Goal: Task Accomplishment & Management: Use online tool/utility

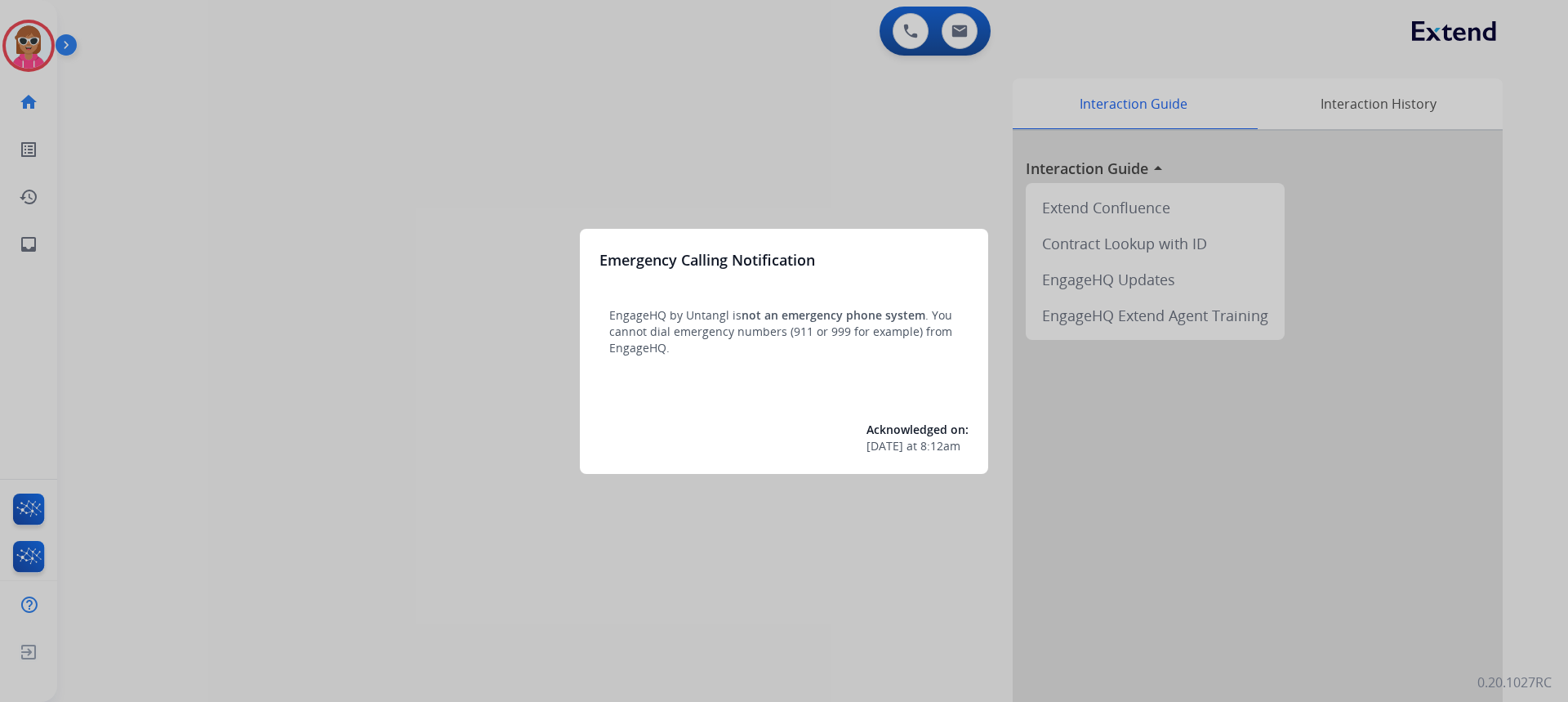
click at [24, 72] on div at bounding box center [784, 351] width 1568 height 702
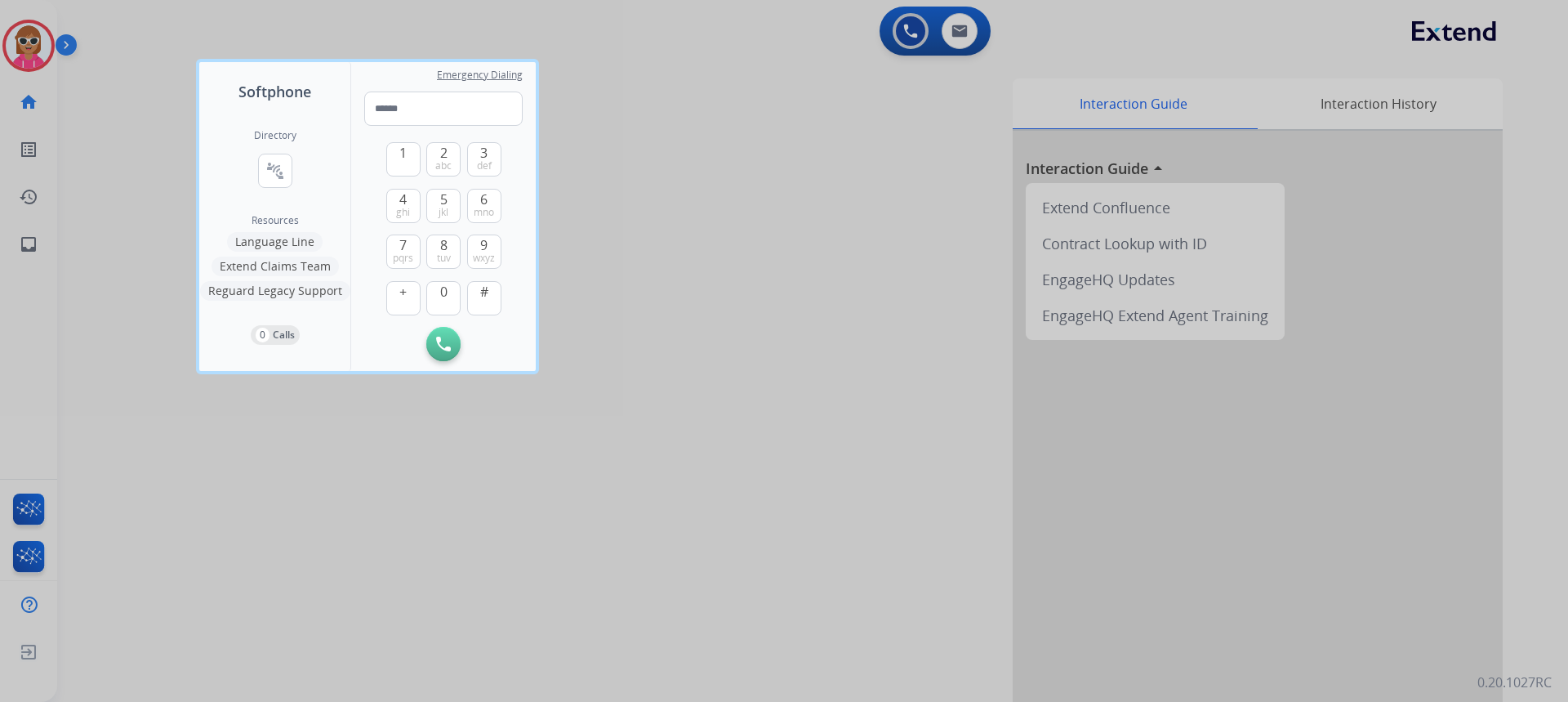
click at [31, 44] on div at bounding box center [784, 351] width 1568 height 702
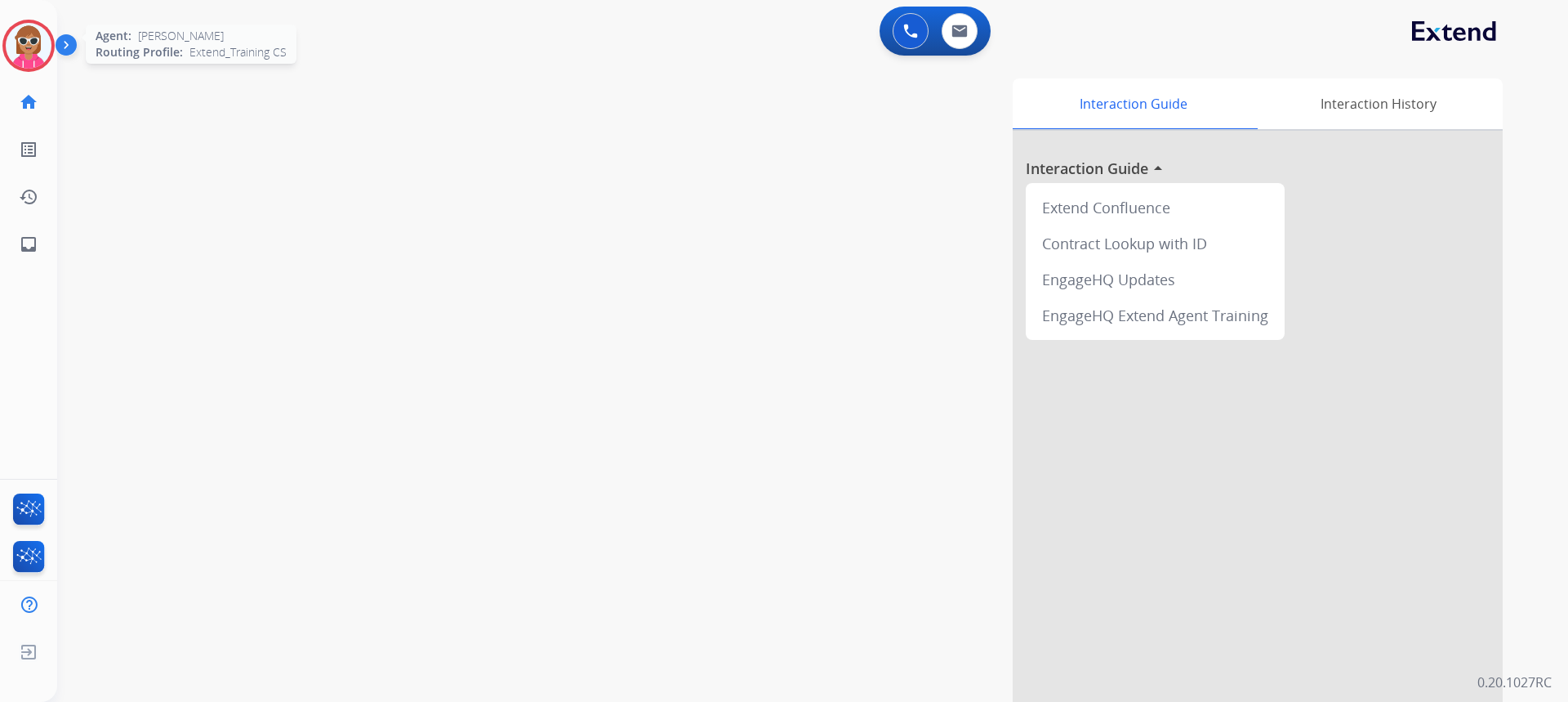
click at [29, 46] on img at bounding box center [28, 45] width 45 height 45
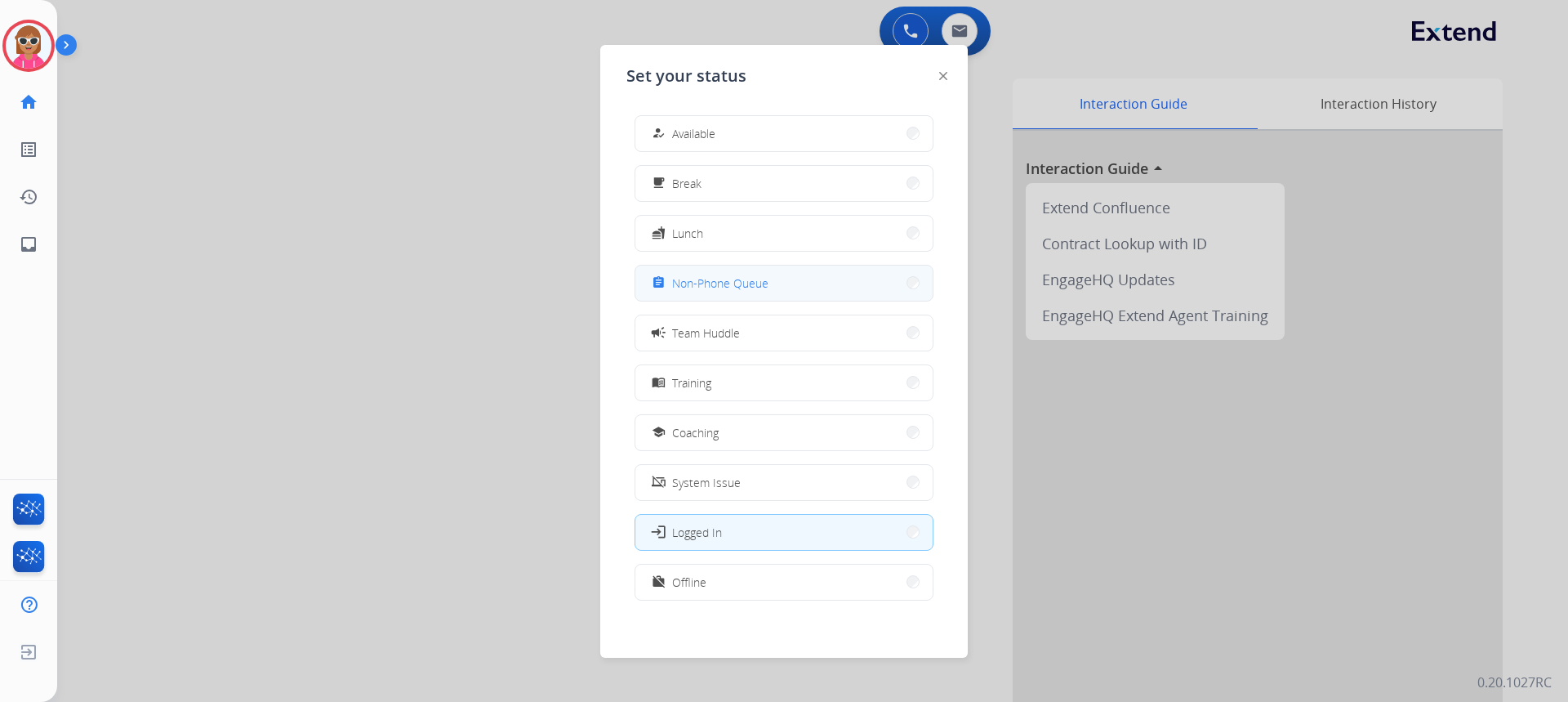
click at [771, 270] on button "assignment Non-Phone Queue" at bounding box center [784, 283] width 298 height 35
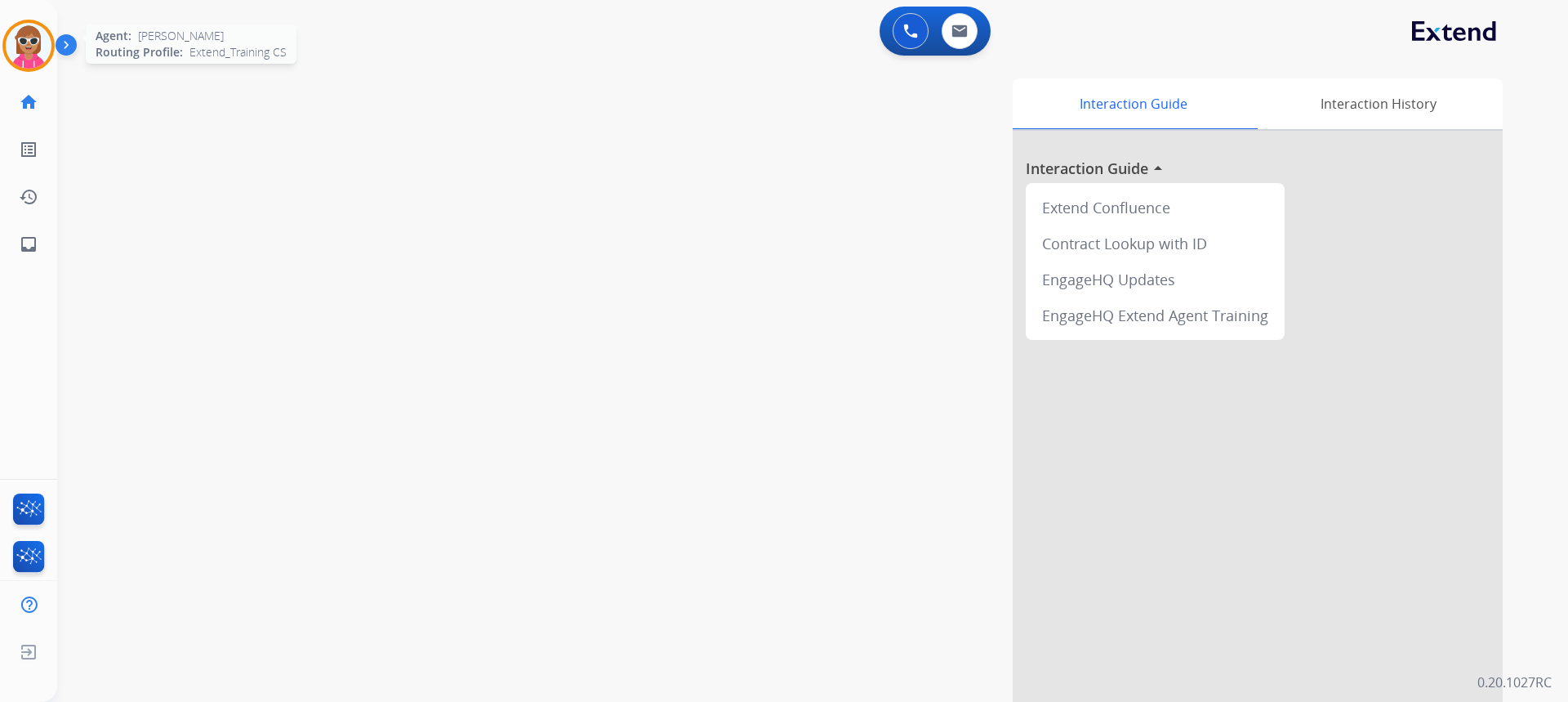
click at [12, 45] on img at bounding box center [28, 45] width 45 height 45
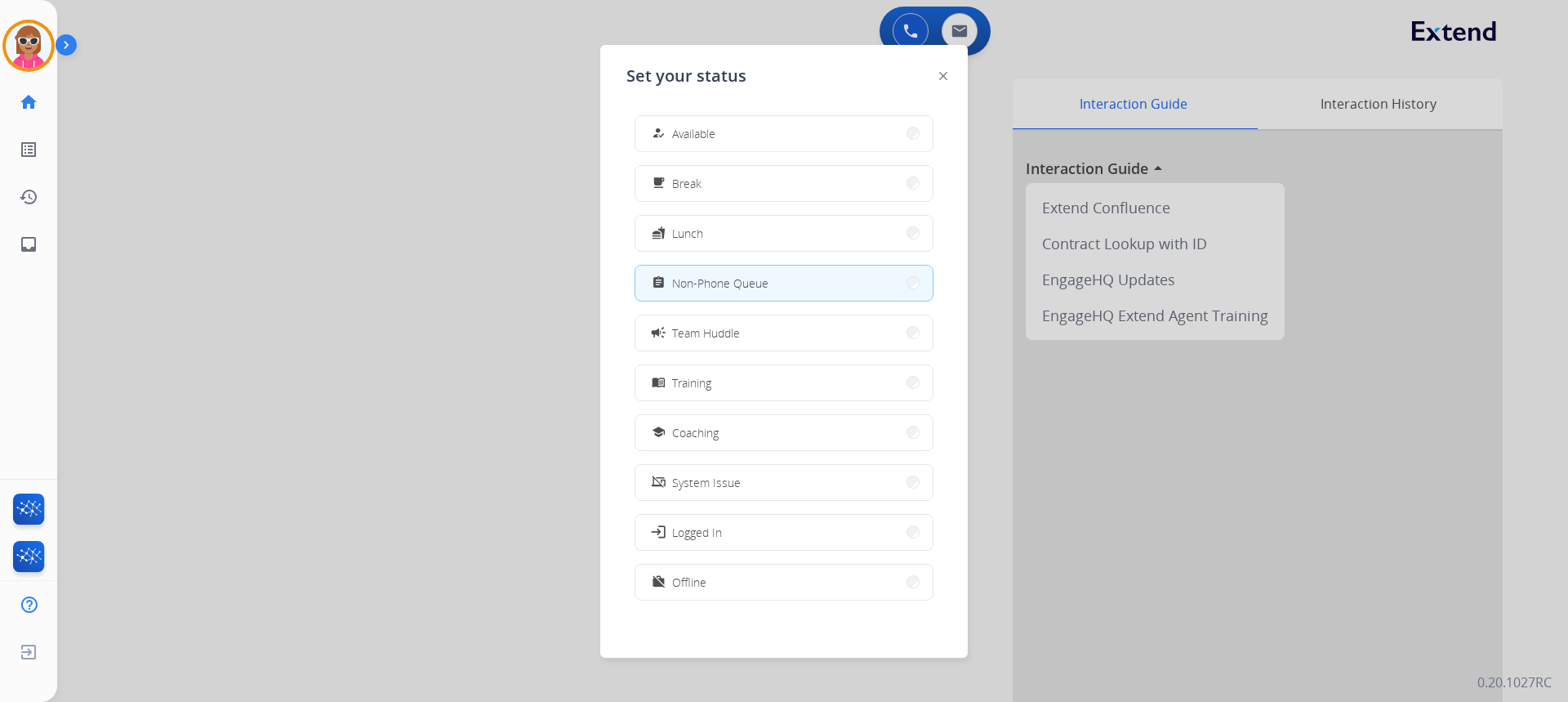
click at [190, 133] on div at bounding box center [784, 351] width 1568 height 702
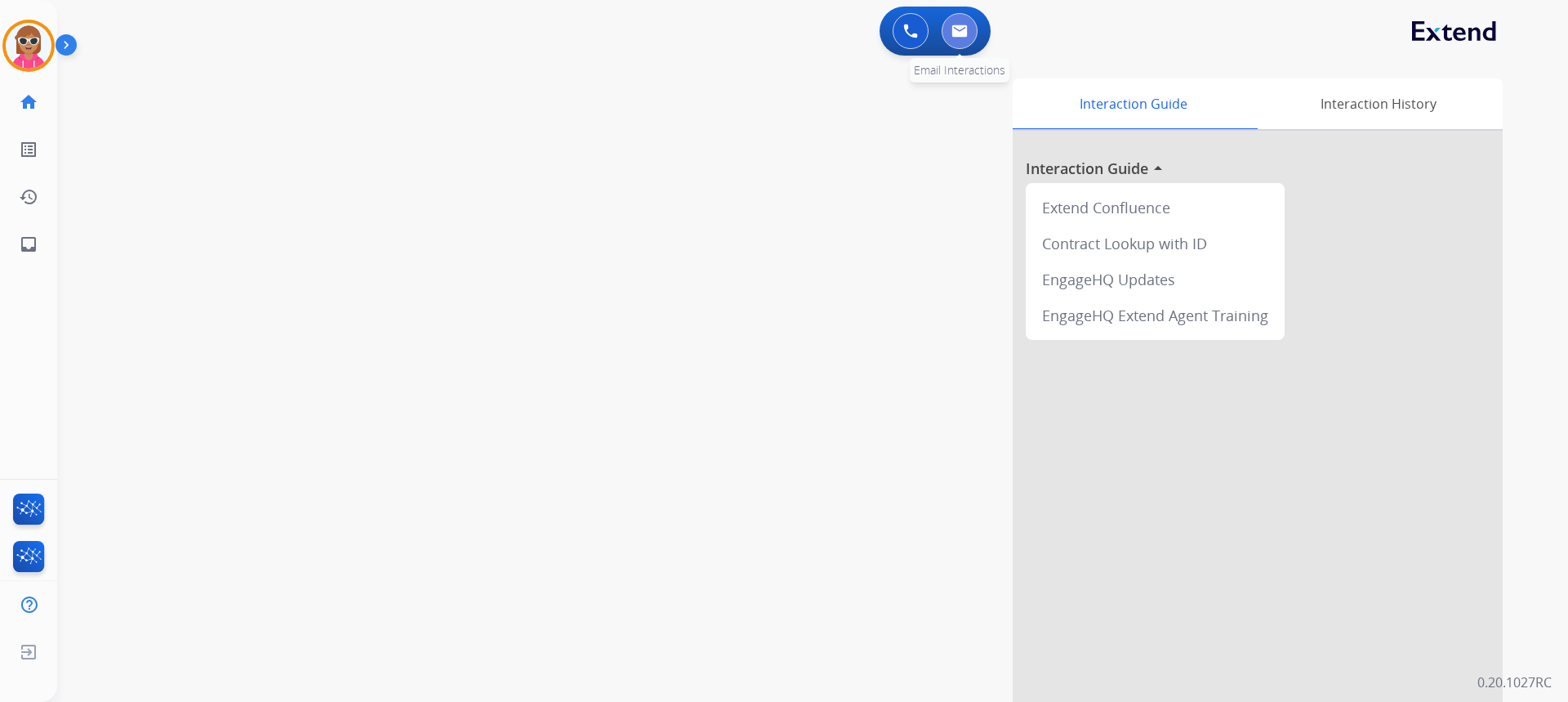
click at [973, 41] on button at bounding box center [959, 31] width 36 height 36
select select "**********"
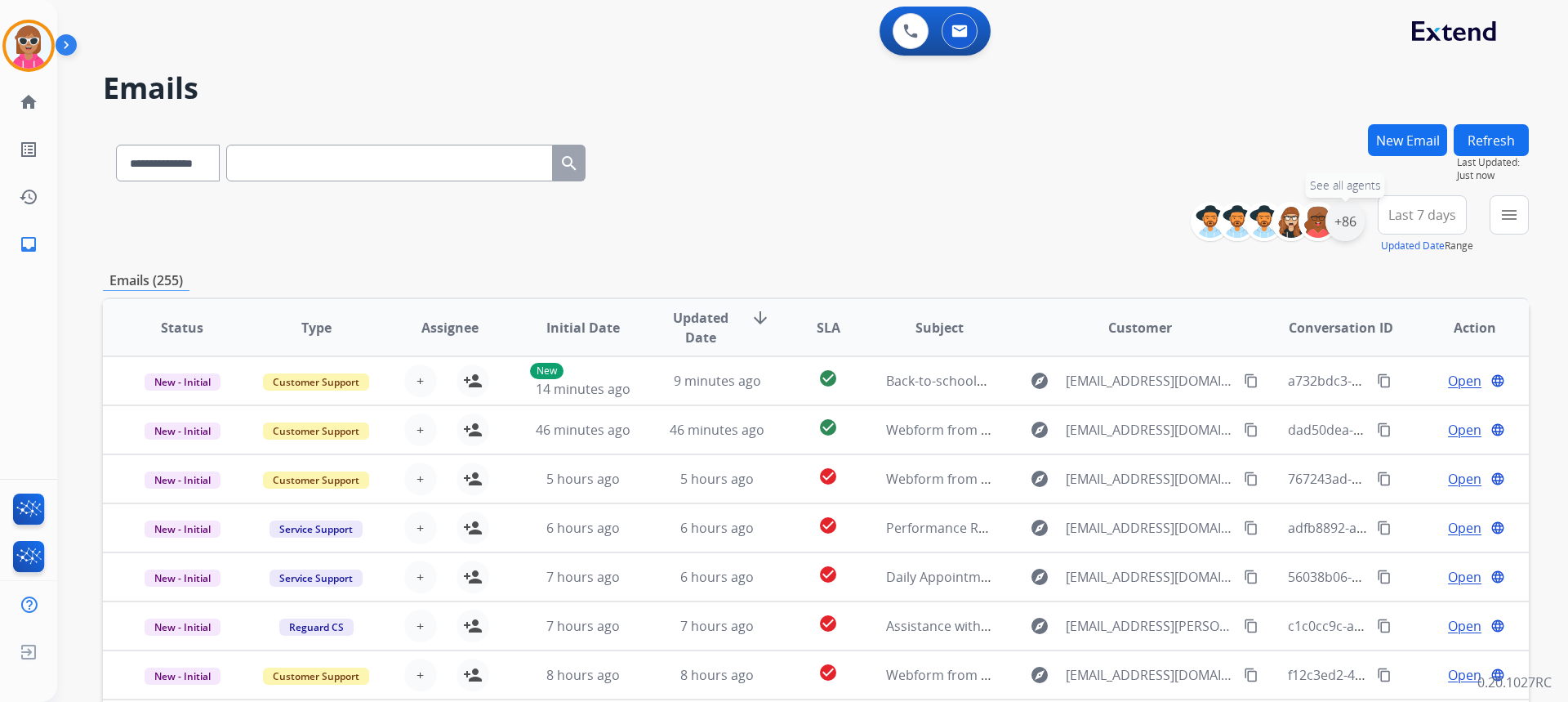
click at [1360, 223] on div "+86" at bounding box center [1345, 222] width 39 height 39
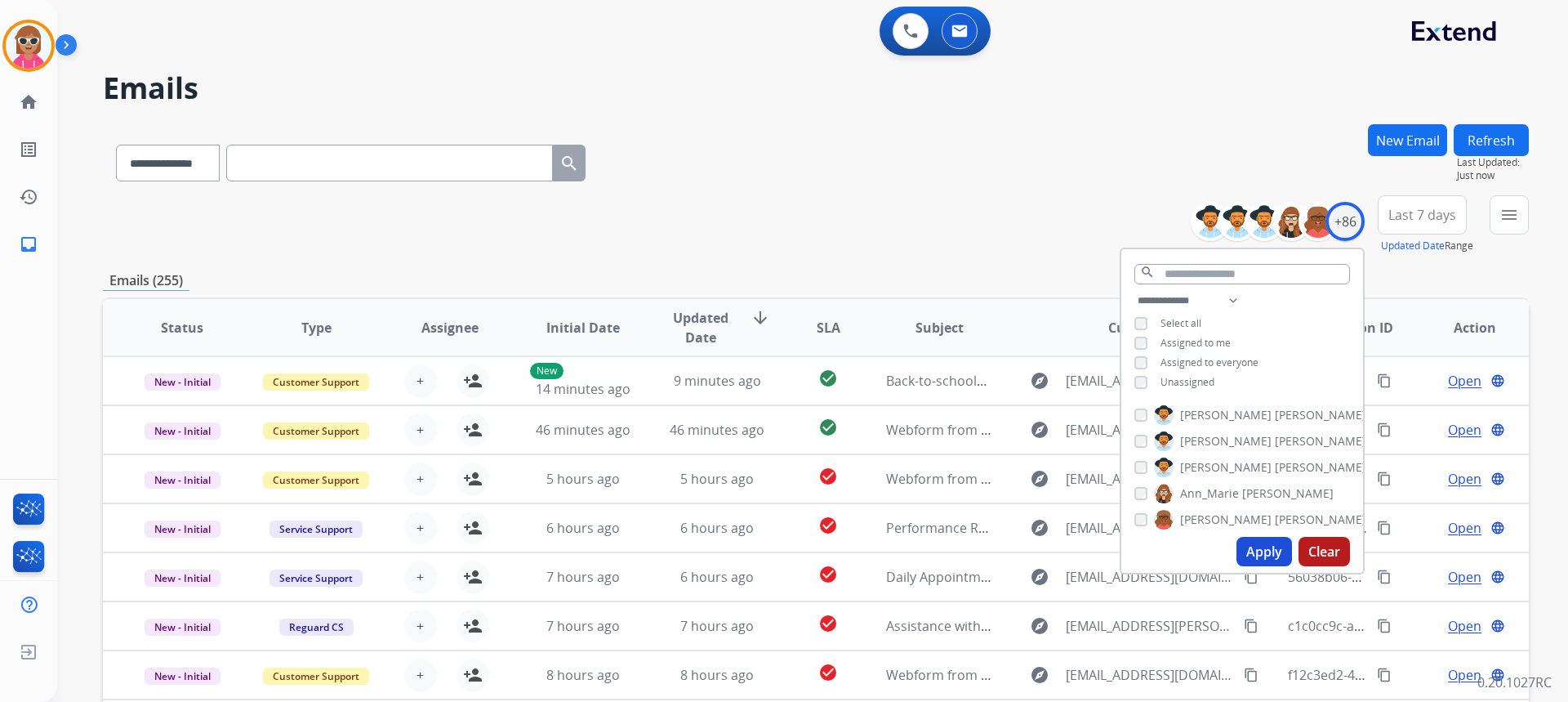
click at [1153, 334] on div "**********" at bounding box center [1242, 343] width 242 height 105
click at [1156, 343] on div "Assigned to me" at bounding box center [1182, 343] width 96 height 13
click at [1199, 298] on select "**********" at bounding box center [1191, 300] width 113 height 19
select select "**********"
click at [1134, 291] on select "**********" at bounding box center [1191, 300] width 113 height 19
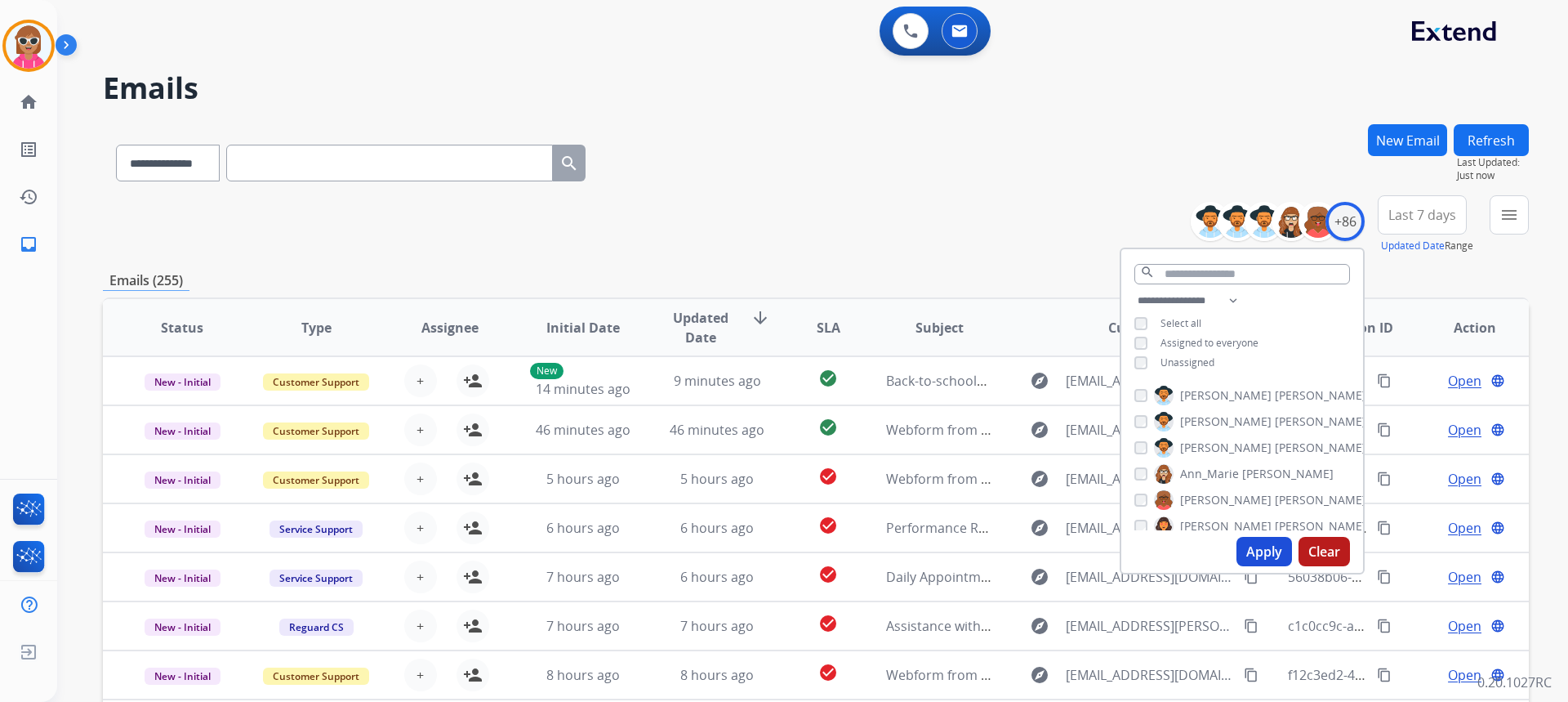
click at [1021, 174] on div "**********" at bounding box center [816, 160] width 1426 height 71
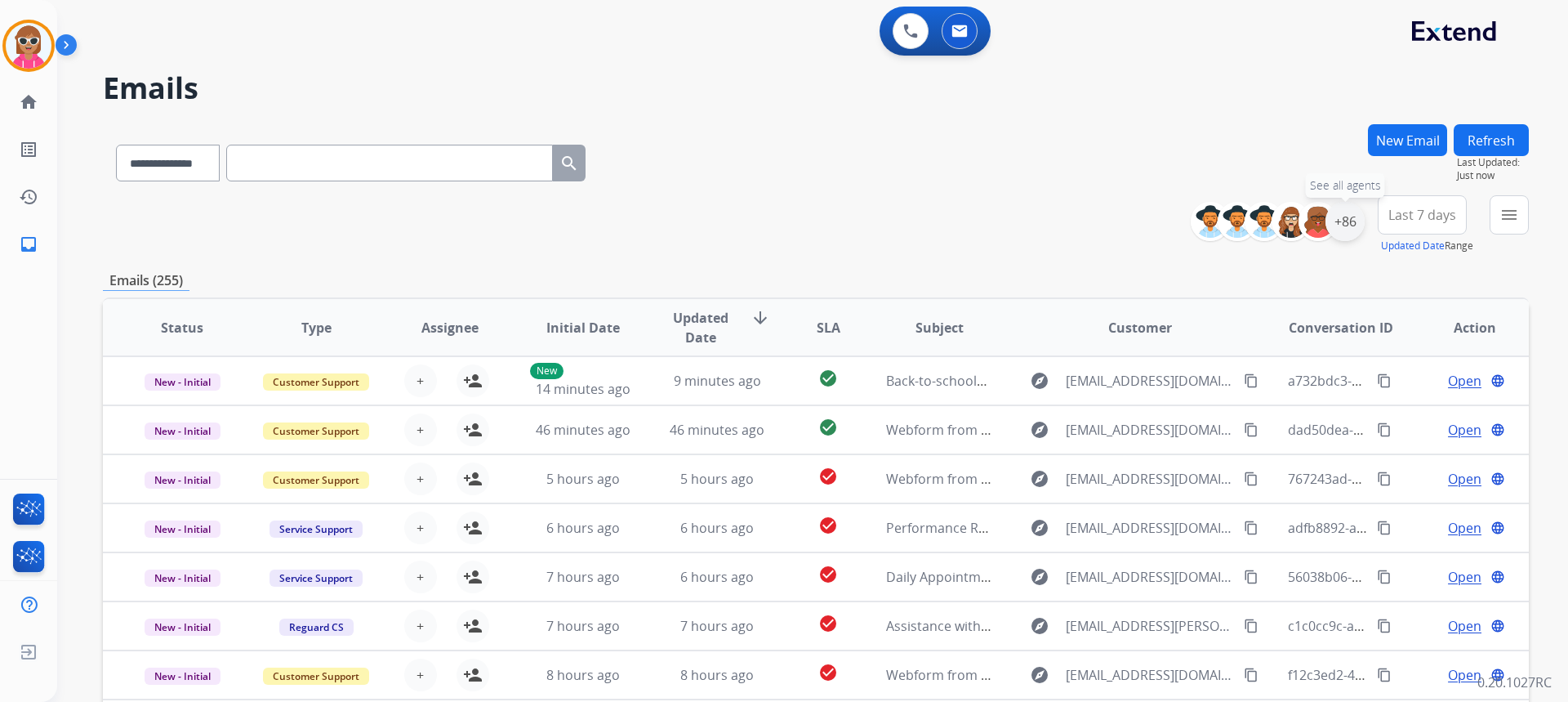
click at [1345, 236] on div "+86" at bounding box center [1345, 222] width 39 height 39
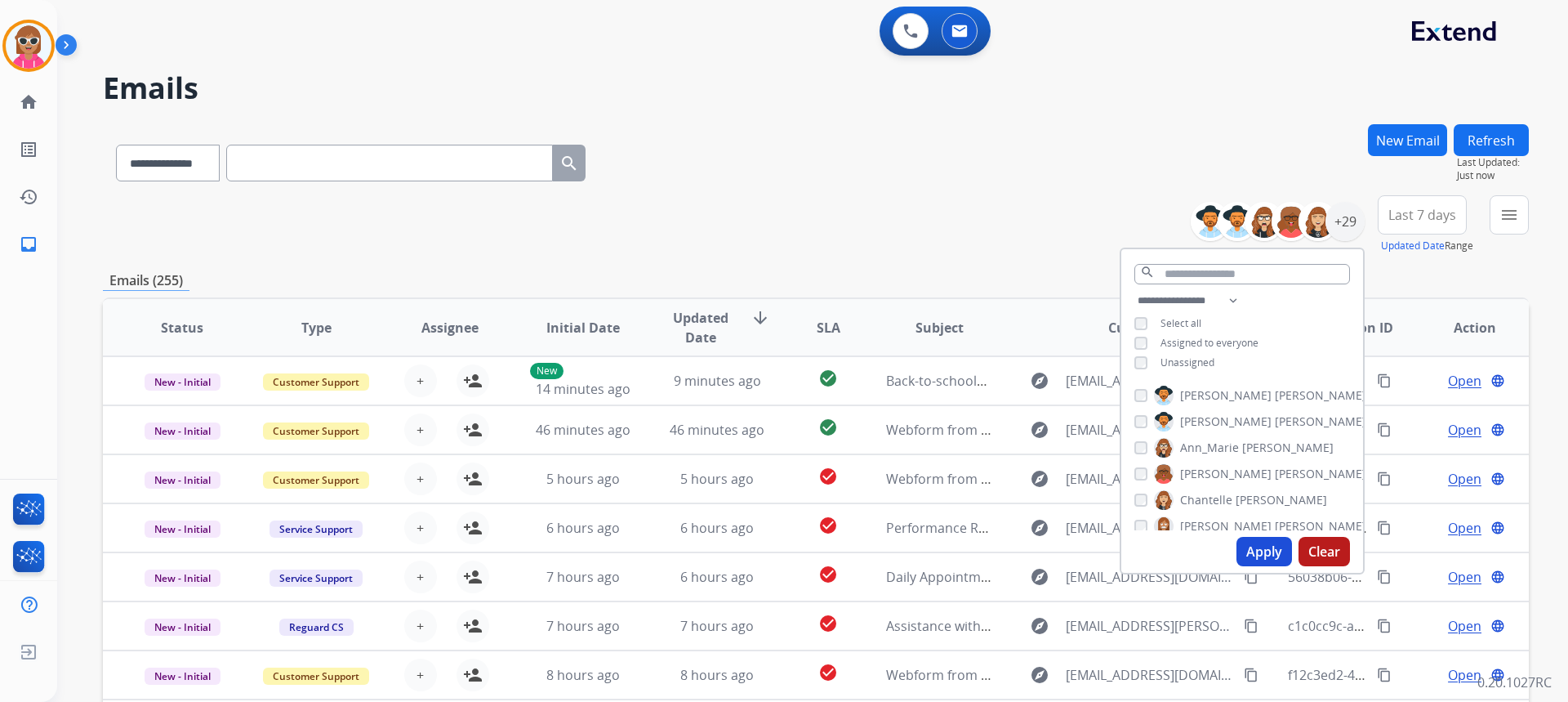
click at [1265, 547] on button "Apply" at bounding box center [1264, 552] width 56 height 30
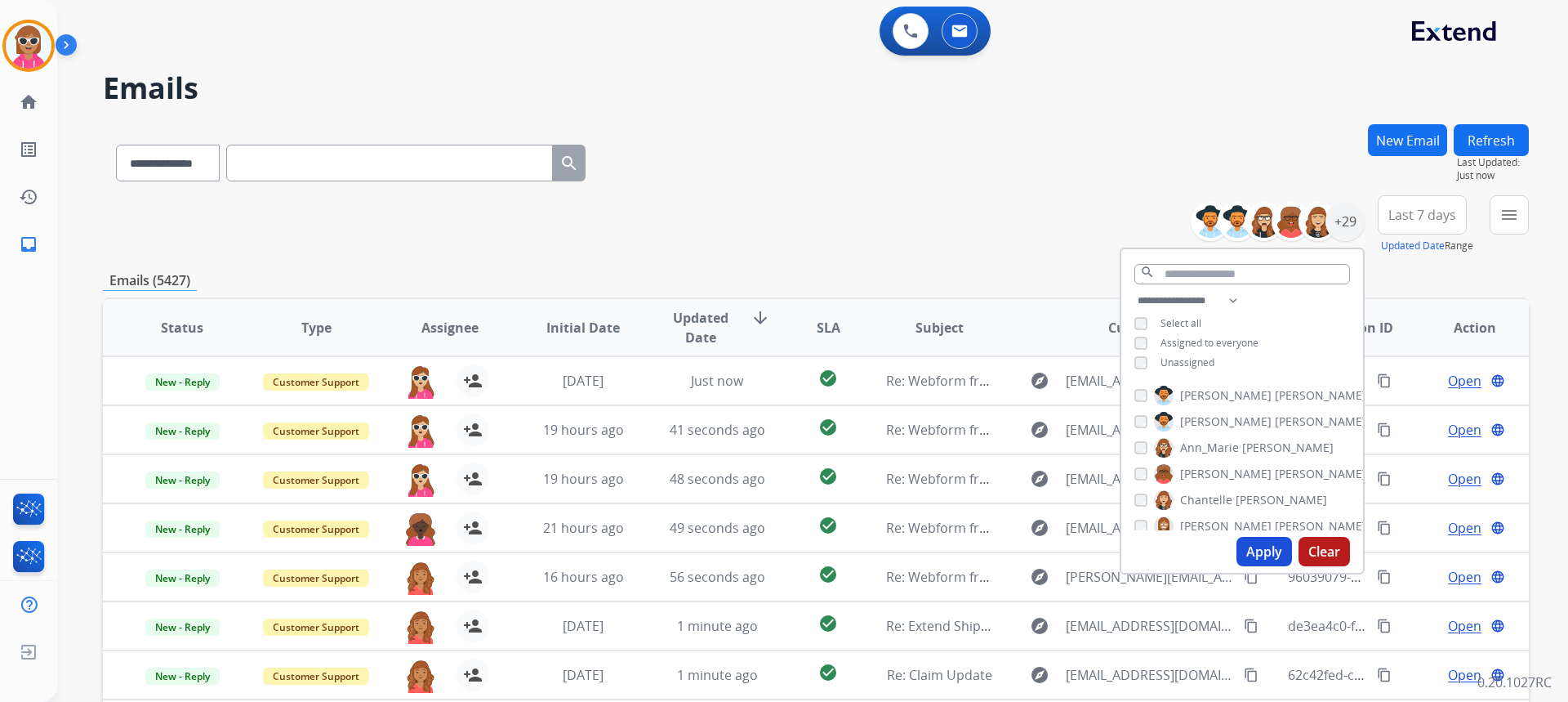
click at [1173, 383] on div "[PERSON_NAME] [PERSON_NAME] [PERSON_NAME] [PERSON_NAME] [PERSON_NAME] [PERSON_N…" at bounding box center [1242, 454] width 242 height 151
click at [1188, 397] on span "[PERSON_NAME]" at bounding box center [1226, 395] width 92 height 17
click at [1176, 419] on label "[PERSON_NAME]" at bounding box center [1259, 421] width 212 height 19
click at [1190, 454] on label "[PERSON_NAME]" at bounding box center [1243, 447] width 180 height 19
click at [1174, 476] on label "[PERSON_NAME]" at bounding box center [1259, 473] width 212 height 19
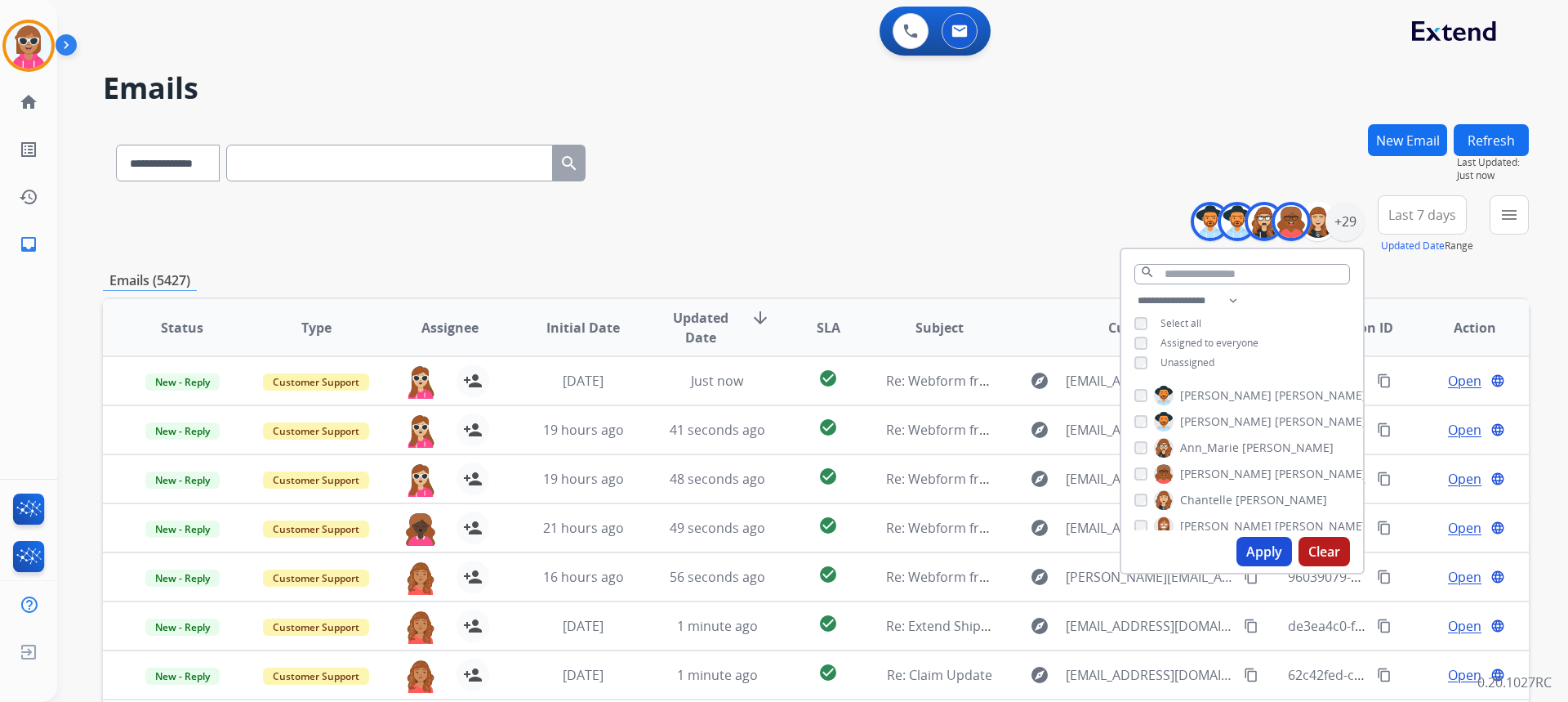
click at [1185, 497] on span "Chantelle" at bounding box center [1206, 500] width 52 height 17
click at [1195, 443] on span "[PERSON_NAME]" at bounding box center [1226, 444] width 92 height 17
click at [1194, 465] on span "Deambrana" at bounding box center [1213, 470] width 65 height 17
click at [1180, 499] on span "[PERSON_NAME]" at bounding box center [1226, 497] width 92 height 17
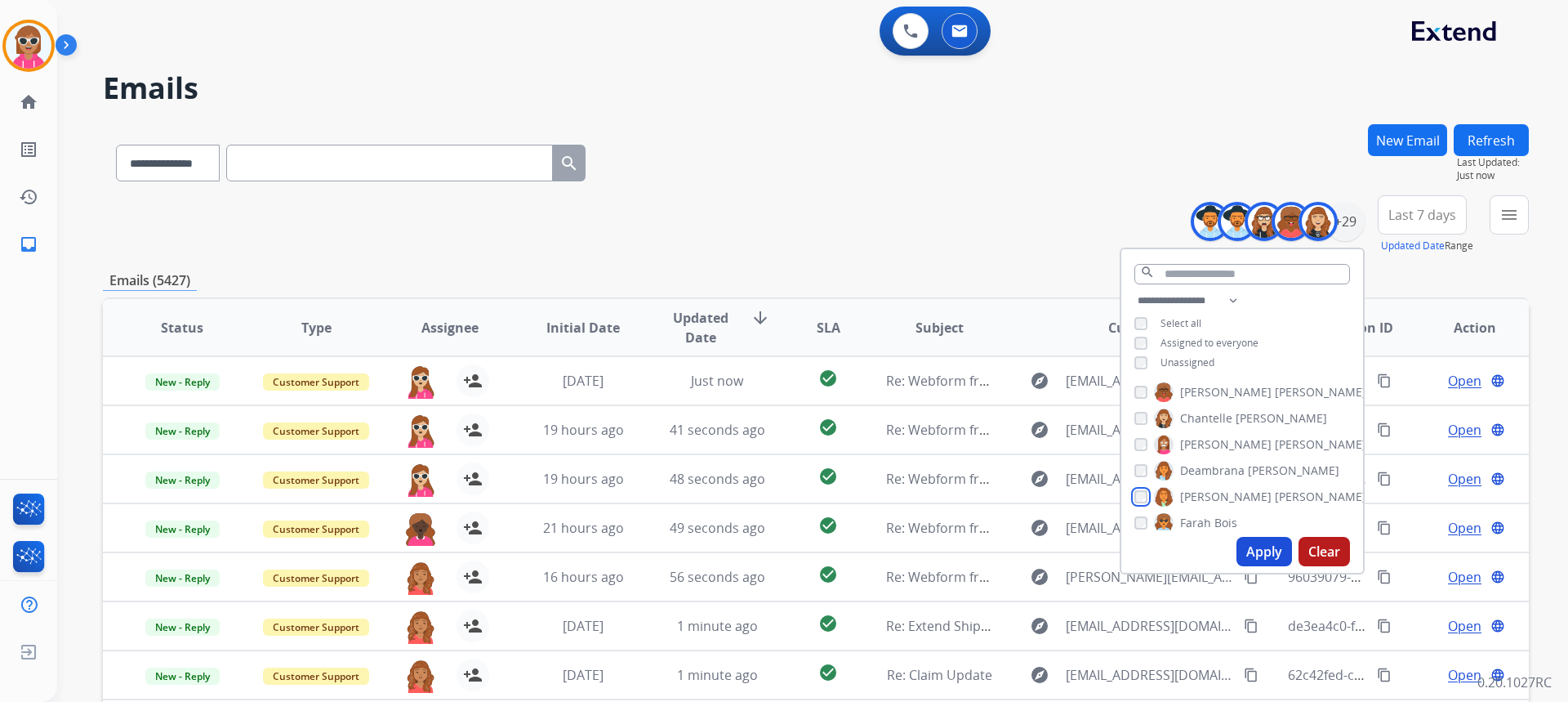
scroll to position [163, 0]
click at [1196, 433] on span "Farah" at bounding box center [1195, 441] width 31 height 17
click at [1184, 483] on label "[PERSON_NAME]" at bounding box center [1259, 492] width 212 height 19
click at [1192, 518] on span "Kayla" at bounding box center [1195, 519] width 30 height 17
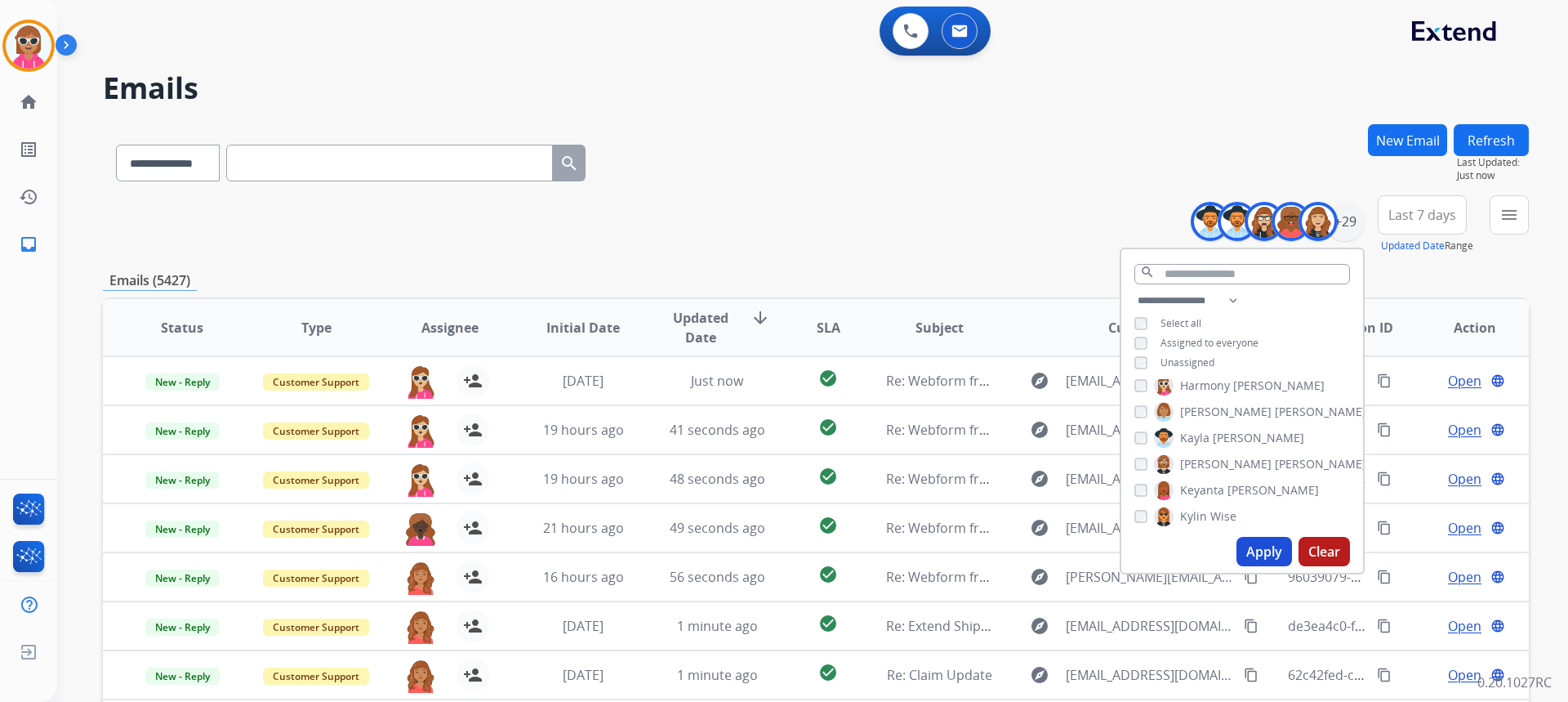
click at [1188, 467] on span "[PERSON_NAME]" at bounding box center [1226, 464] width 92 height 17
click at [1191, 484] on span "Keyanta" at bounding box center [1203, 491] width 45 height 17
click at [1195, 429] on span "Kylin" at bounding box center [1193, 435] width 27 height 17
click at [1209, 462] on span "[PERSON_NAME]" at bounding box center [1226, 461] width 92 height 17
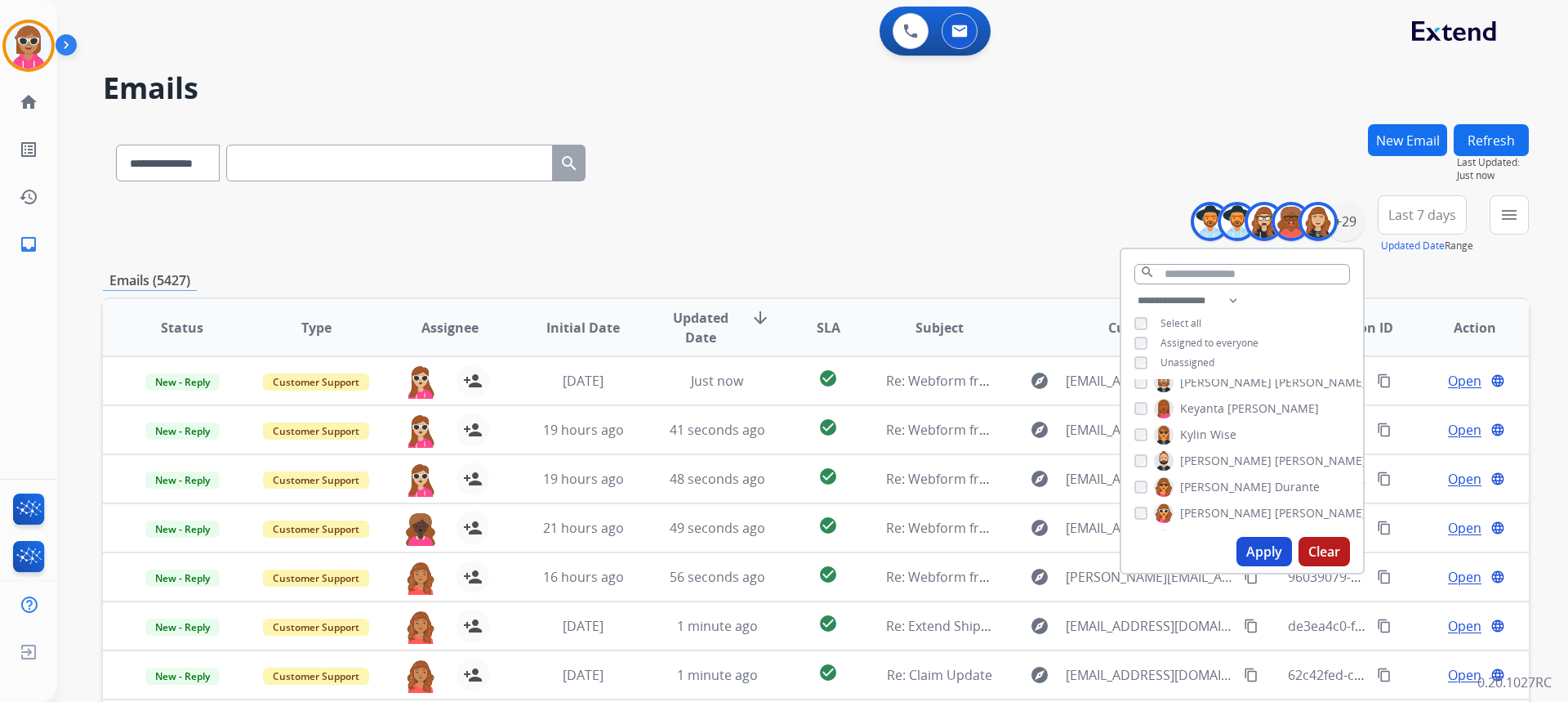
click at [1205, 489] on span "[PERSON_NAME]" at bounding box center [1226, 487] width 92 height 17
click at [1194, 517] on span "[PERSON_NAME]" at bounding box center [1226, 513] width 92 height 17
click at [1199, 393] on span "[PERSON_NAME]" at bounding box center [1226, 402] width 92 height 17
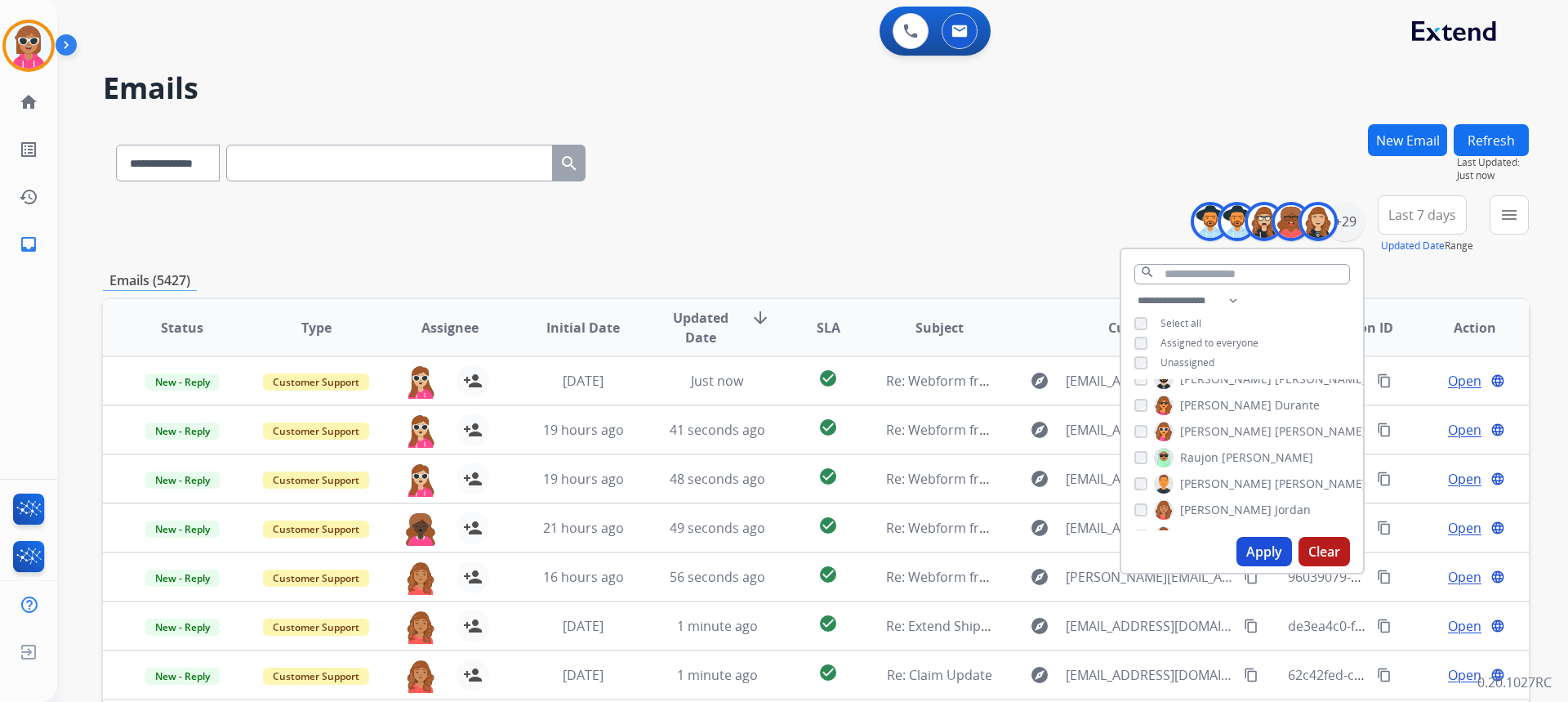
click at [1193, 466] on div "[PERSON_NAME] [PERSON_NAME] [PERSON_NAME] [PERSON_NAME] [PERSON_NAME] [PERSON_N…" at bounding box center [1242, 454] width 242 height 151
click at [1198, 451] on span "Raujon" at bounding box center [1199, 457] width 38 height 17
click at [1194, 430] on span "[PERSON_NAME]" at bounding box center [1226, 428] width 92 height 17
click at [1198, 476] on span "[PERSON_NAME]" at bounding box center [1226, 480] width 92 height 17
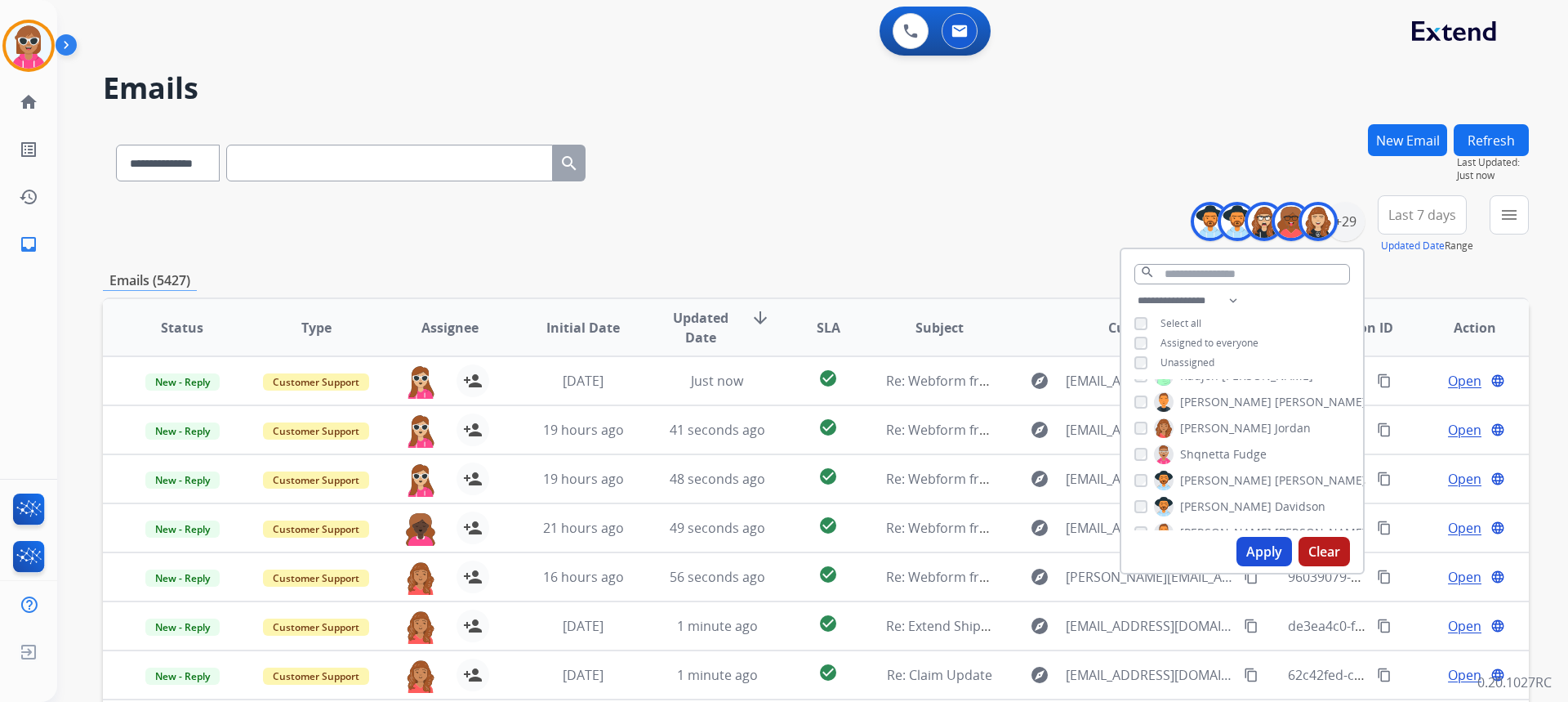
click at [1194, 502] on span "[PERSON_NAME]" at bounding box center [1226, 506] width 92 height 17
click at [1200, 450] on span "[PERSON_NAME]" at bounding box center [1226, 451] width 92 height 17
click at [1200, 473] on span "Tyquanda" at bounding box center [1207, 478] width 55 height 17
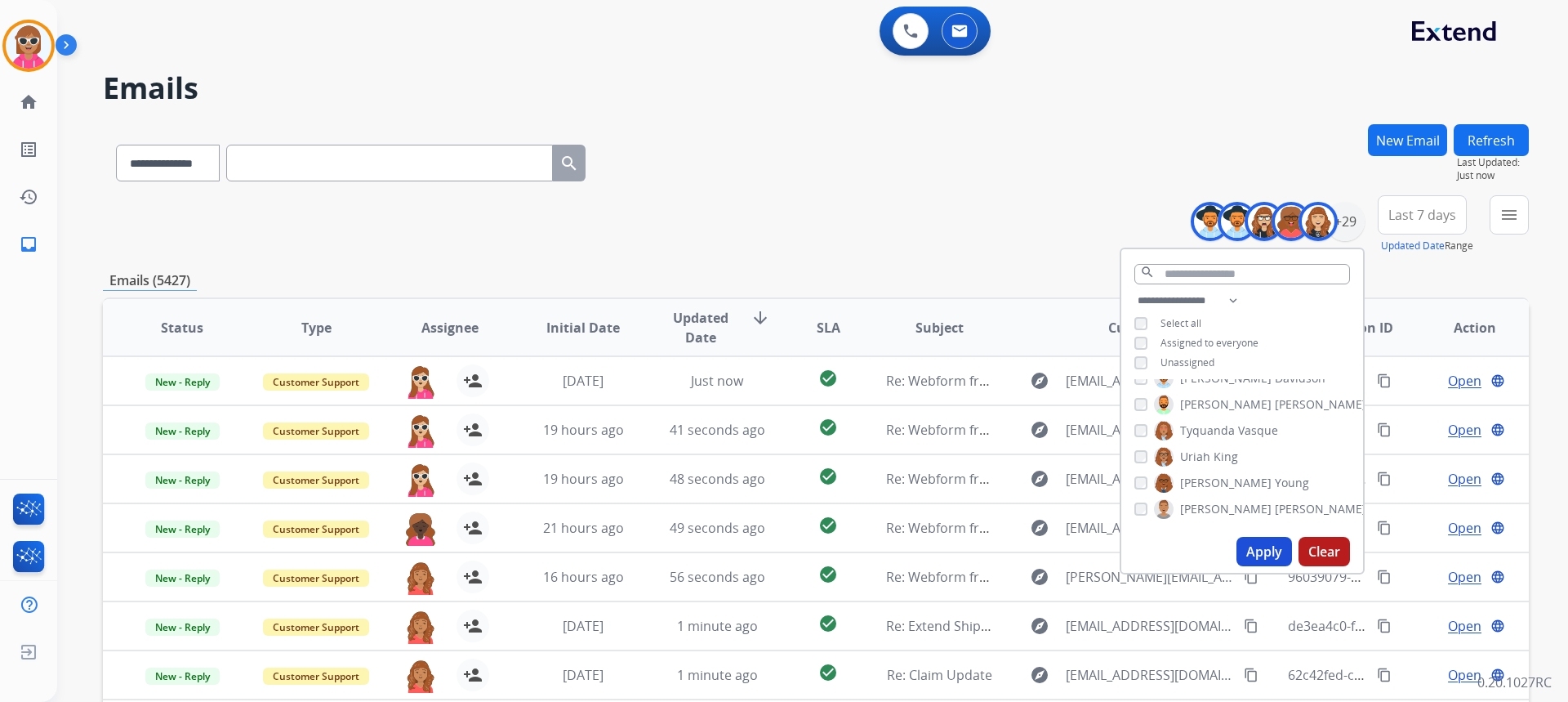
click at [1204, 448] on span "Uriah" at bounding box center [1195, 456] width 31 height 17
click at [1205, 477] on span "[PERSON_NAME]" at bounding box center [1226, 483] width 92 height 17
click at [1206, 507] on span "[PERSON_NAME]" at bounding box center [1226, 509] width 92 height 17
click at [1209, 504] on span "[PERSON_NAME]" at bounding box center [1226, 509] width 92 height 17
click at [1245, 551] on button "Apply" at bounding box center [1264, 552] width 56 height 30
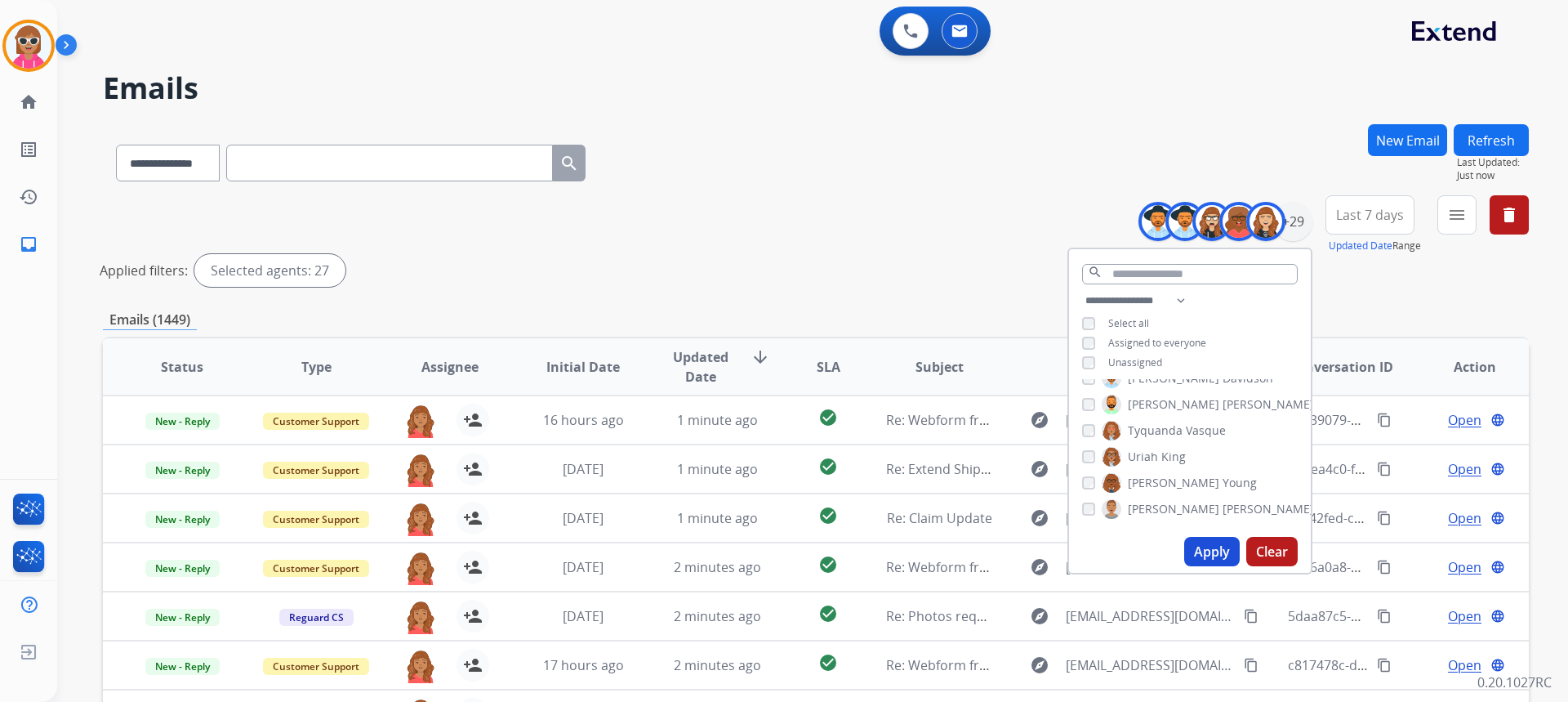
scroll to position [82, 0]
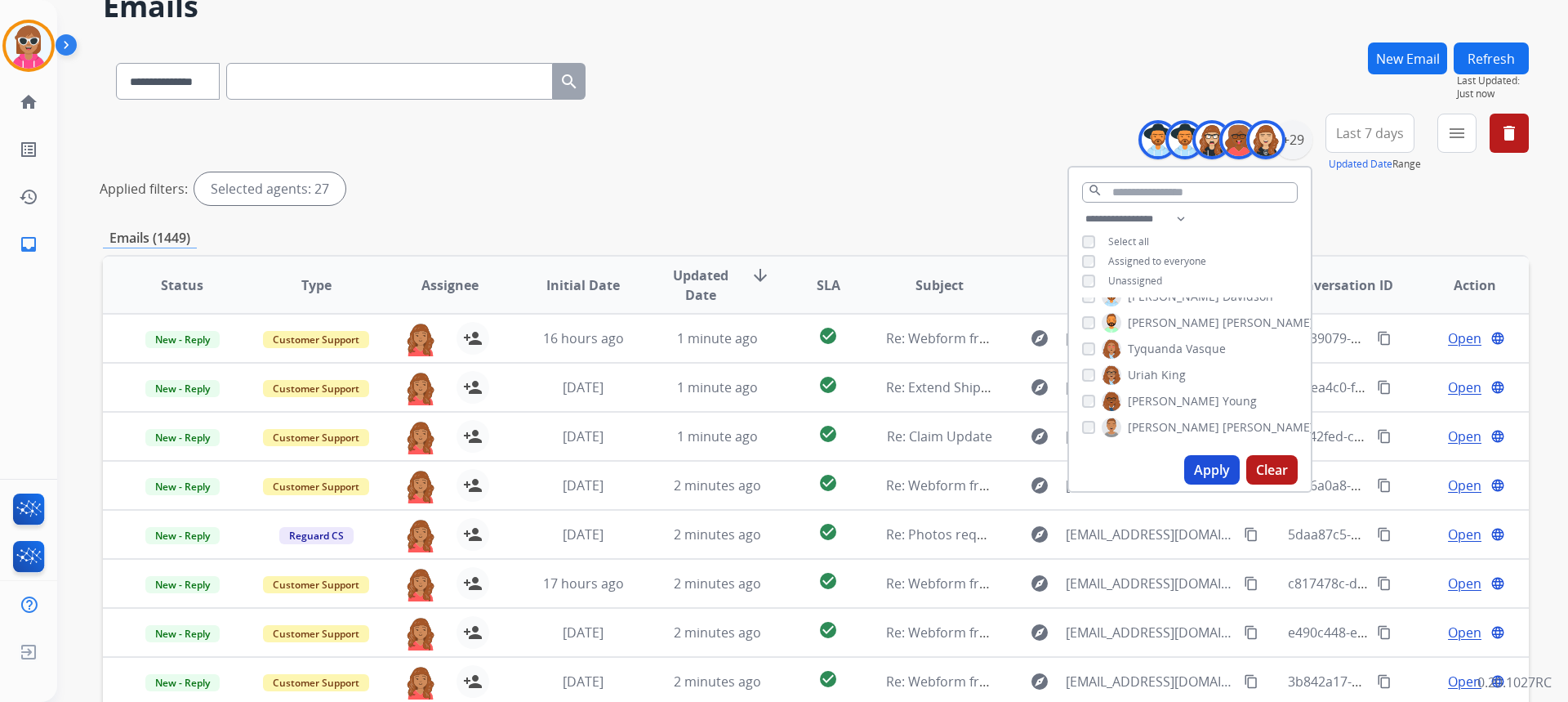
click at [827, 61] on div "**********" at bounding box center [816, 78] width 1426 height 71
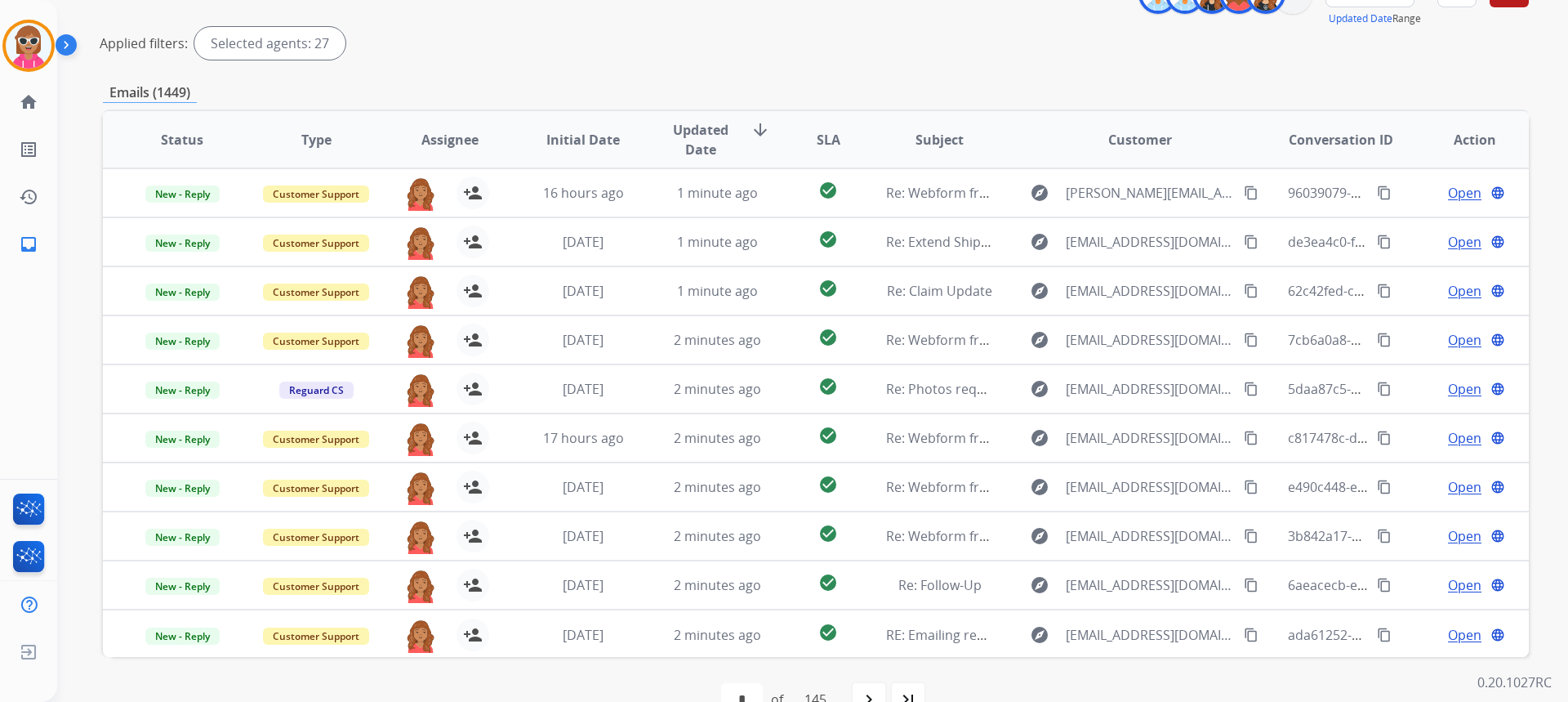
scroll to position [104, 0]
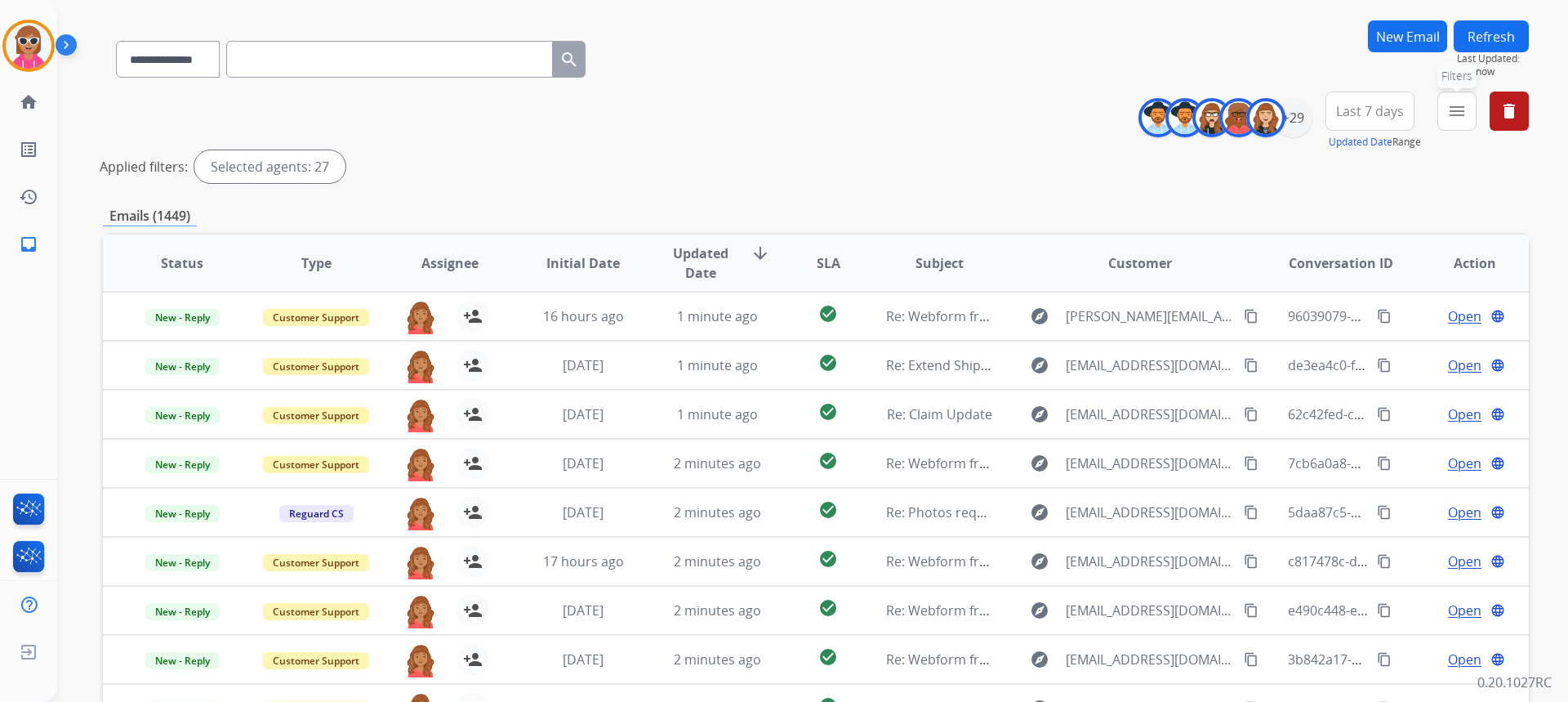
click at [1465, 122] on button "menu Filters" at bounding box center [1457, 111] width 39 height 39
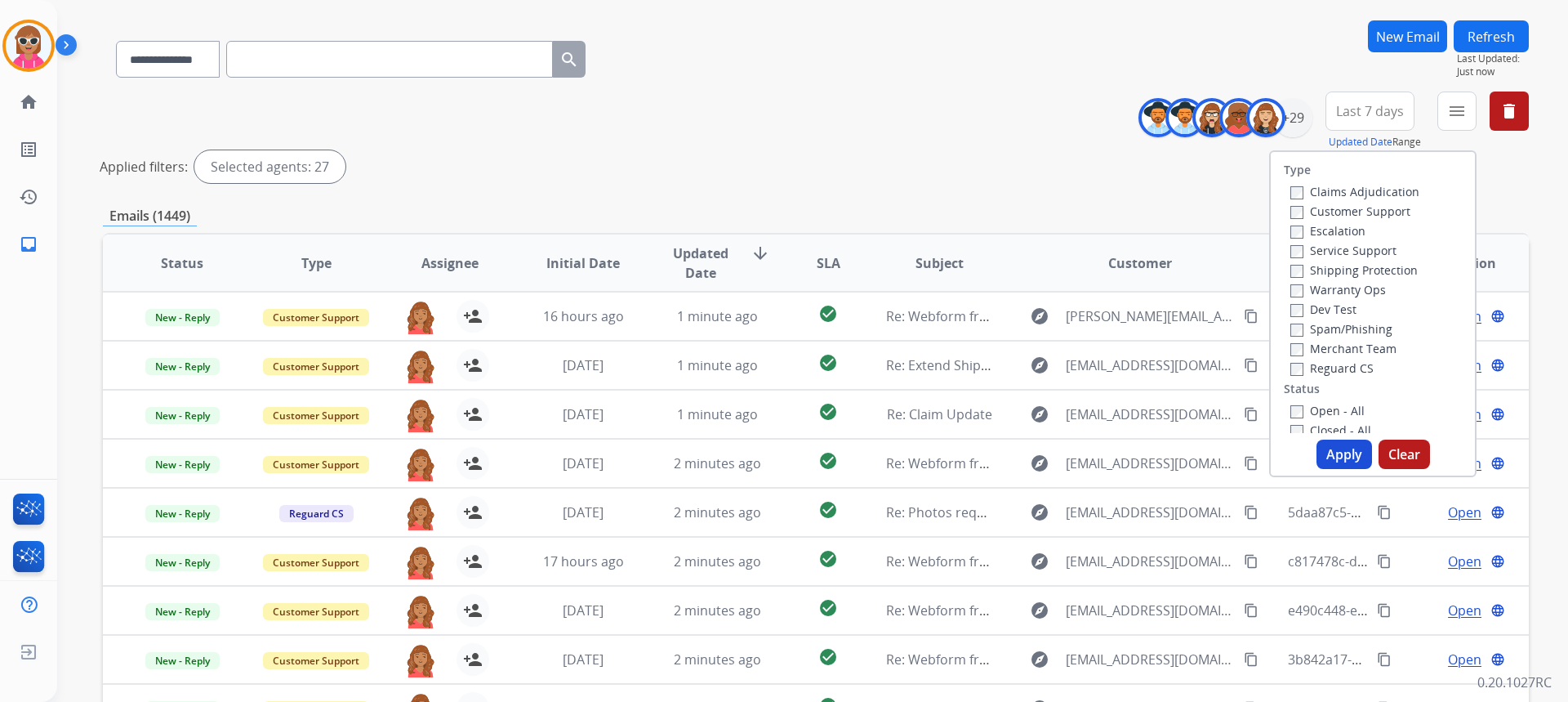
drag, startPoint x: 1350, startPoint y: 204, endPoint x: 1363, endPoint y: 227, distance: 26.4
click at [1353, 203] on label "Customer Support" at bounding box center [1349, 211] width 120 height 16
click at [1345, 274] on label "Shipping Protection" at bounding box center [1353, 270] width 127 height 16
click at [1335, 211] on label "Customer Support" at bounding box center [1349, 211] width 120 height 16
click at [1349, 442] on button "Apply" at bounding box center [1345, 454] width 56 height 30
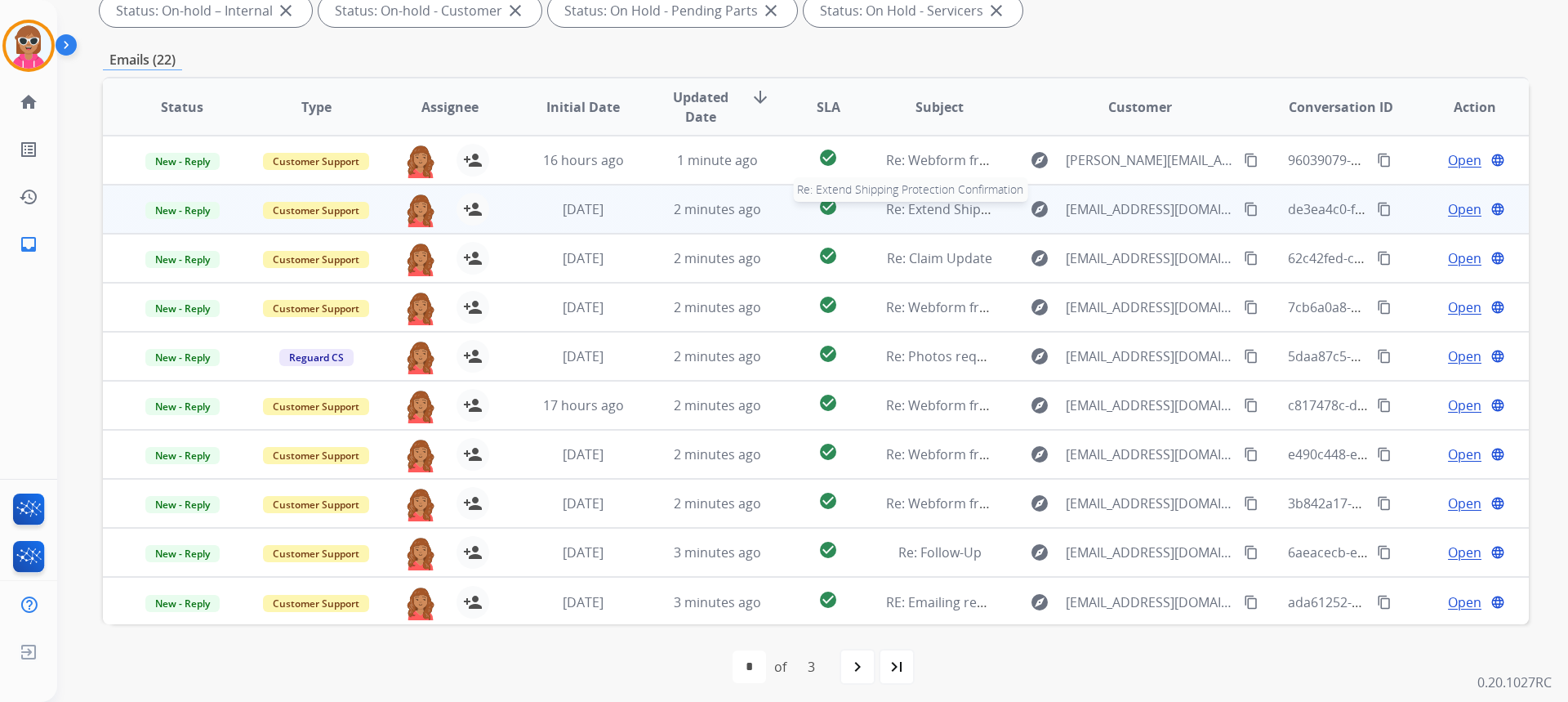
scroll to position [306, 0]
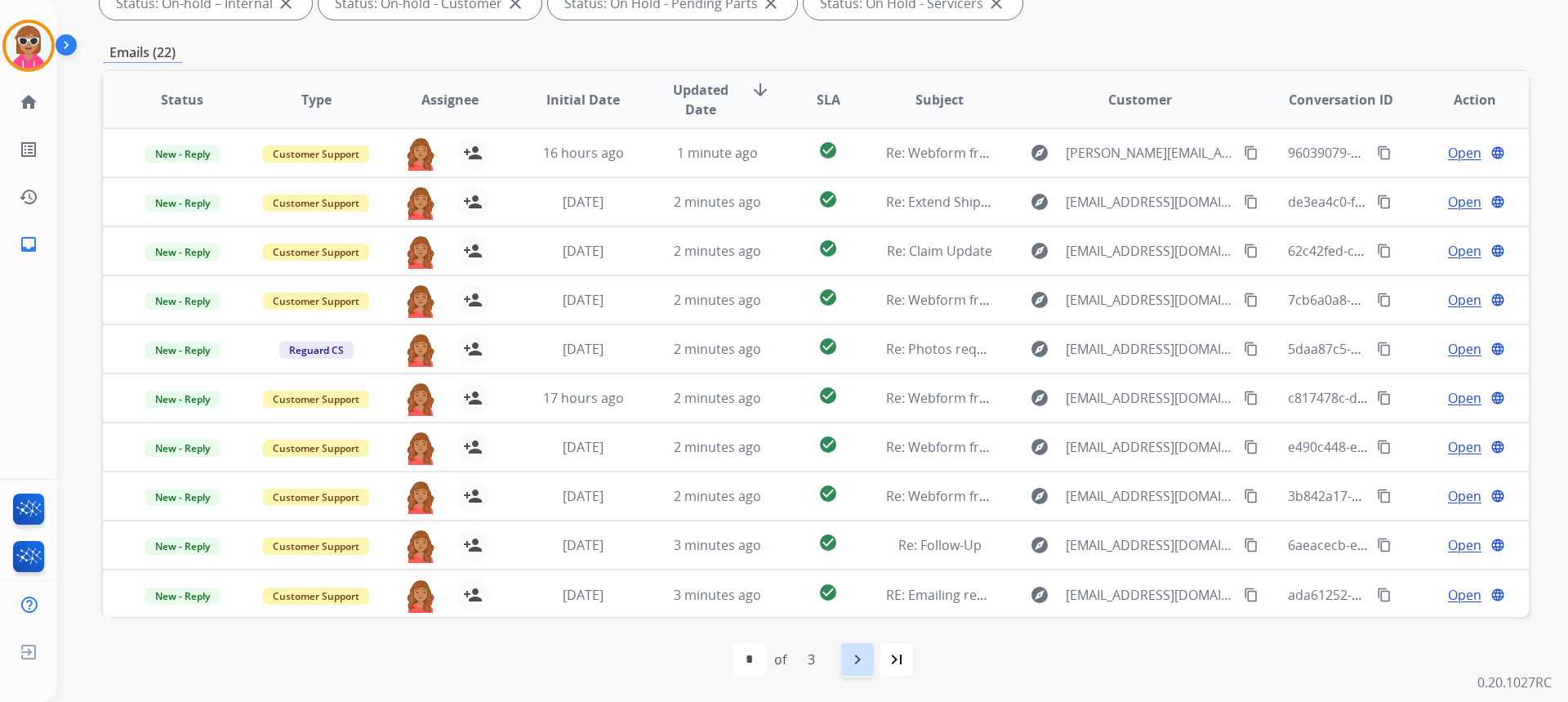
click at [841, 666] on div "navigate_next" at bounding box center [857, 658] width 36 height 36
select select "*"
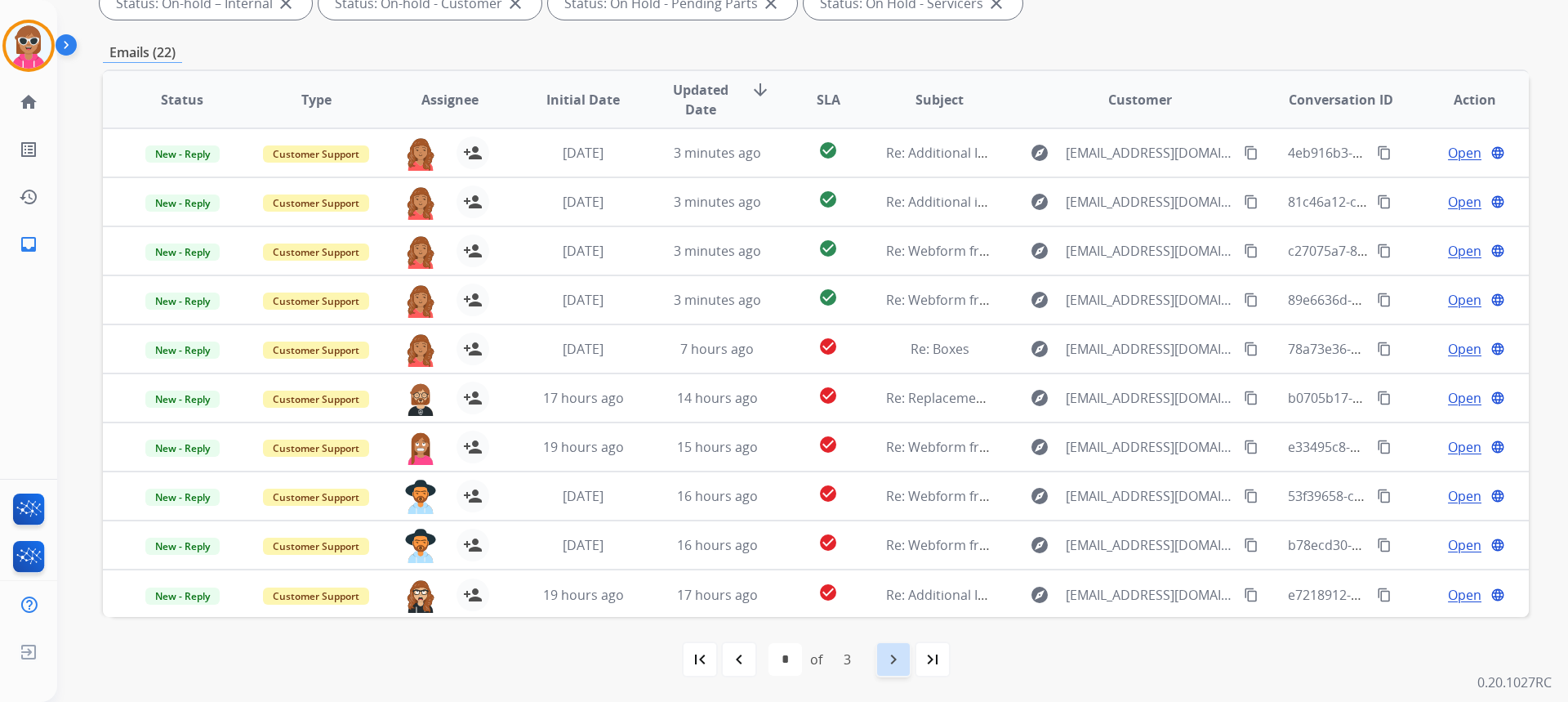
click at [900, 660] on mat-icon "navigate_next" at bounding box center [893, 658] width 19 height 19
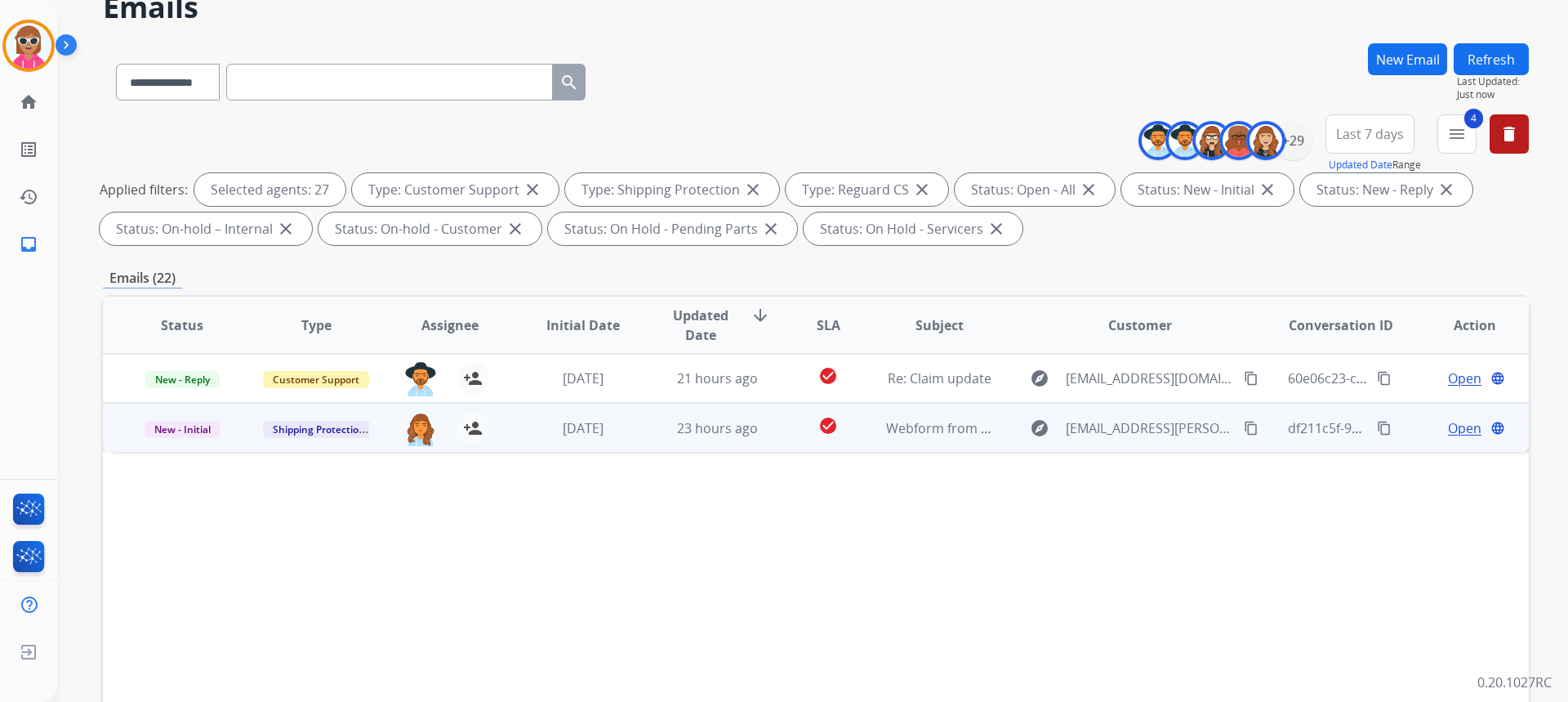
scroll to position [82, 0]
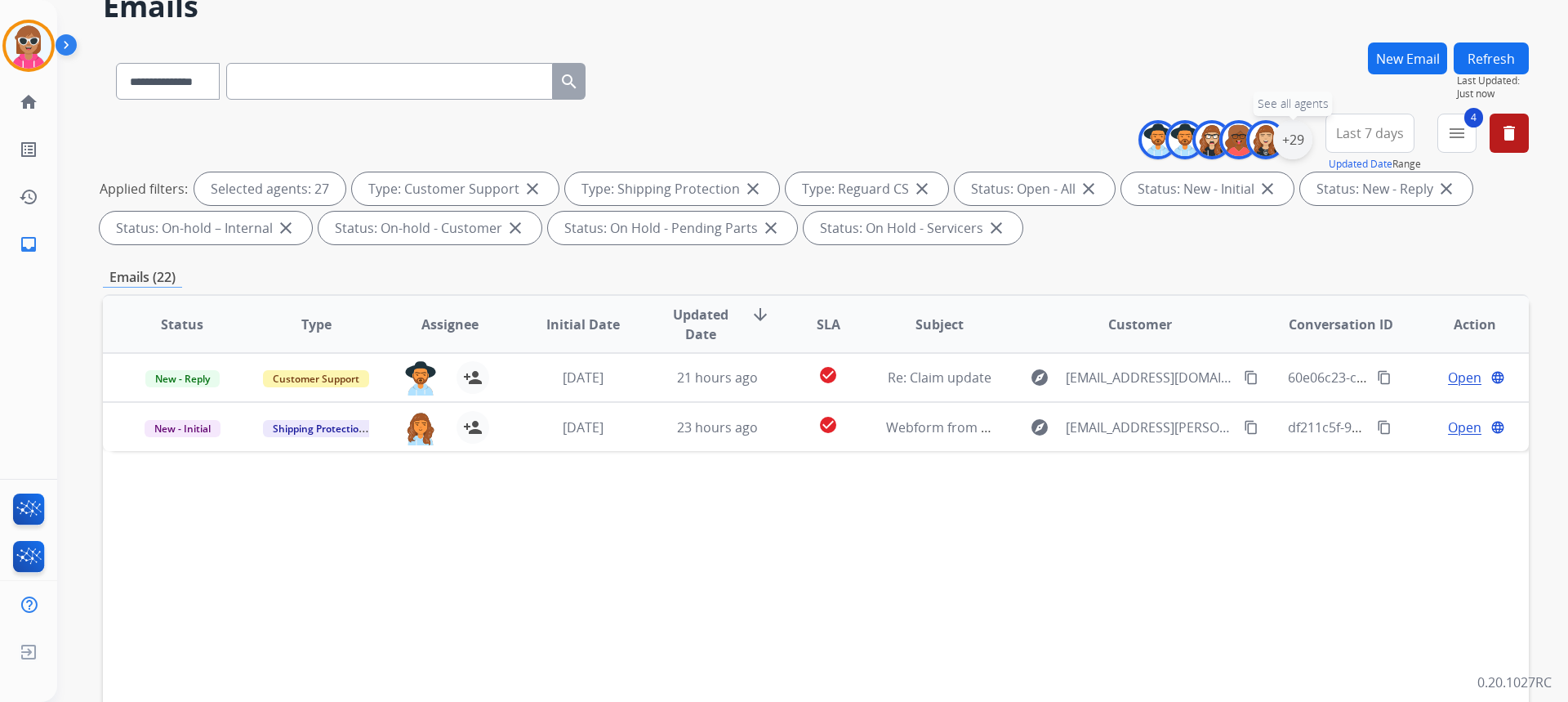
click at [1295, 135] on div "+29" at bounding box center [1293, 139] width 39 height 39
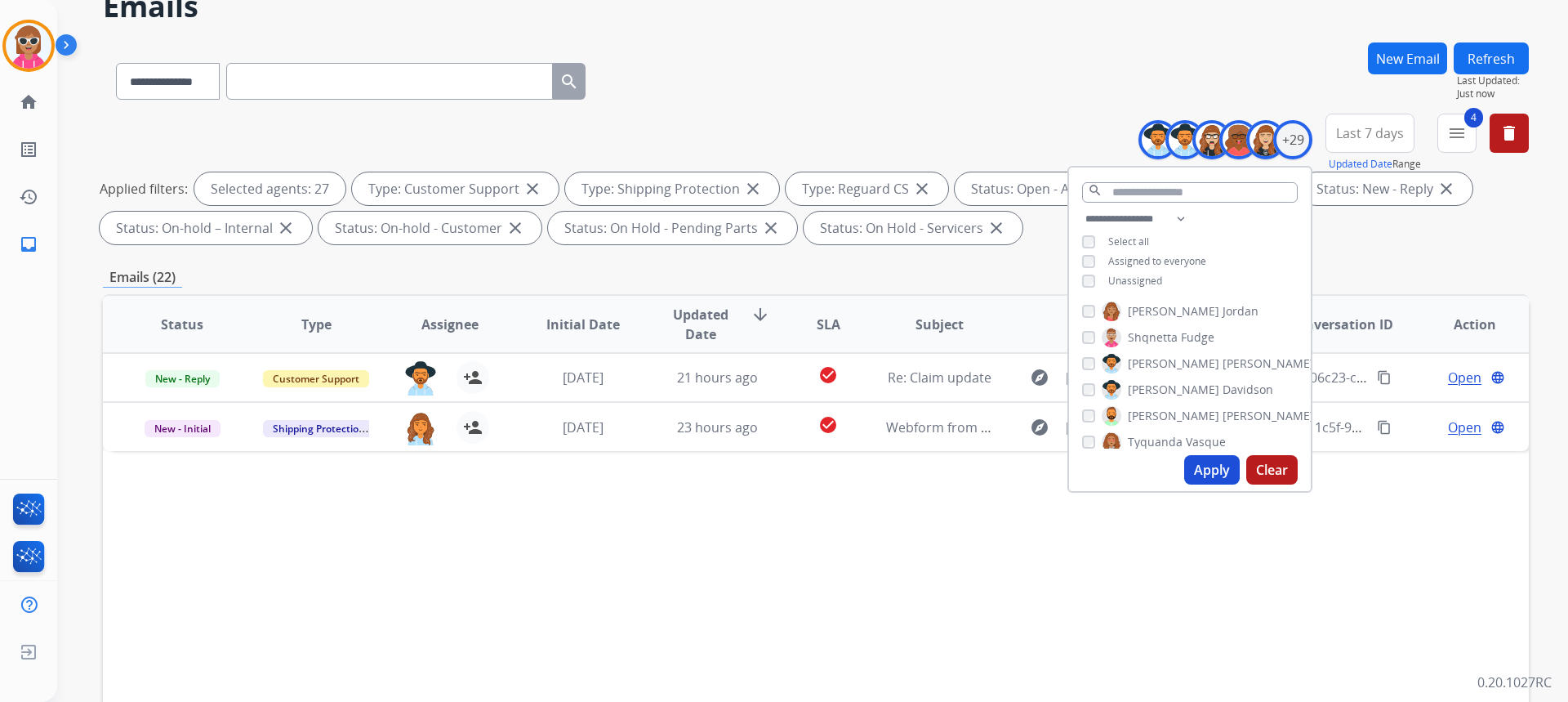
scroll to position [455, 0]
click at [601, 587] on div "Status Type Assignee Initial Date Updated Date arrow_downward SLA Subject Custo…" at bounding box center [816, 568] width 1426 height 547
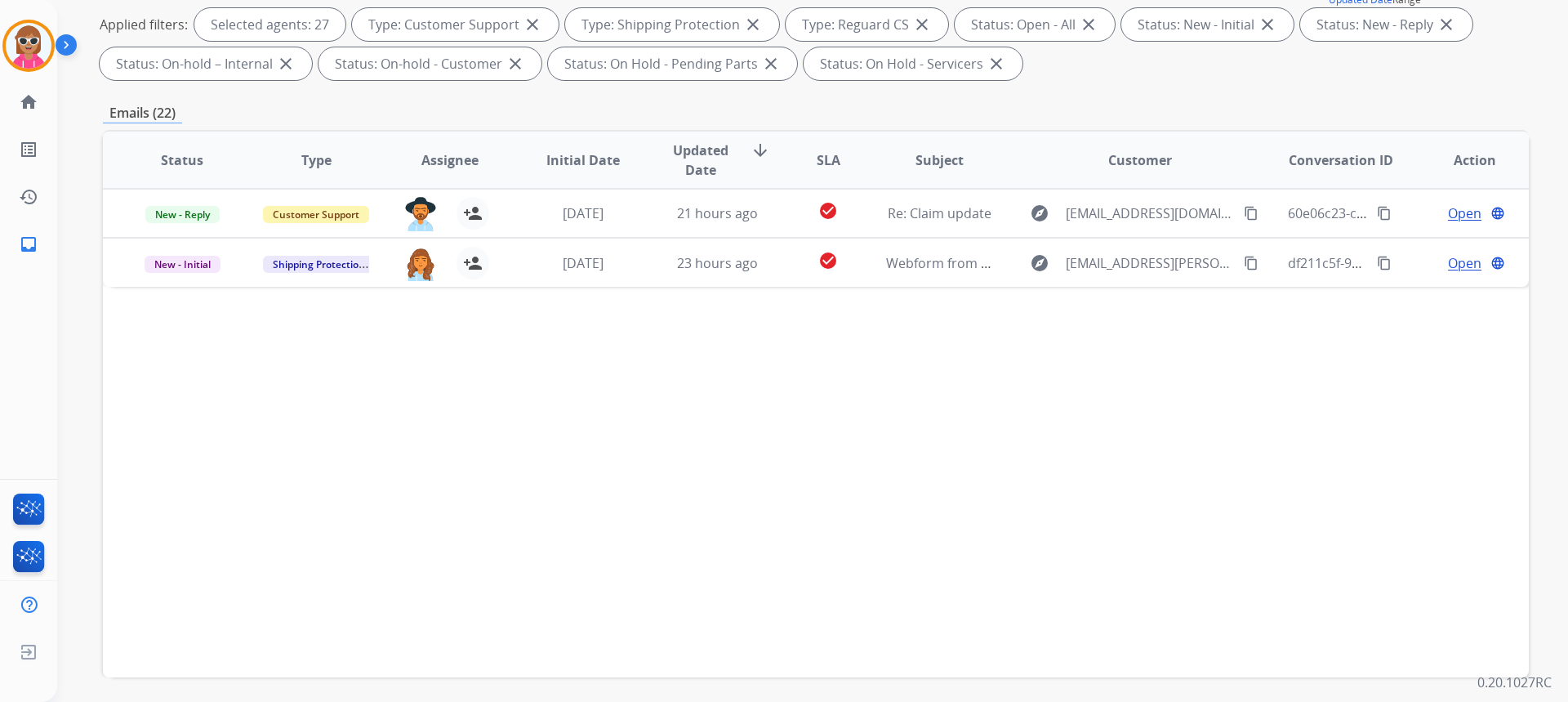
scroll to position [306, 0]
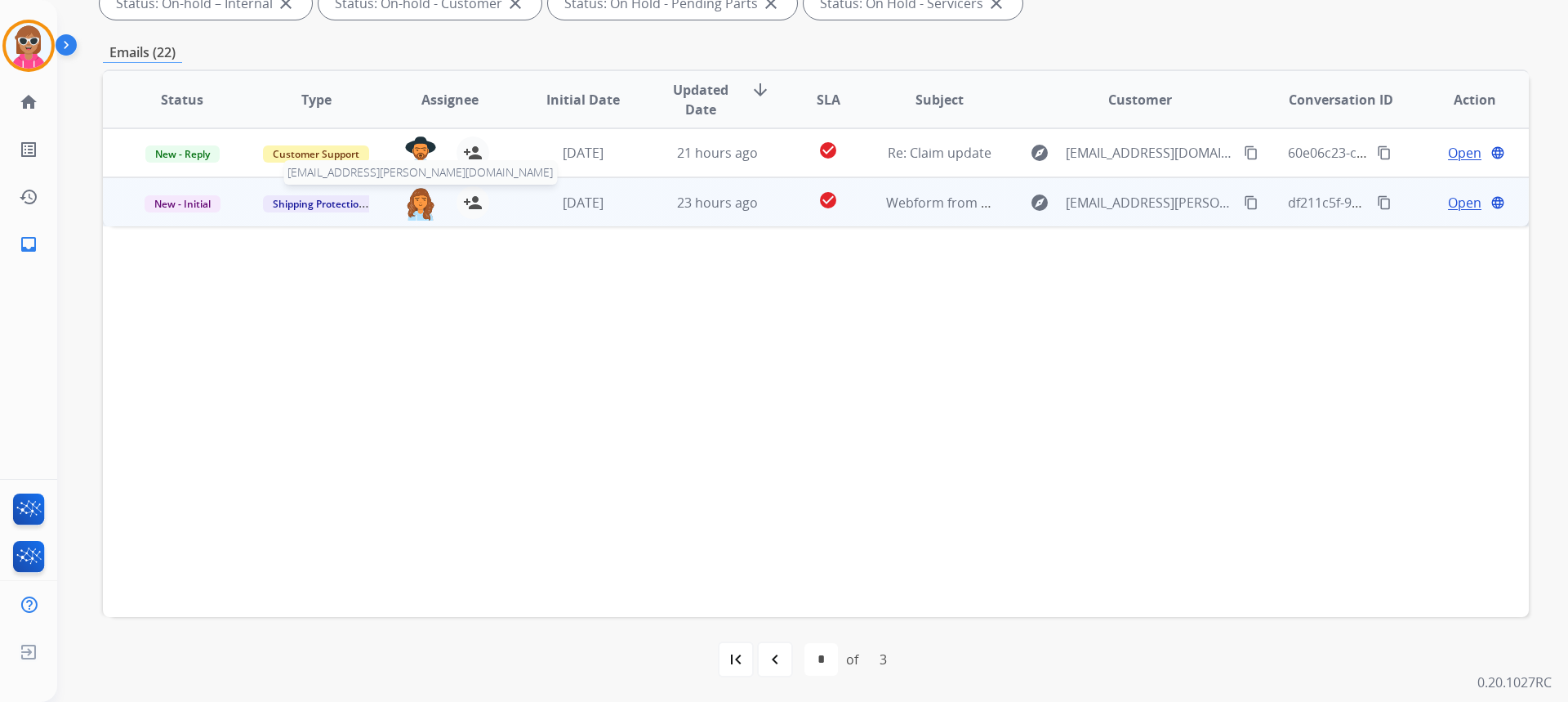
click at [427, 202] on img at bounding box center [420, 203] width 32 height 34
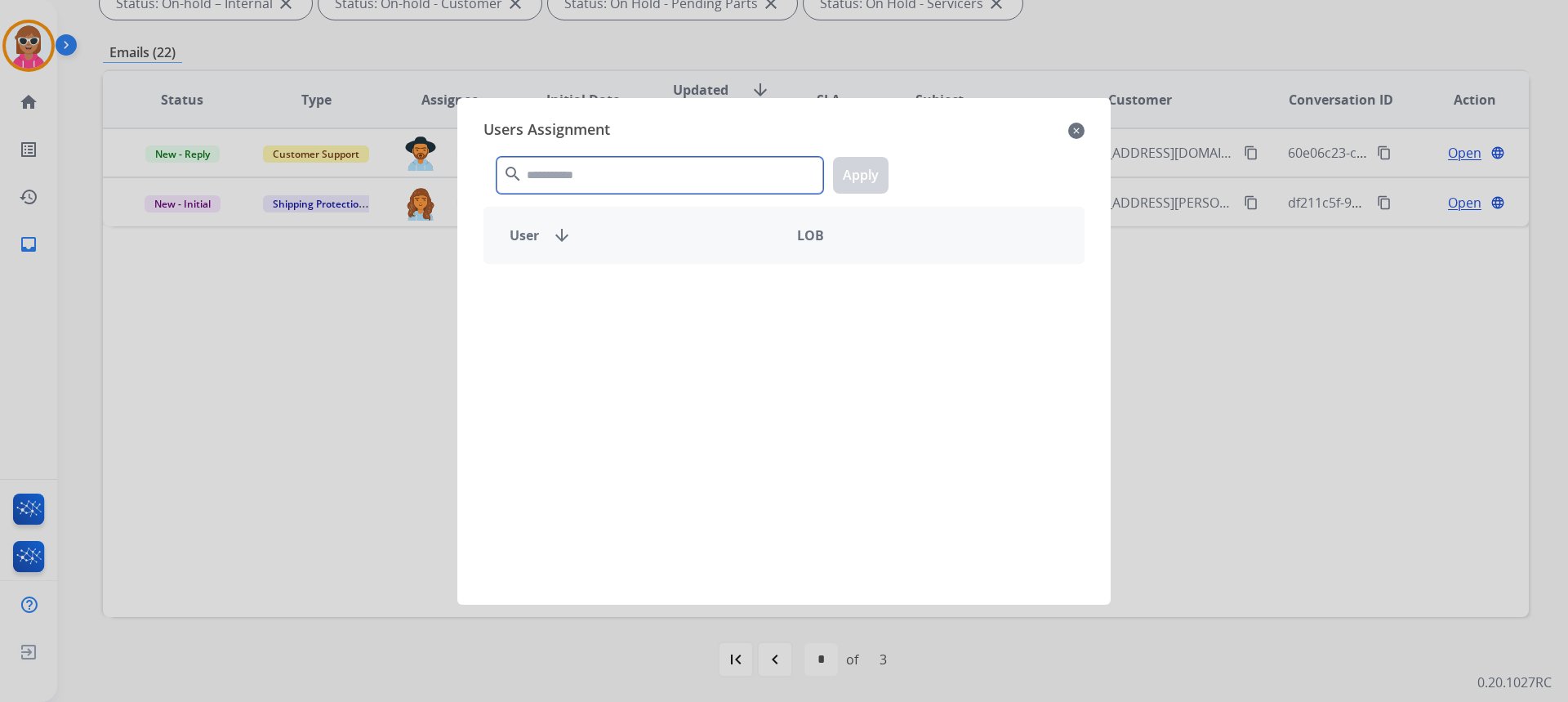
click at [771, 192] on input "text" at bounding box center [659, 175] width 326 height 37
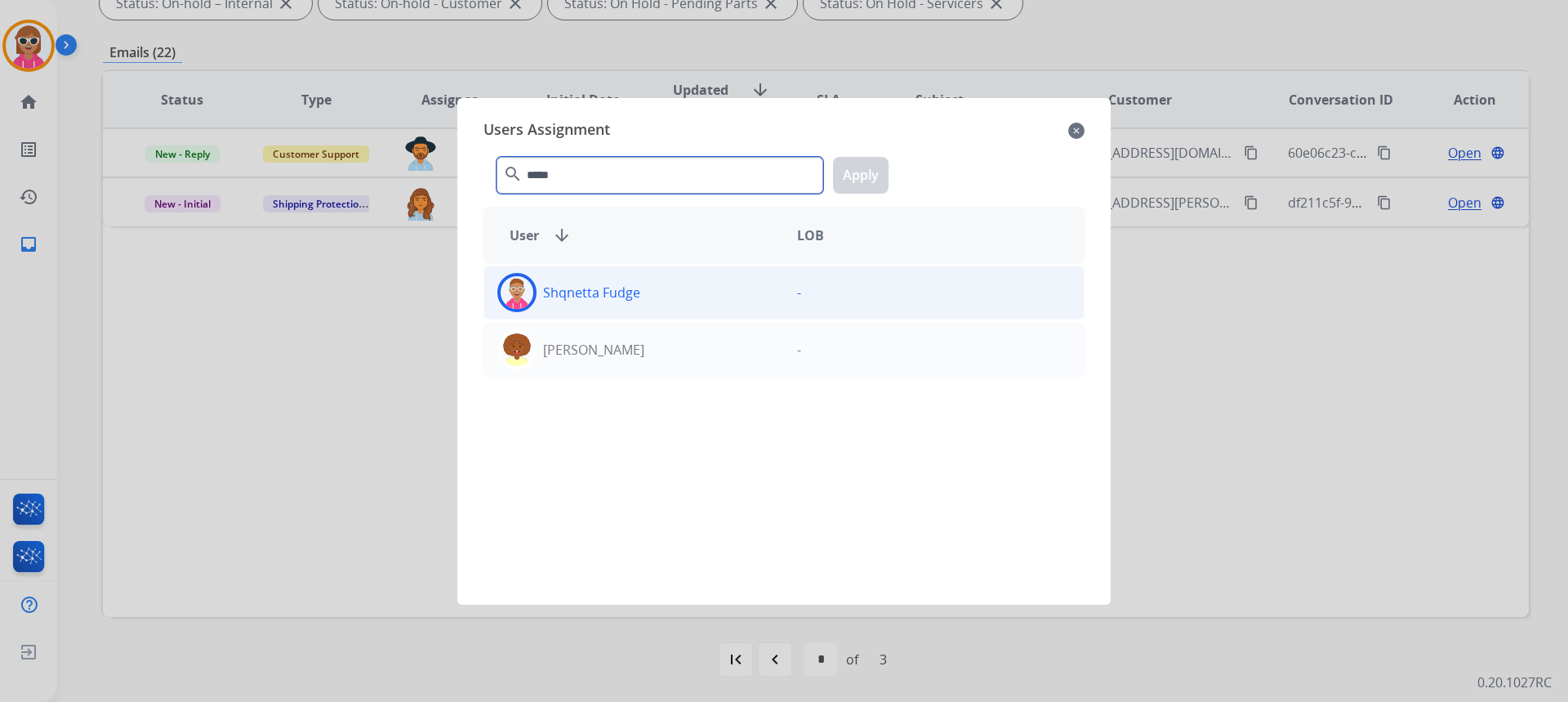
type input "*****"
click at [719, 313] on div "Shqnetta Fudge -" at bounding box center [784, 292] width 601 height 54
click at [832, 168] on div "***** search Apply" at bounding box center [784, 172] width 601 height 57
click at [880, 186] on button "Apply" at bounding box center [860, 175] width 56 height 37
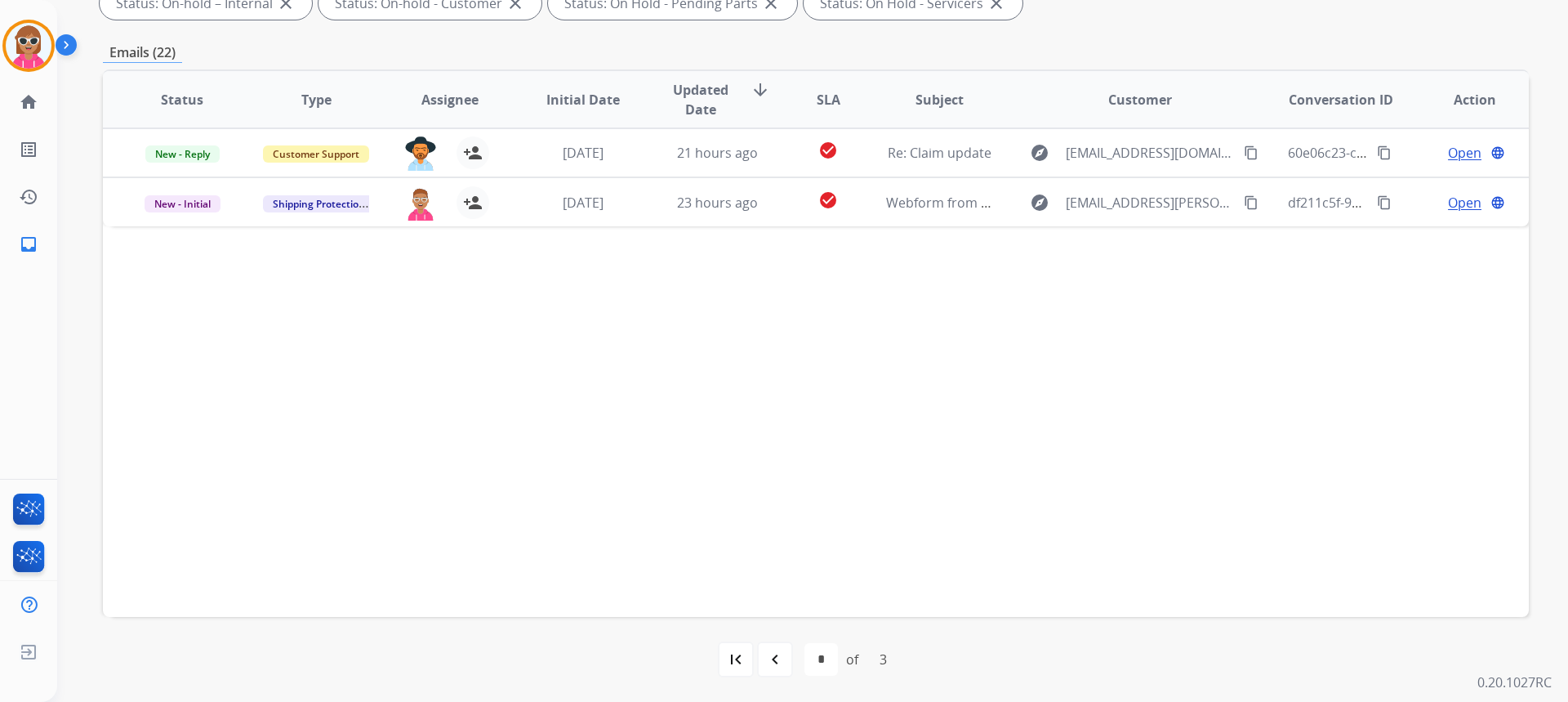
click at [1182, 317] on div "Status Type Assignee Initial Date Updated Date arrow_downward SLA Subject Custo…" at bounding box center [816, 343] width 1426 height 547
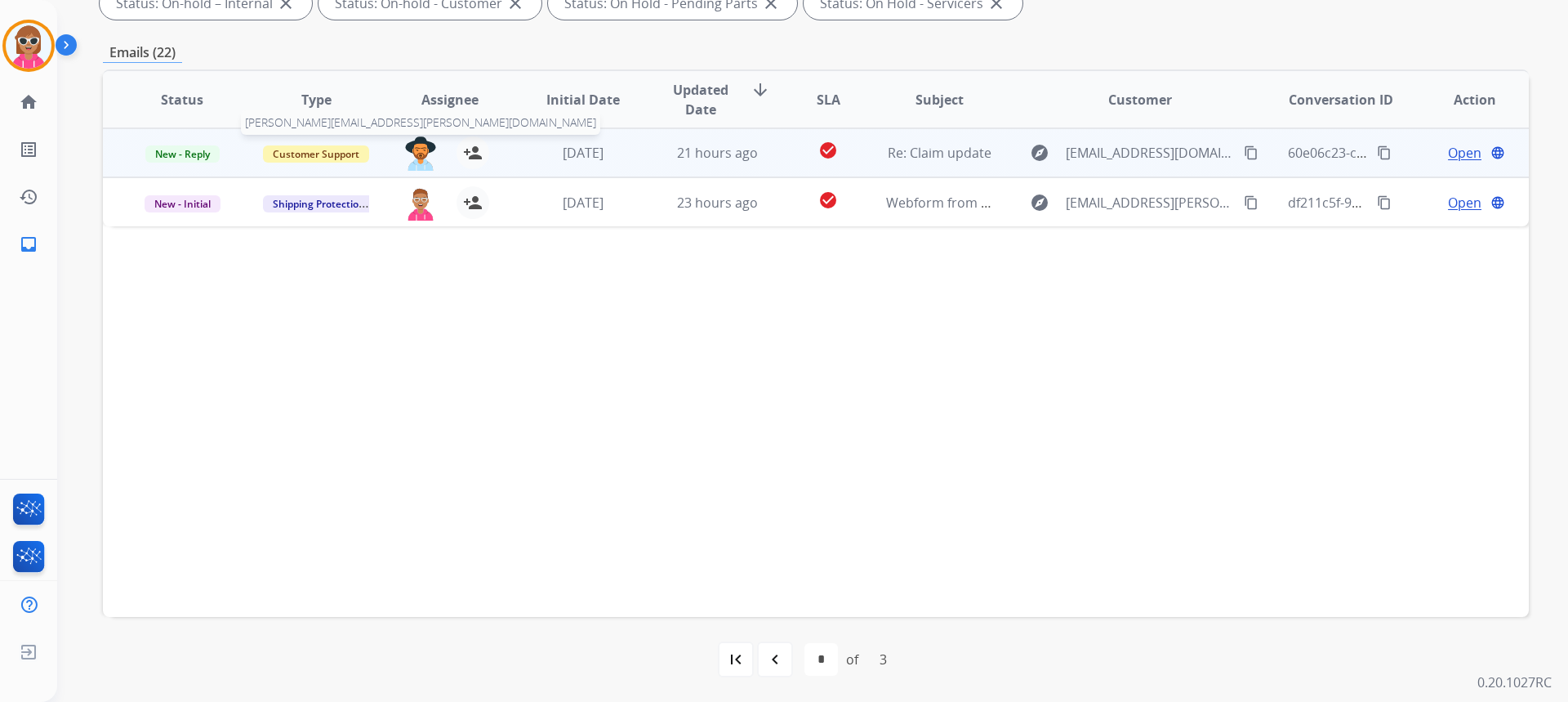
click at [415, 157] on img at bounding box center [420, 153] width 32 height 34
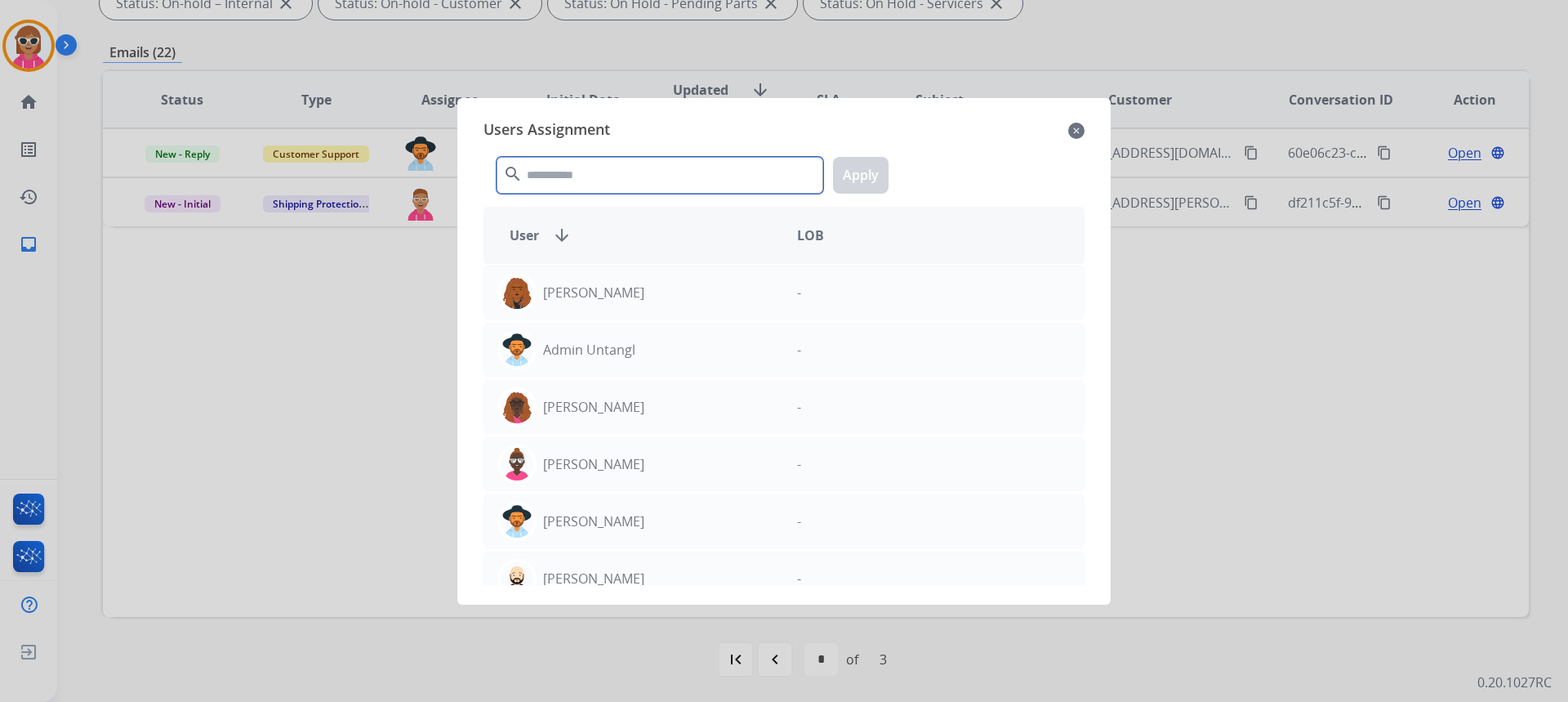
click at [552, 173] on input "text" at bounding box center [659, 175] width 326 height 37
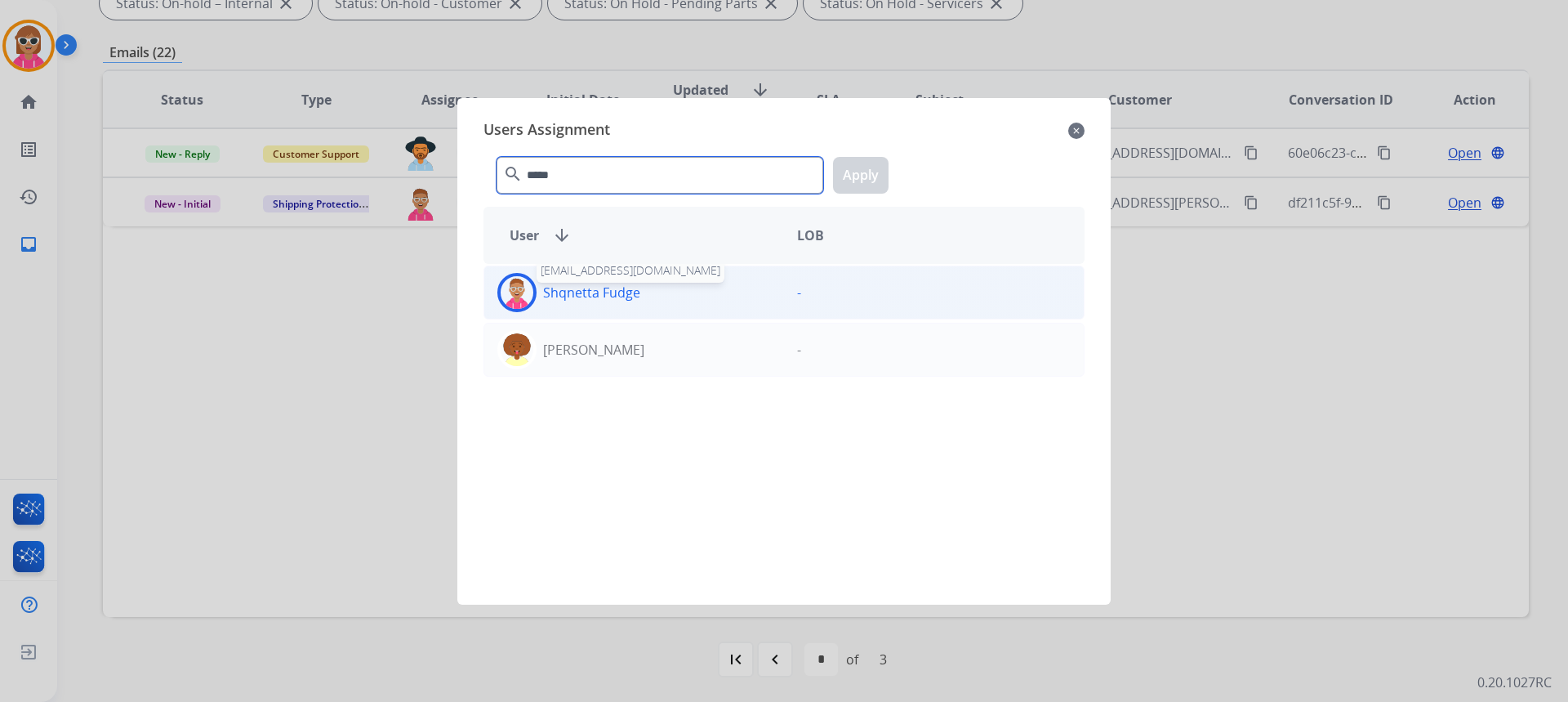
type input "*****"
click at [604, 294] on p "Shqnetta Fudge" at bounding box center [592, 292] width 97 height 19
click at [857, 180] on button "Apply" at bounding box center [860, 175] width 56 height 37
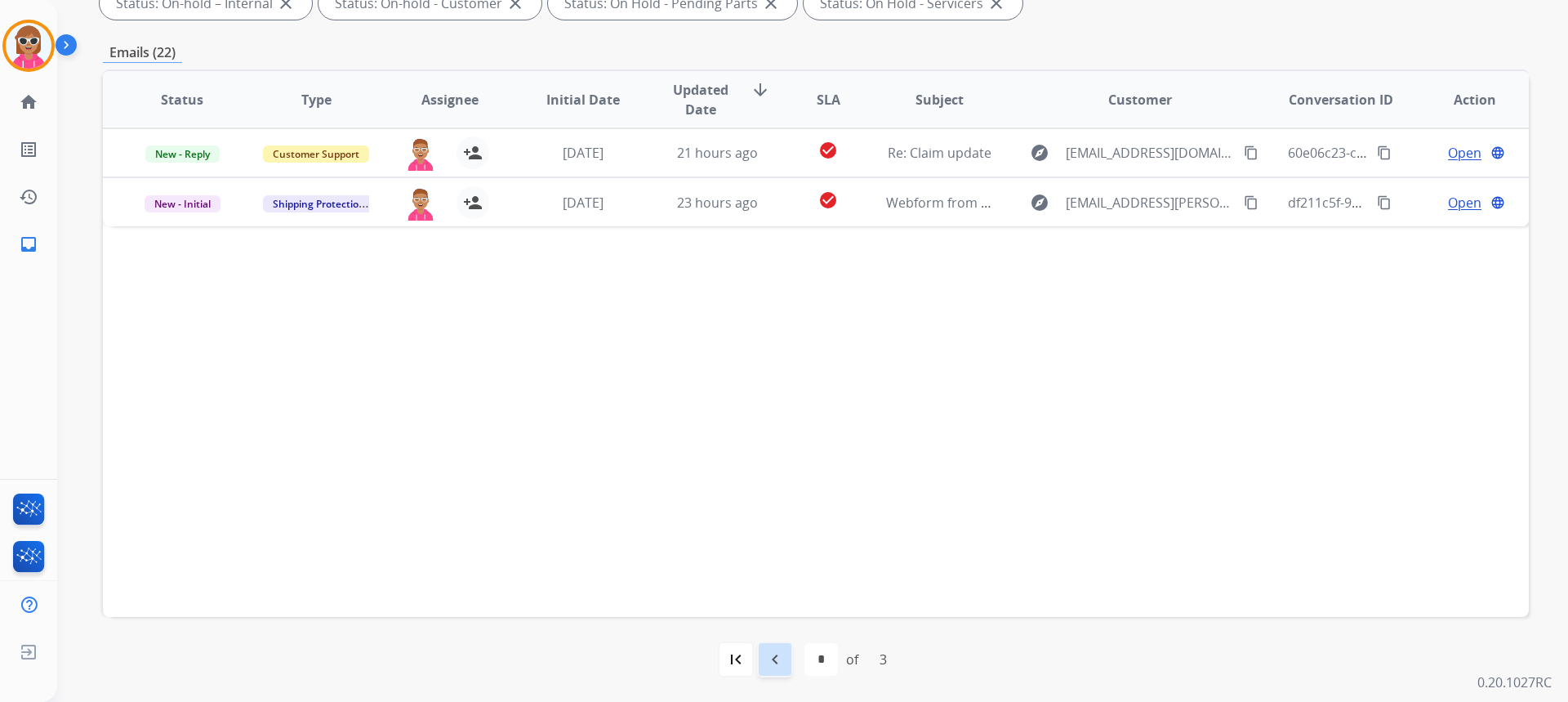
click at [771, 659] on mat-icon "navigate_before" at bounding box center [774, 658] width 19 height 19
select select "*"
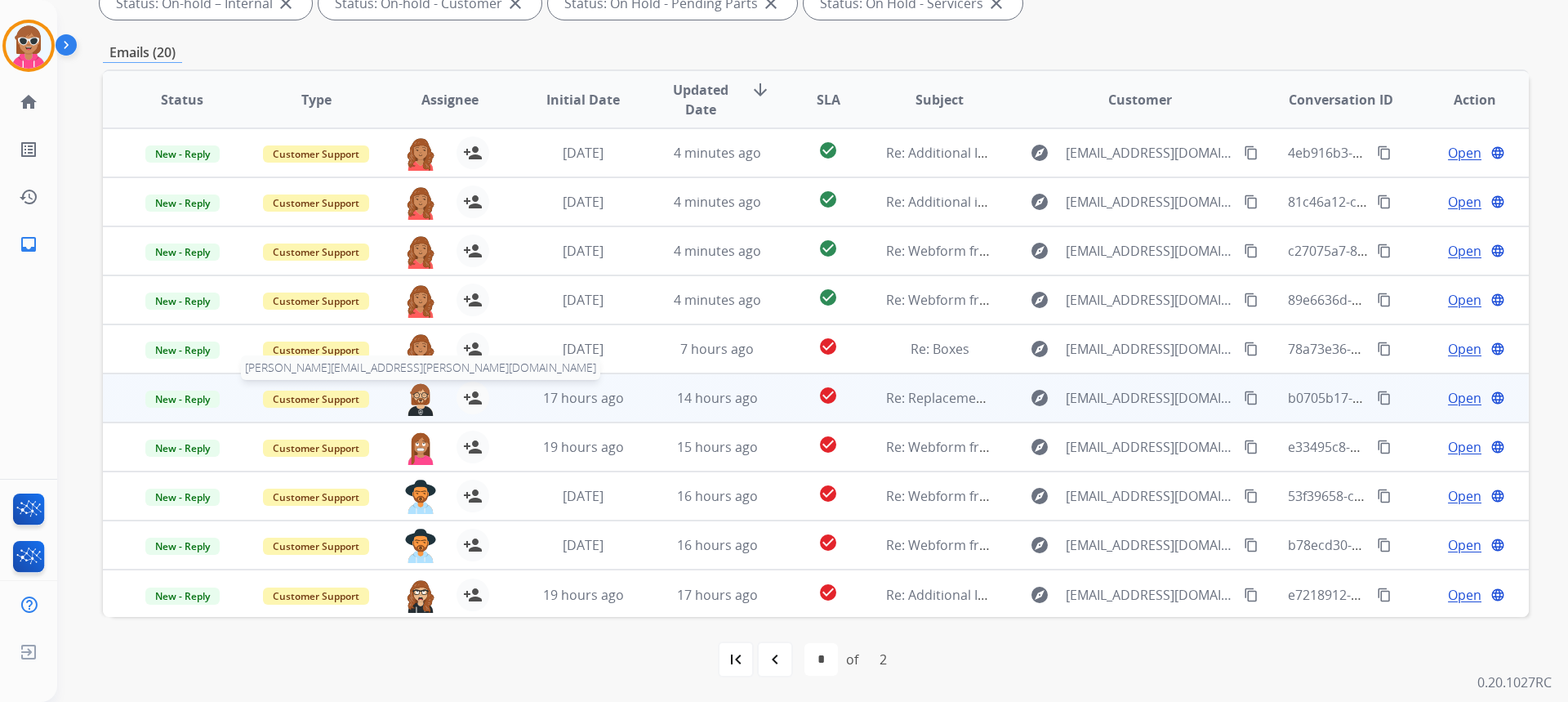
click at [406, 398] on img at bounding box center [420, 398] width 32 height 34
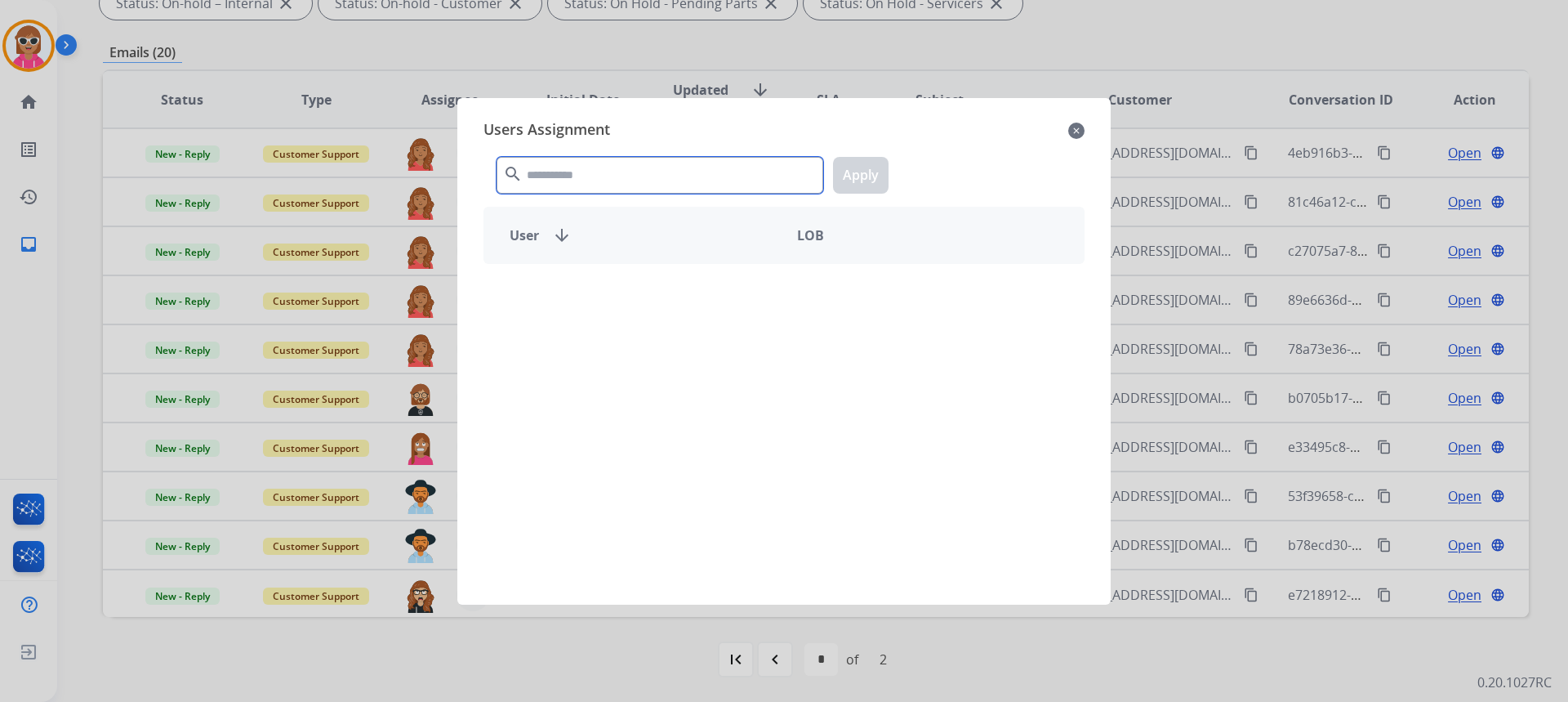
click at [563, 159] on input "text" at bounding box center [659, 175] width 326 height 37
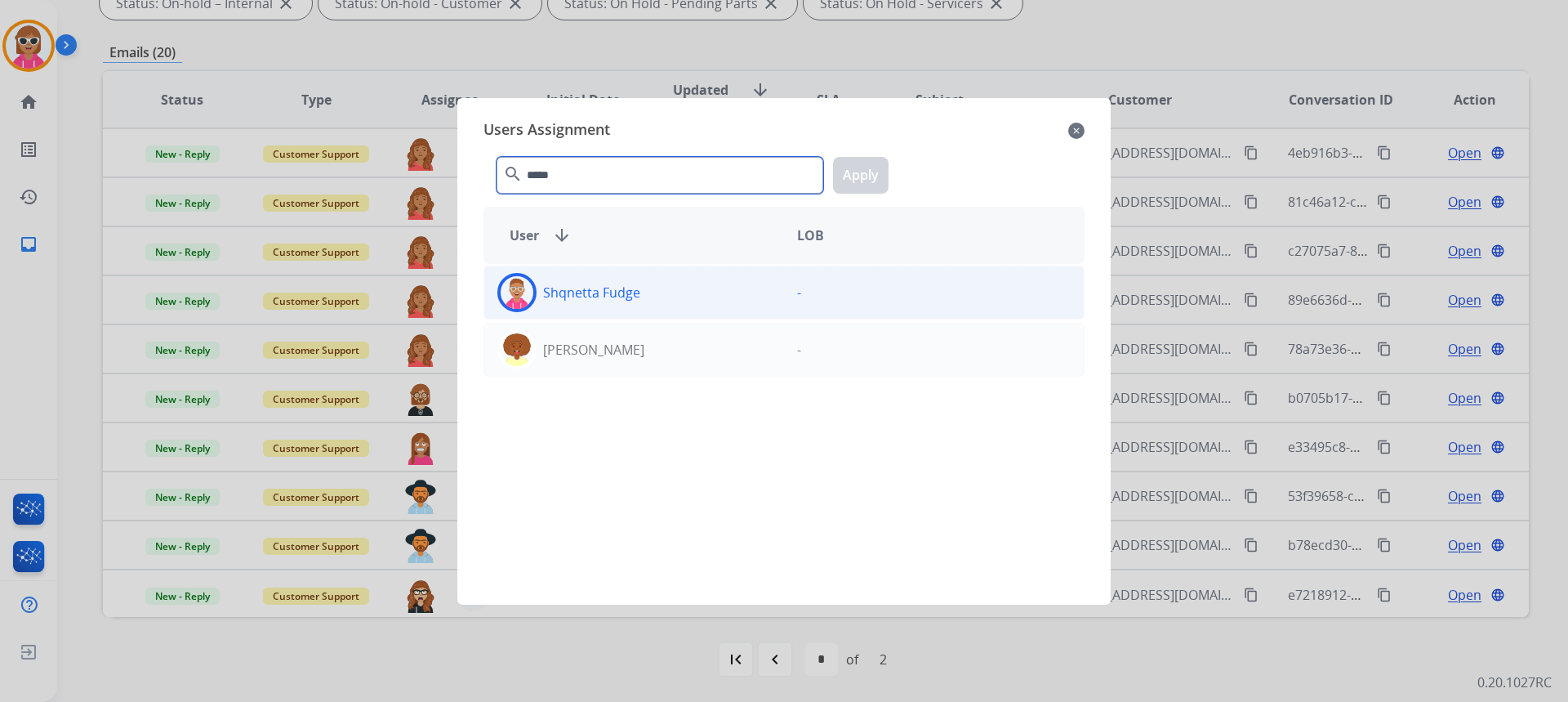
type input "*****"
click at [907, 271] on div "Shqnetta Fudge -" at bounding box center [784, 292] width 601 height 54
click at [871, 171] on button "Apply" at bounding box center [860, 175] width 56 height 37
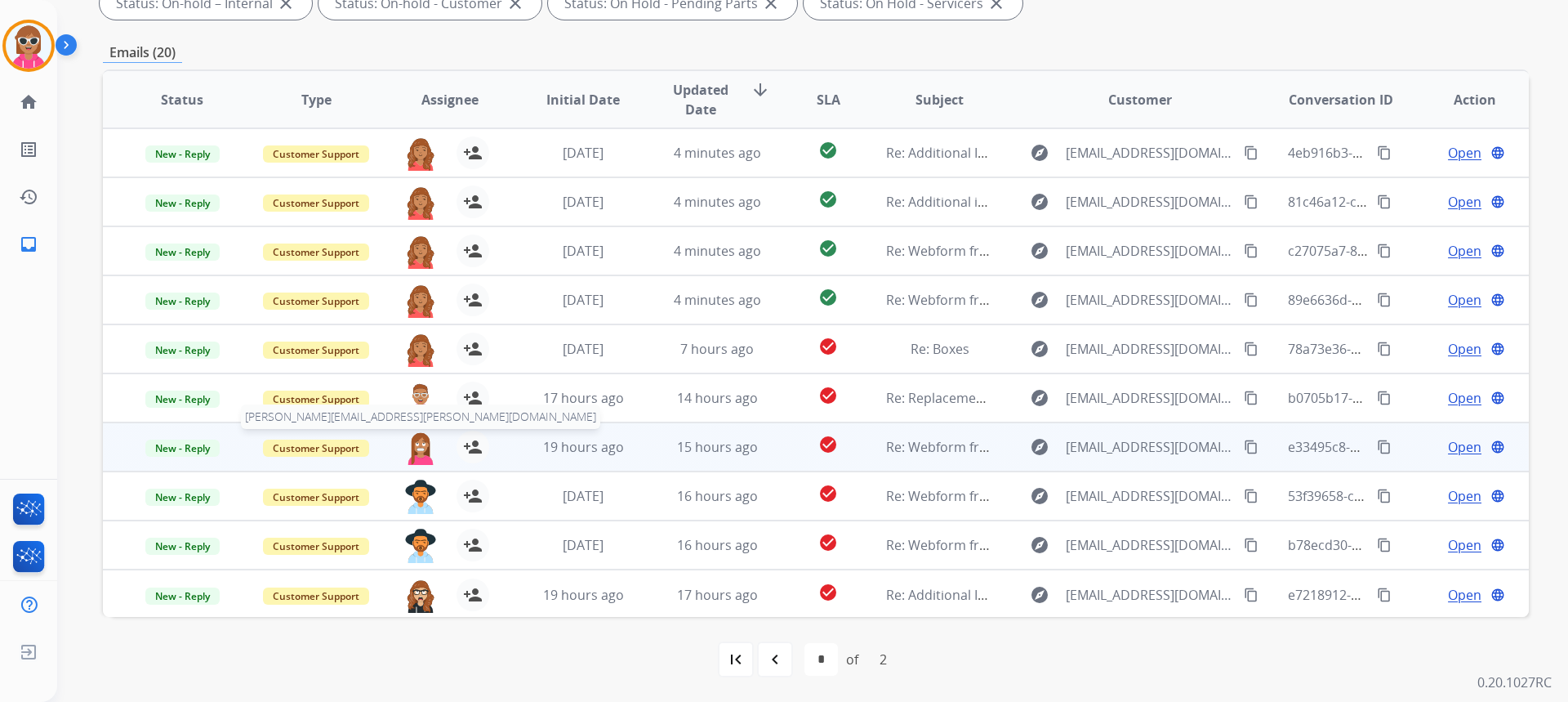
click at [407, 460] on img at bounding box center [420, 447] width 32 height 34
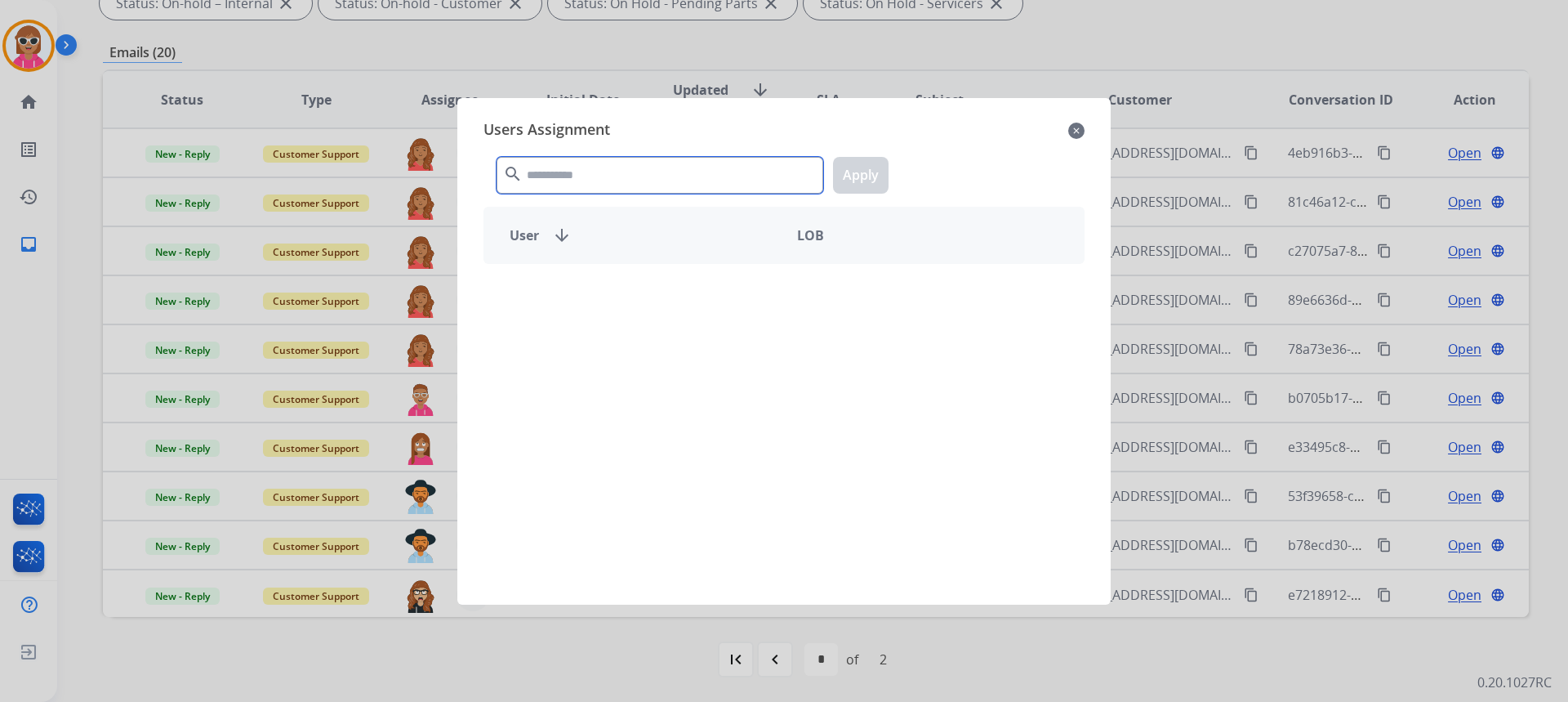
click at [613, 157] on input "text" at bounding box center [659, 175] width 326 height 37
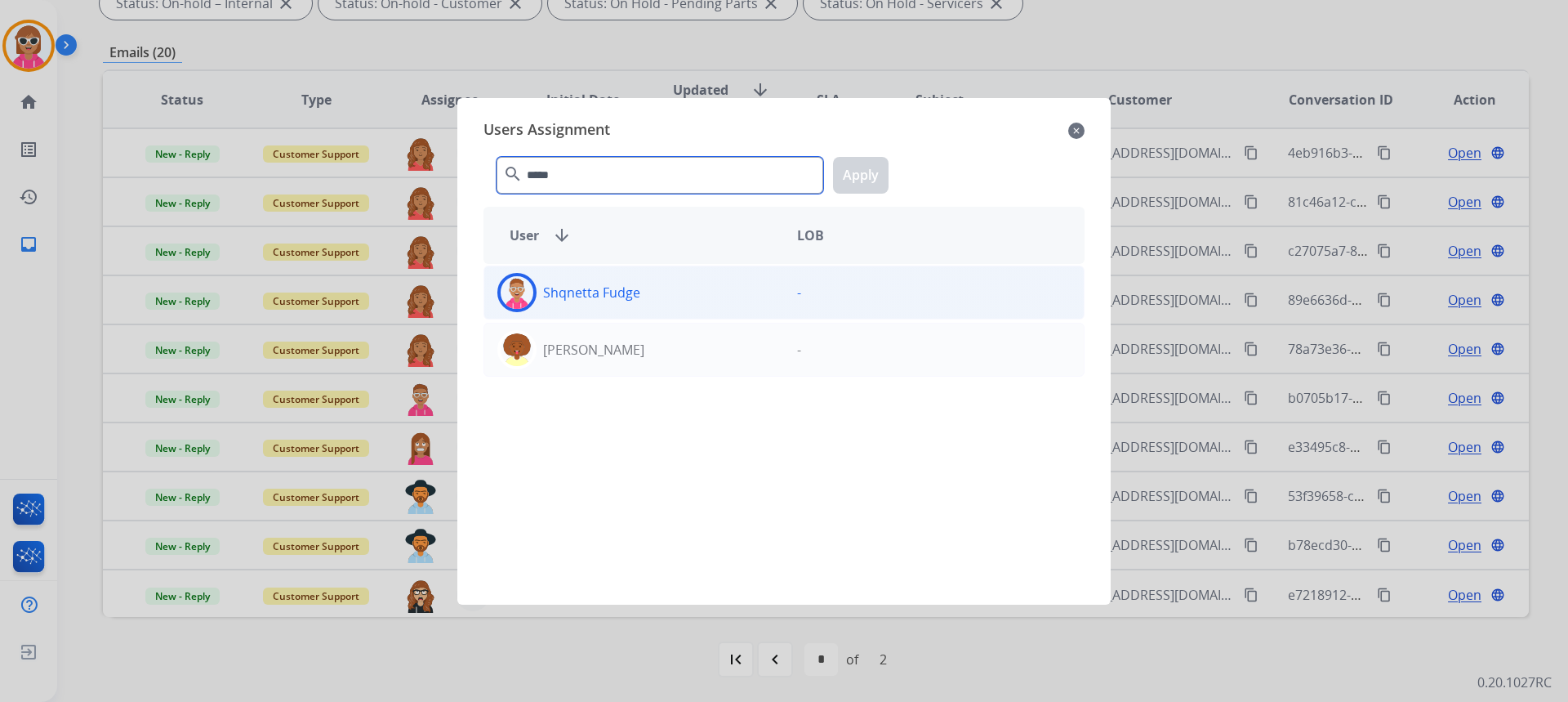
type input "*****"
click at [598, 306] on div "Shqnetta Fudge" at bounding box center [633, 292] width 300 height 39
click at [860, 182] on button "Apply" at bounding box center [860, 175] width 56 height 37
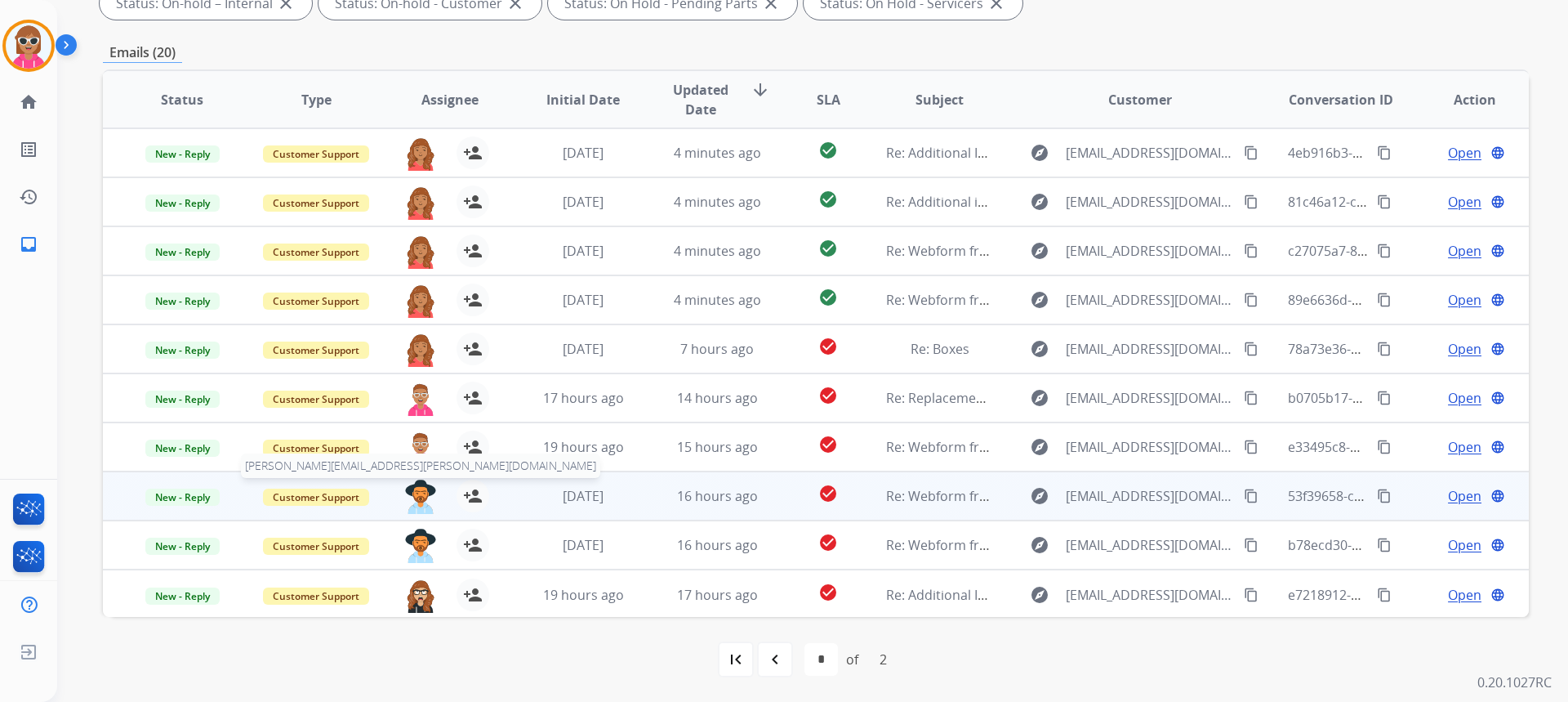
click at [414, 488] on img at bounding box center [420, 496] width 32 height 34
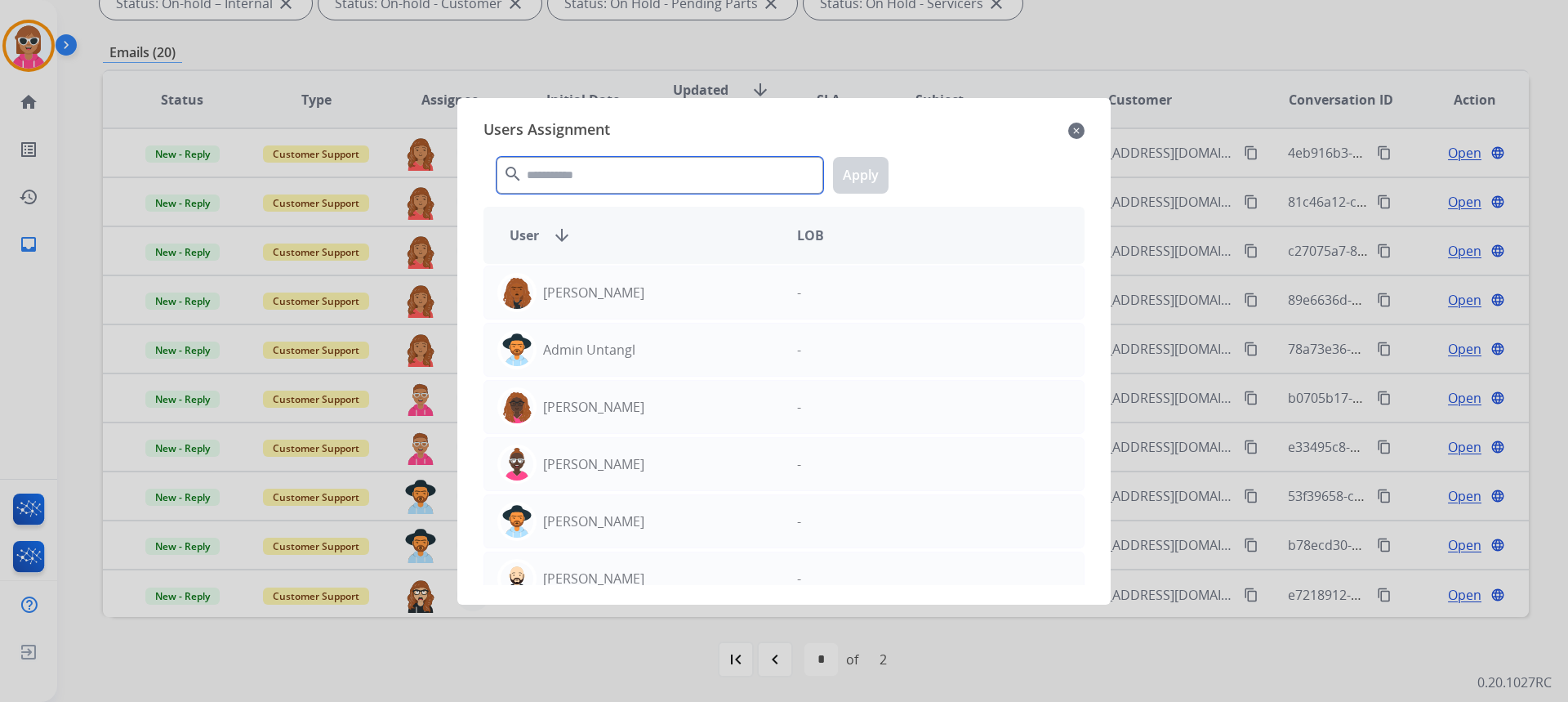
click at [626, 185] on input "text" at bounding box center [659, 175] width 326 height 37
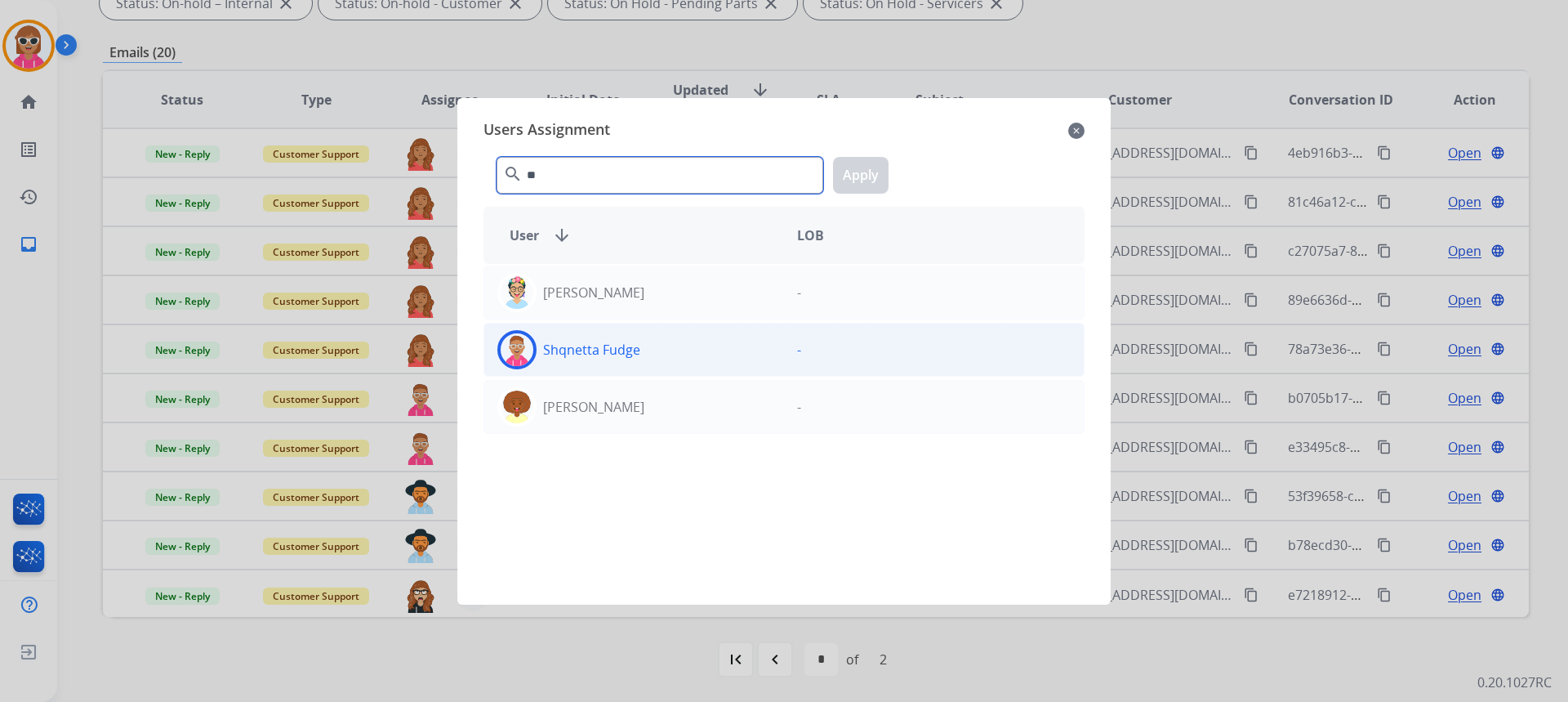
type input "**"
click at [542, 333] on div "Shqnetta Fudge" at bounding box center [633, 350] width 300 height 39
click at [873, 182] on button "Apply" at bounding box center [860, 175] width 56 height 37
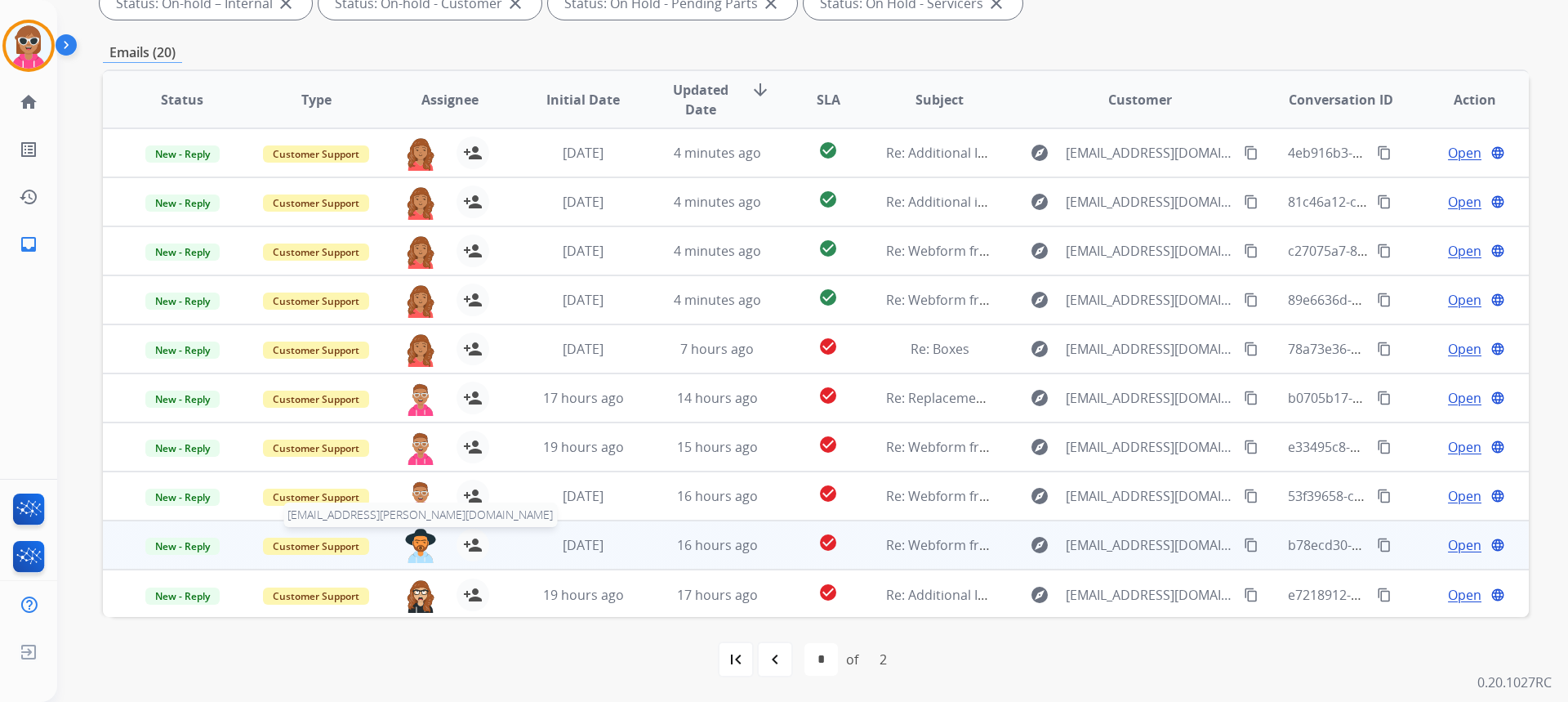
click at [410, 545] on img at bounding box center [420, 545] width 32 height 34
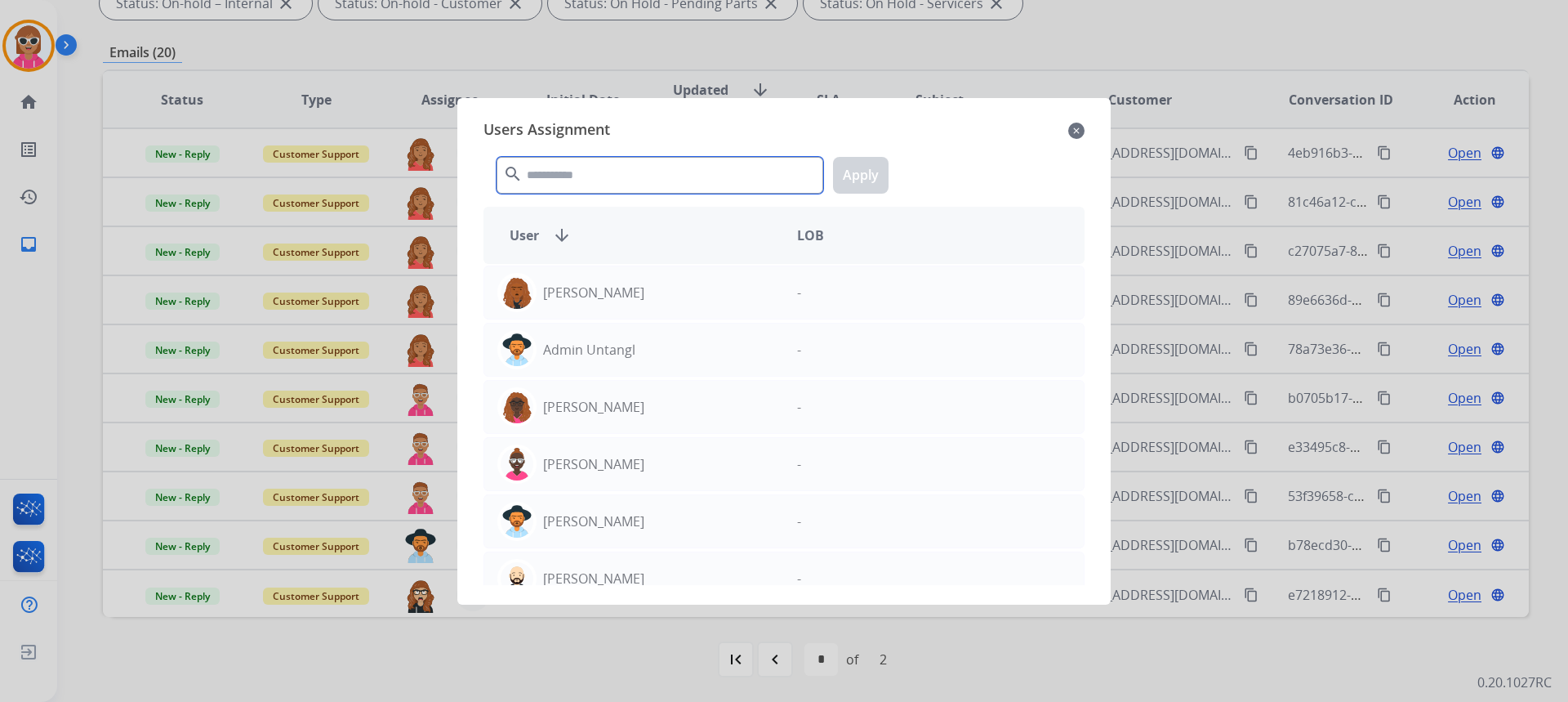
click at [587, 190] on input "text" at bounding box center [659, 175] width 326 height 37
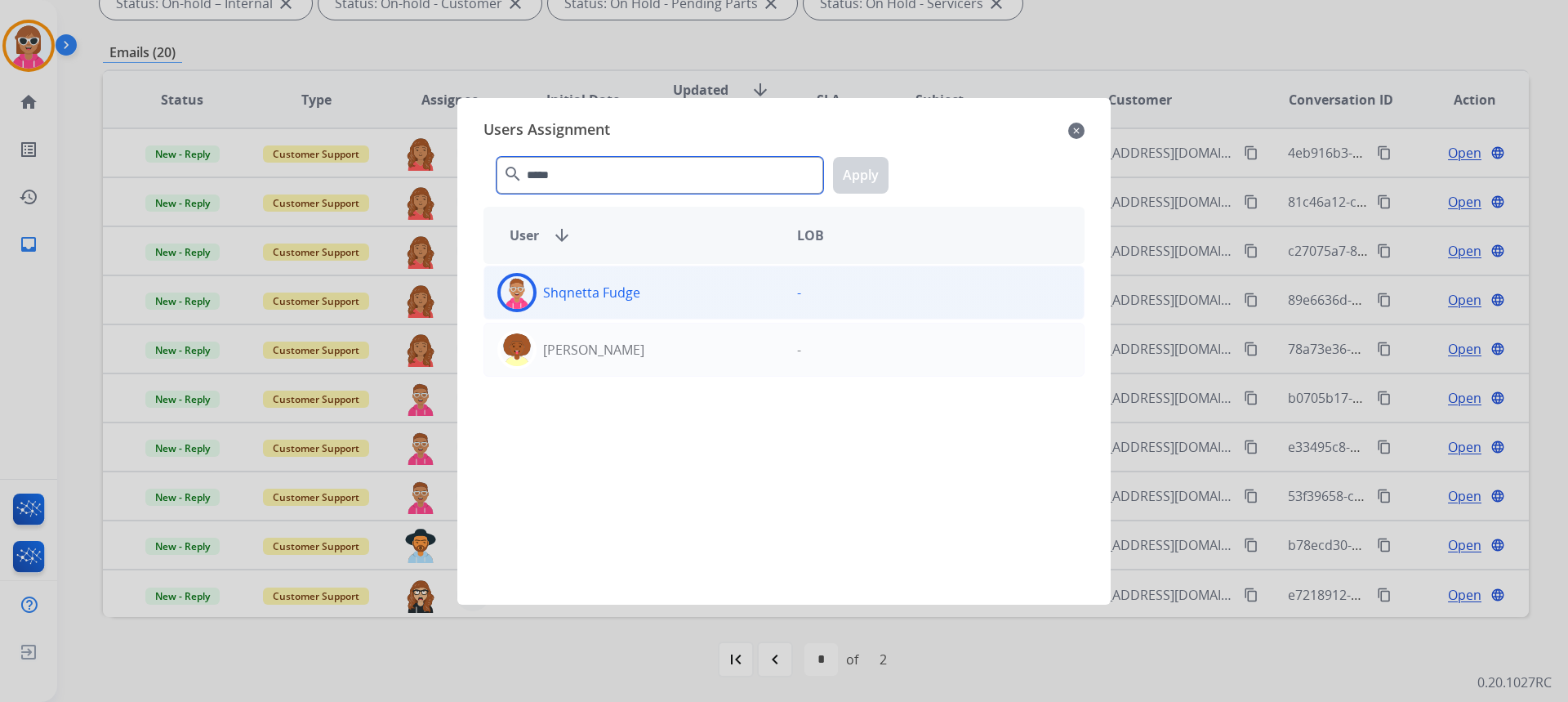
type input "*****"
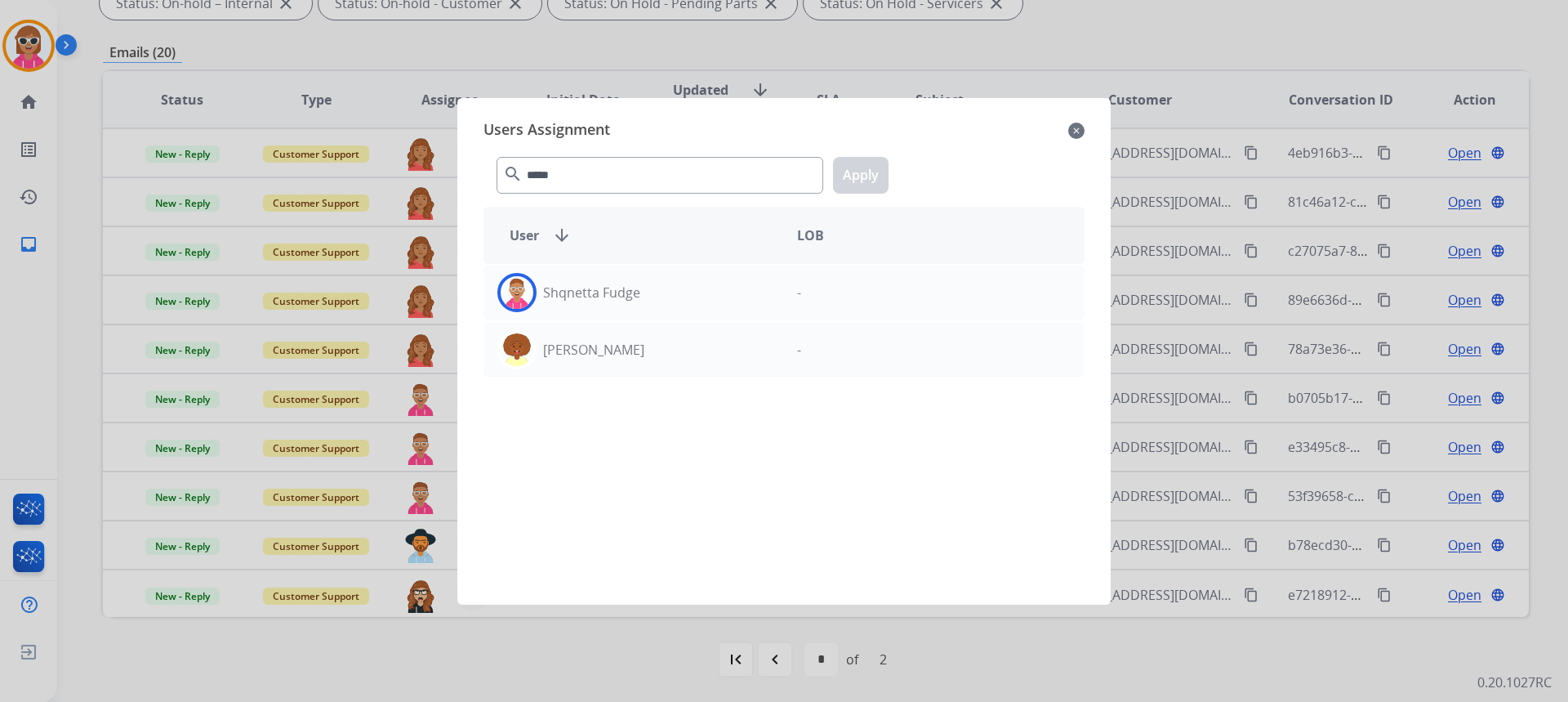
click at [633, 319] on div "Shqnetta Fudge - [PERSON_NAME] -" at bounding box center [784, 424] width 601 height 321
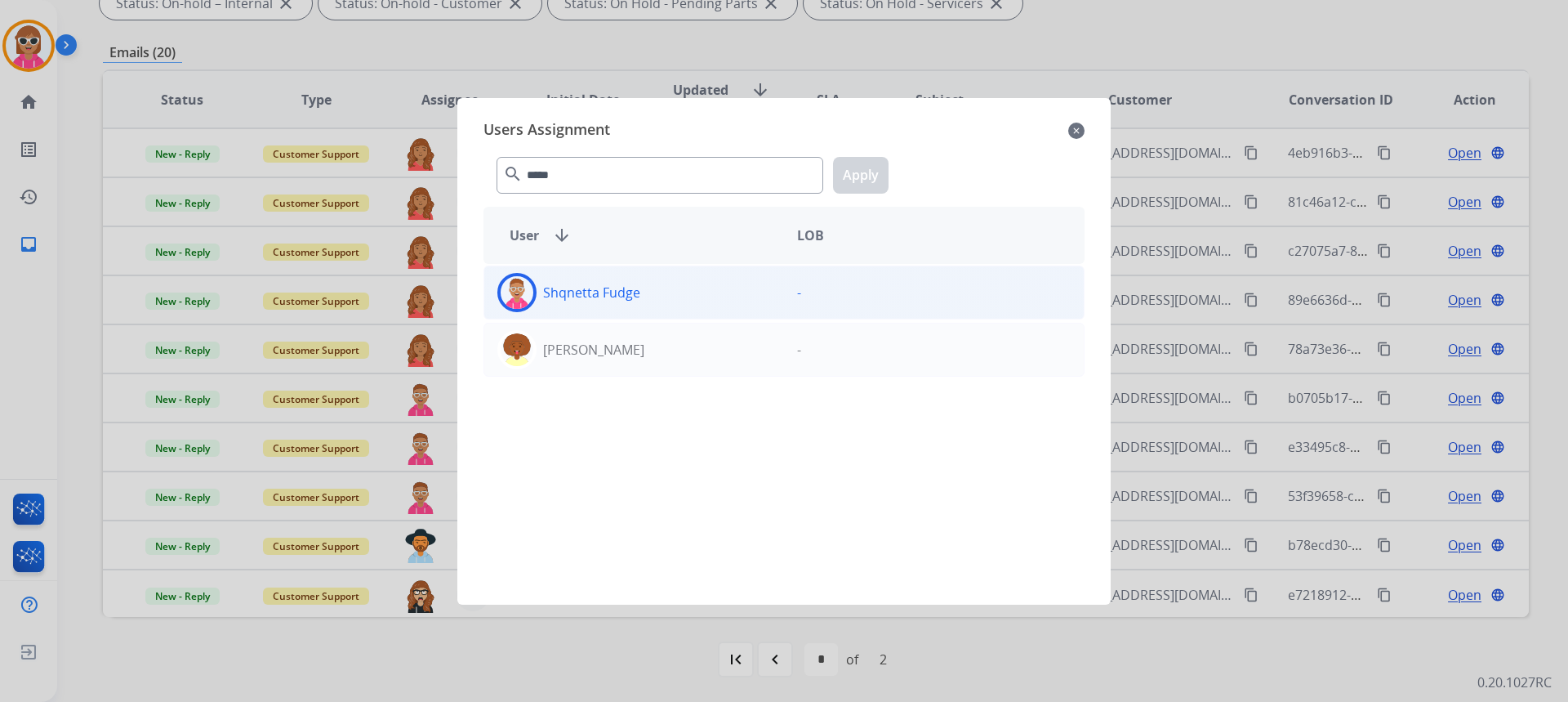
click at [641, 307] on div "Shqnetta Fudge" at bounding box center [633, 292] width 300 height 39
click at [838, 178] on button "Apply" at bounding box center [860, 175] width 56 height 37
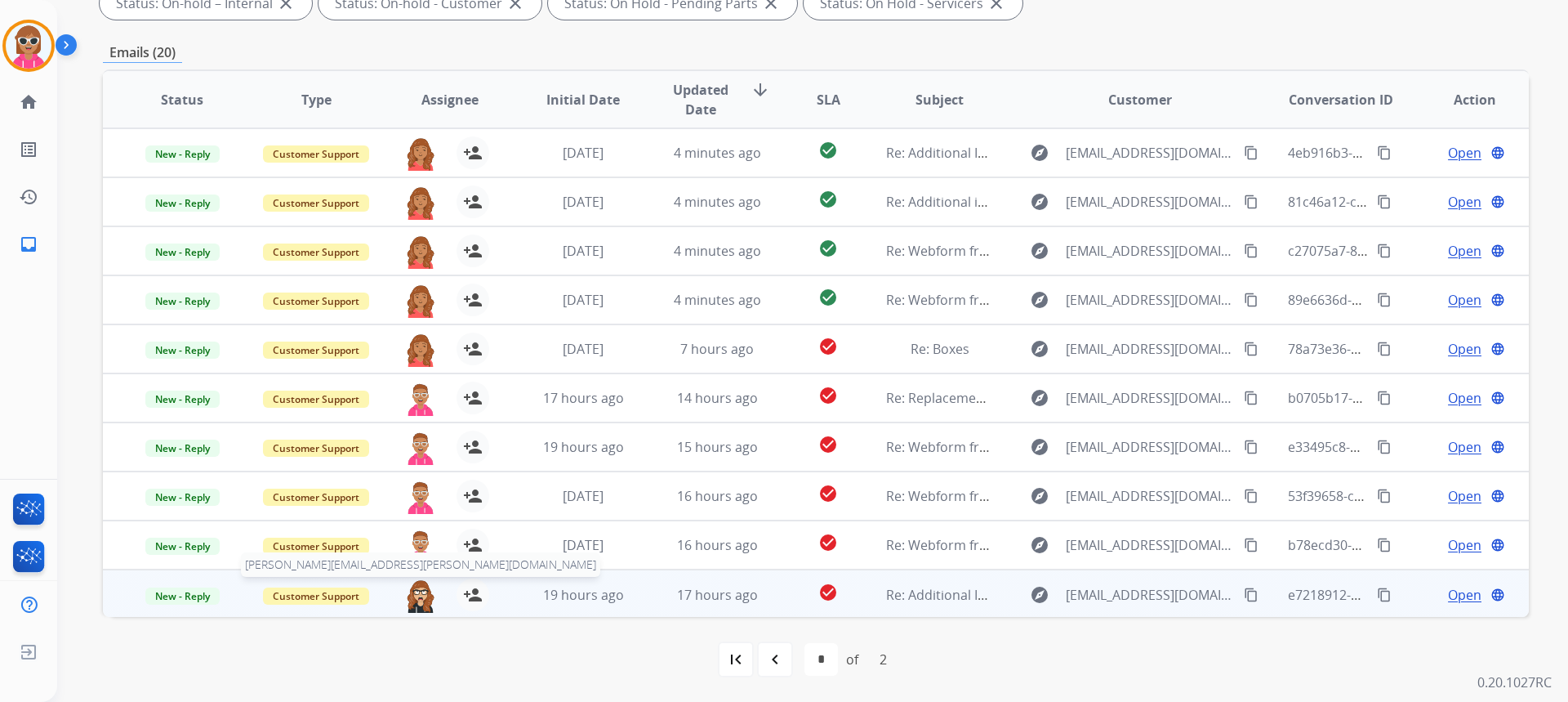
click at [427, 591] on img at bounding box center [420, 595] width 32 height 34
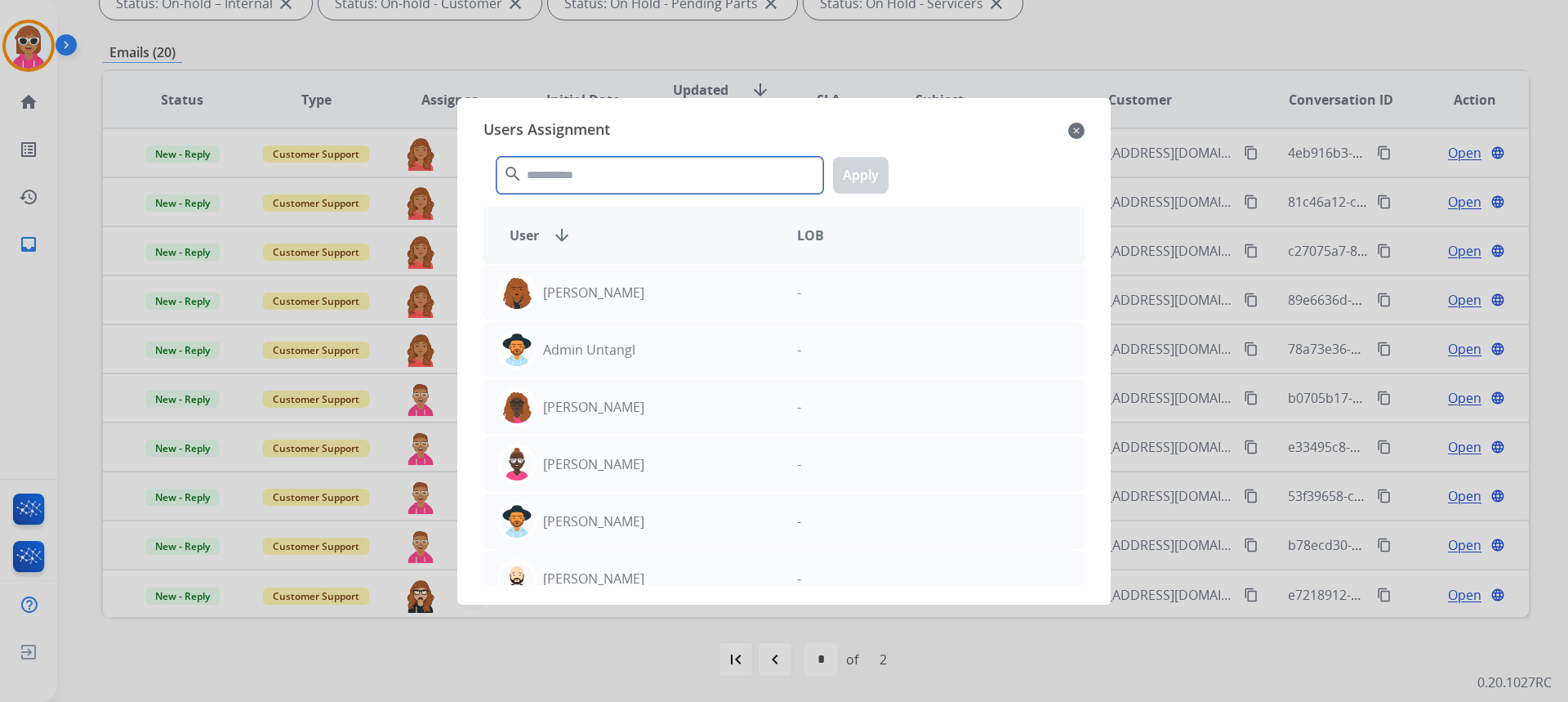
click at [591, 174] on input "text" at bounding box center [659, 175] width 326 height 37
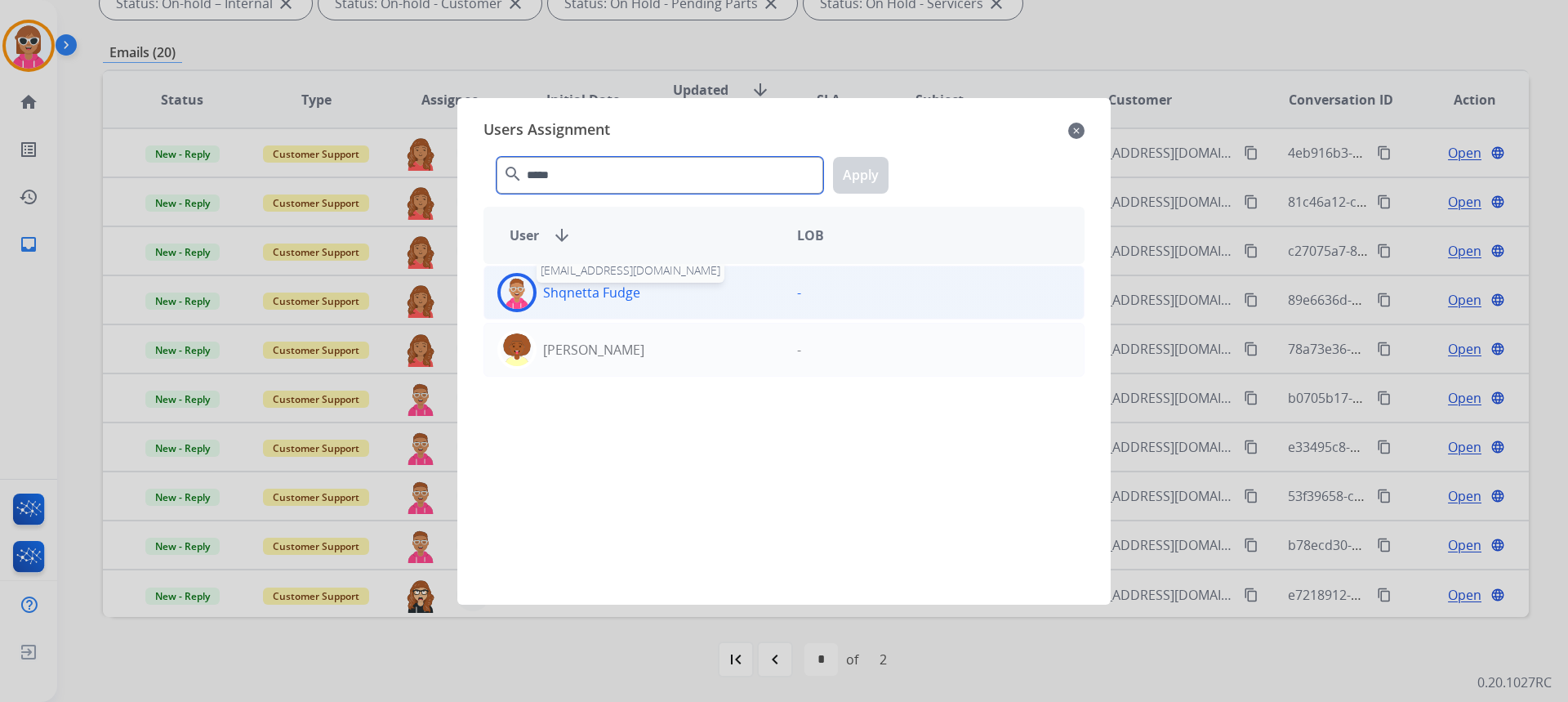
type input "*****"
click at [627, 290] on p "Shqnetta Fudge" at bounding box center [592, 292] width 97 height 19
click at [883, 178] on button "Apply" at bounding box center [860, 175] width 56 height 37
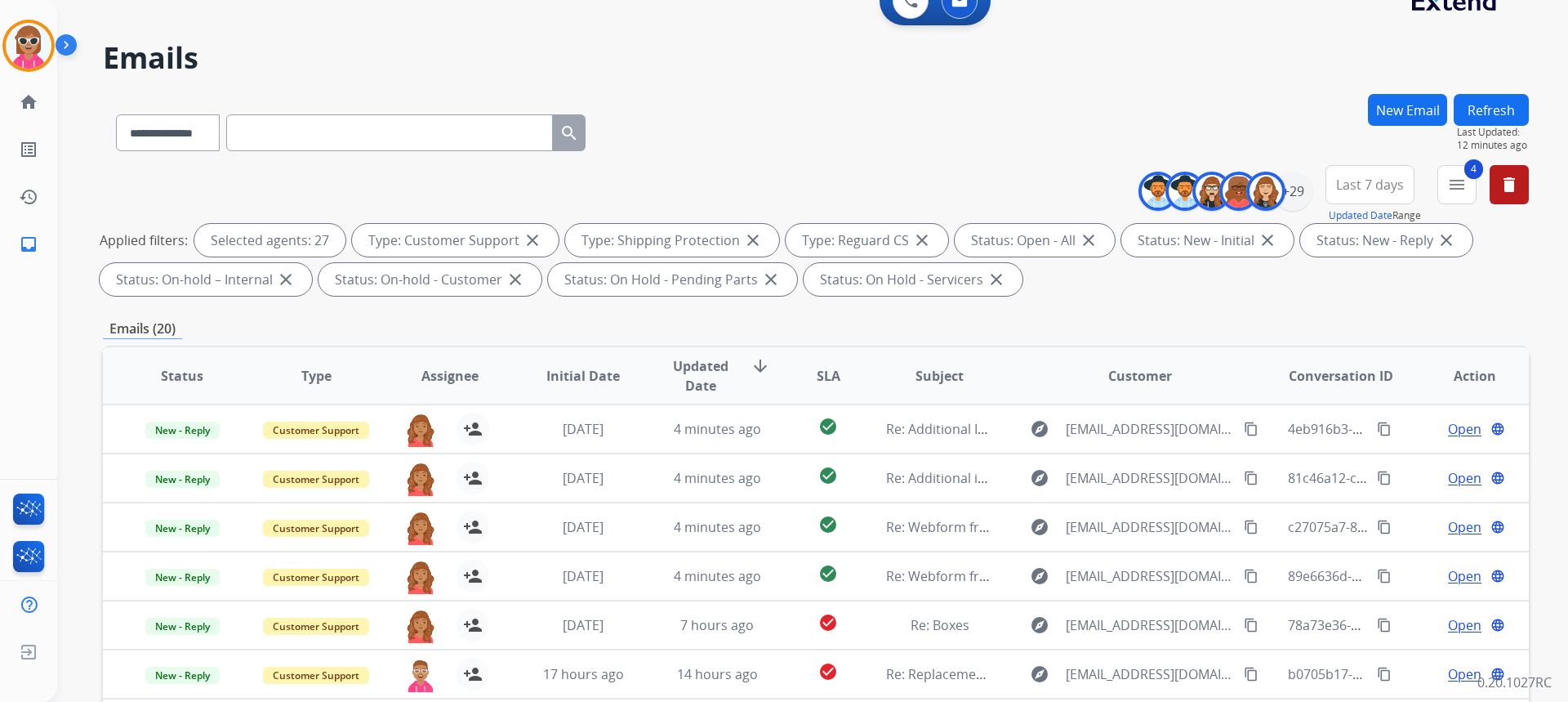
scroll to position [0, 0]
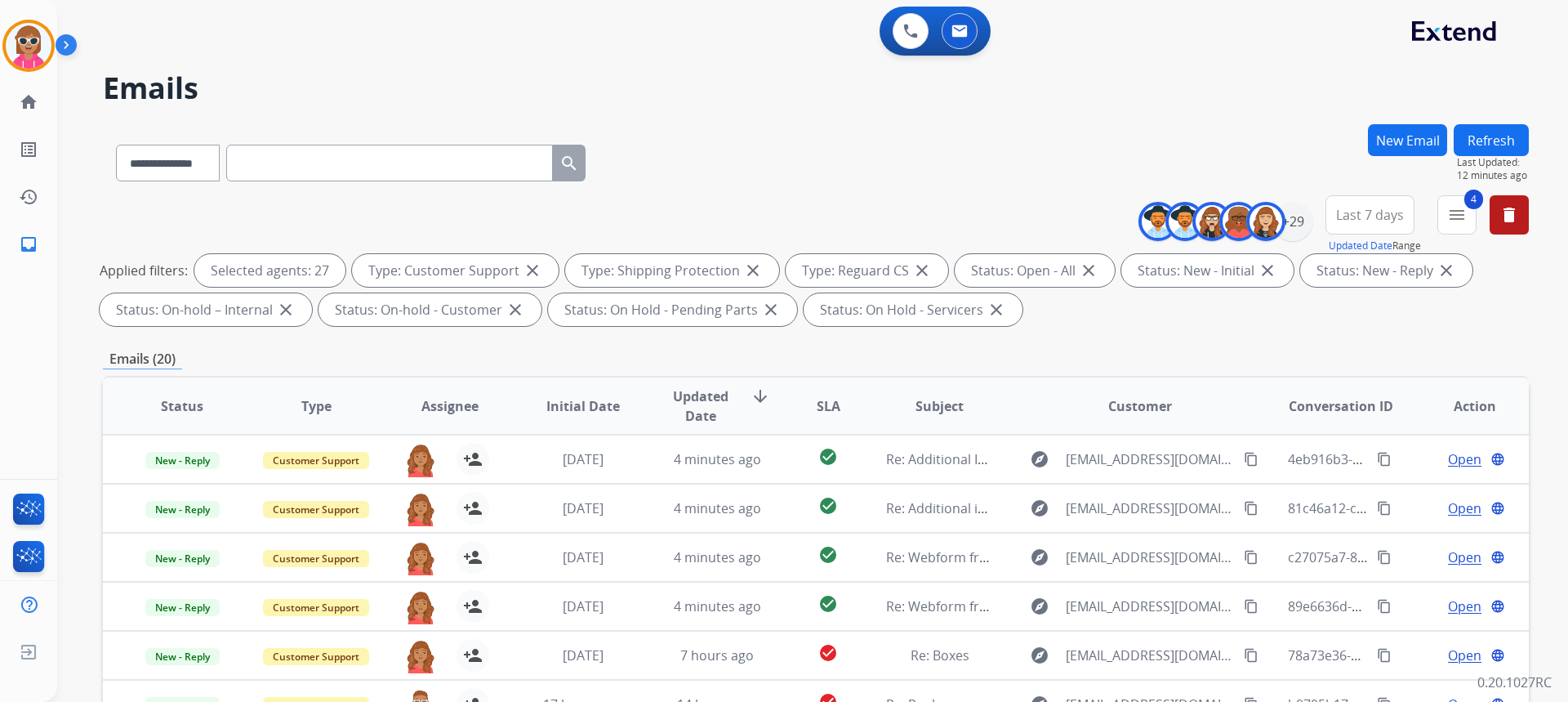
click at [1508, 134] on button "Refresh" at bounding box center [1491, 140] width 75 height 32
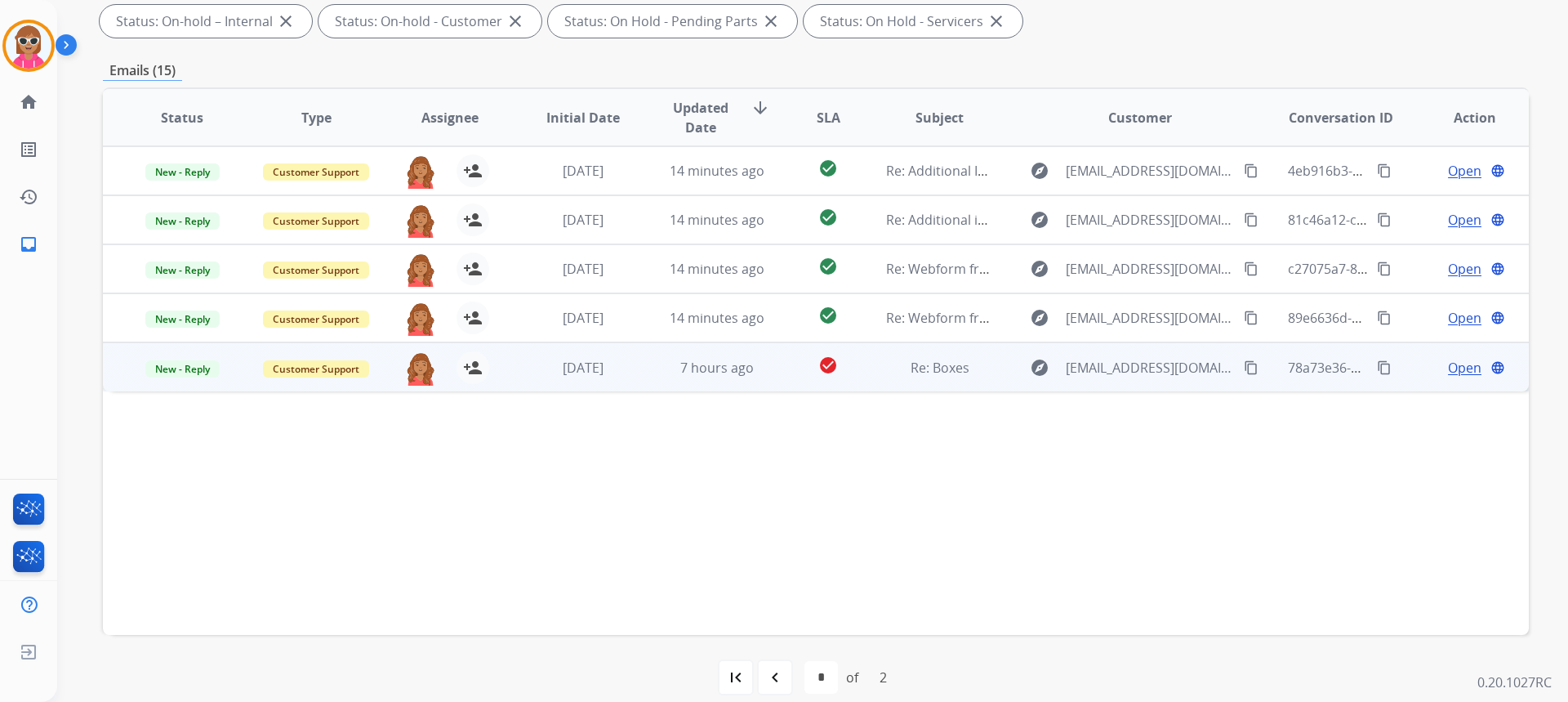
scroll to position [306, 0]
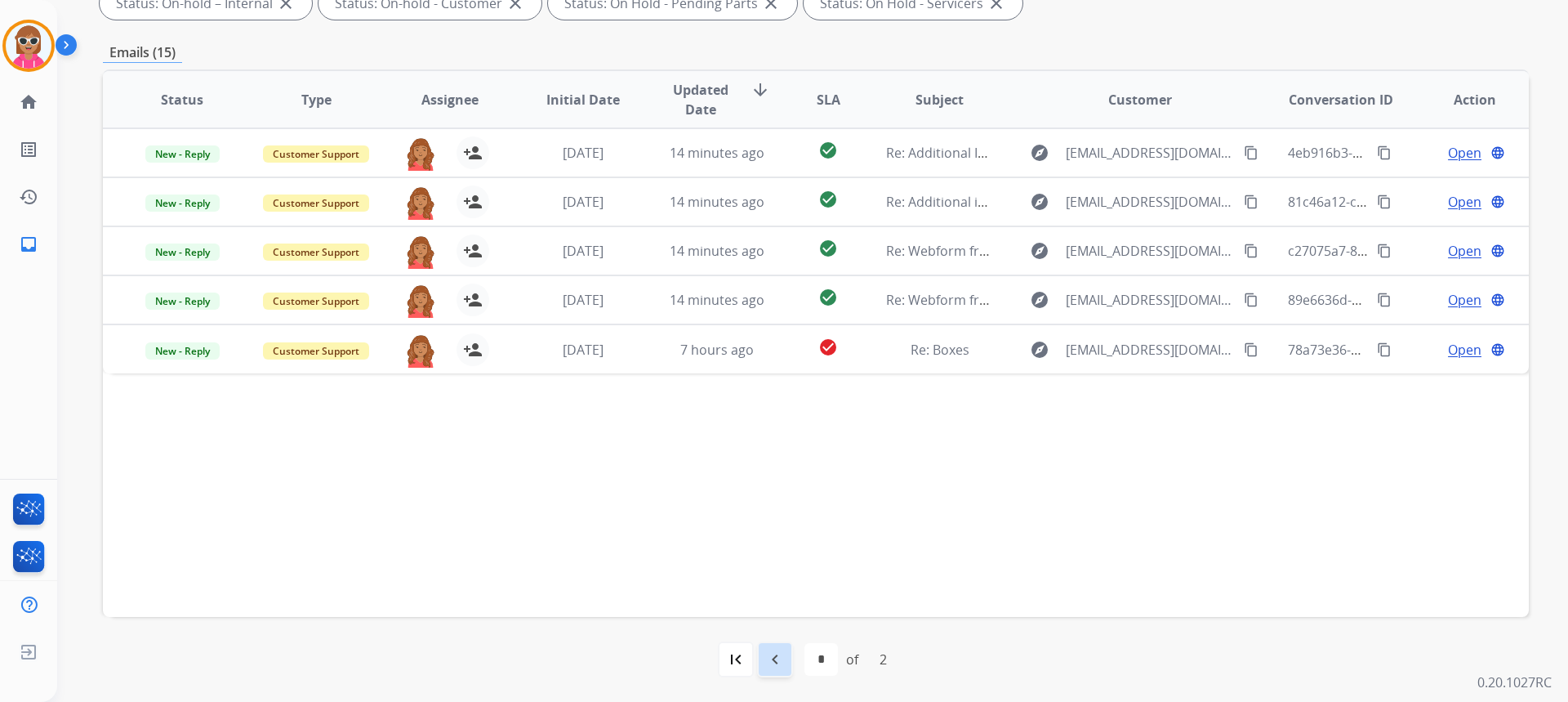
click at [765, 655] on mat-icon "navigate_before" at bounding box center [774, 658] width 19 height 19
select select "*"
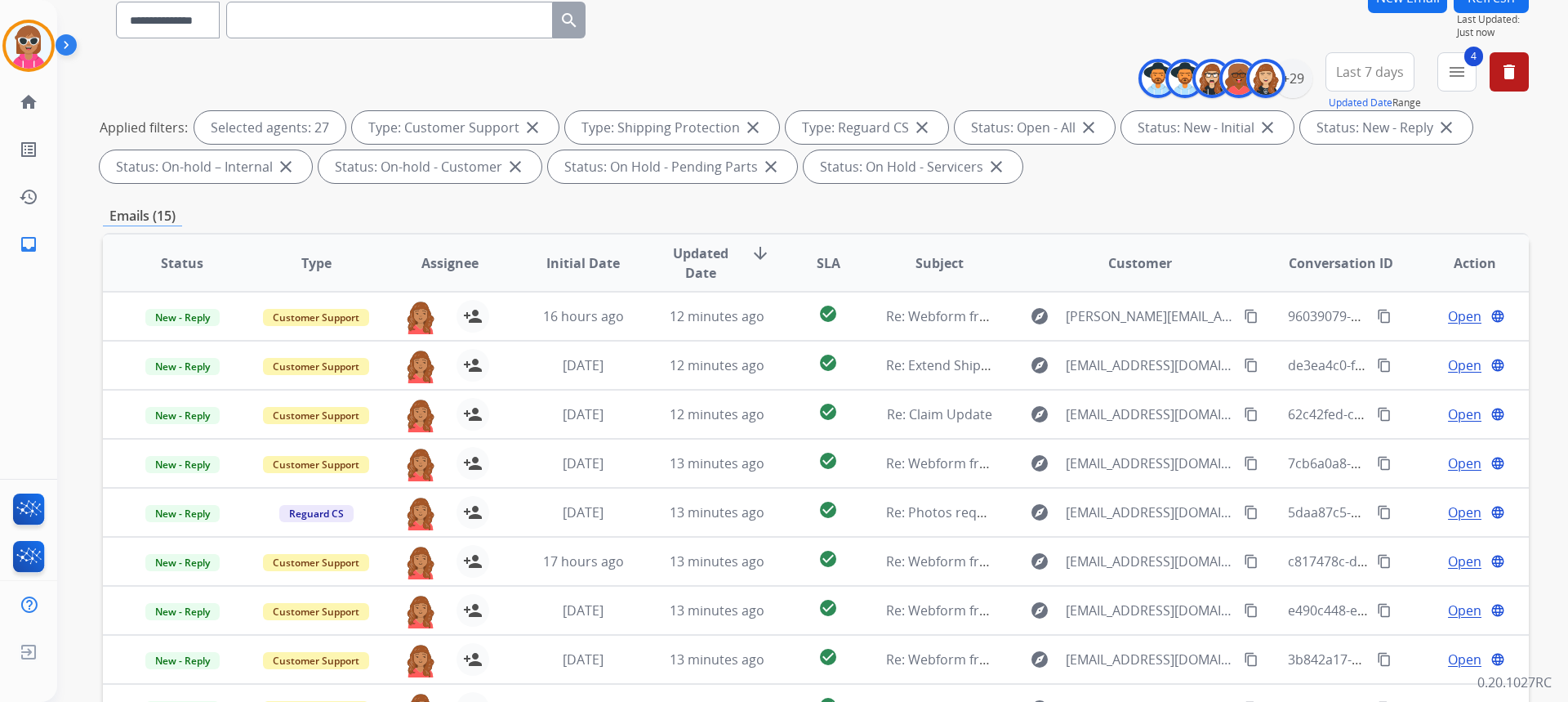
scroll to position [0, 0]
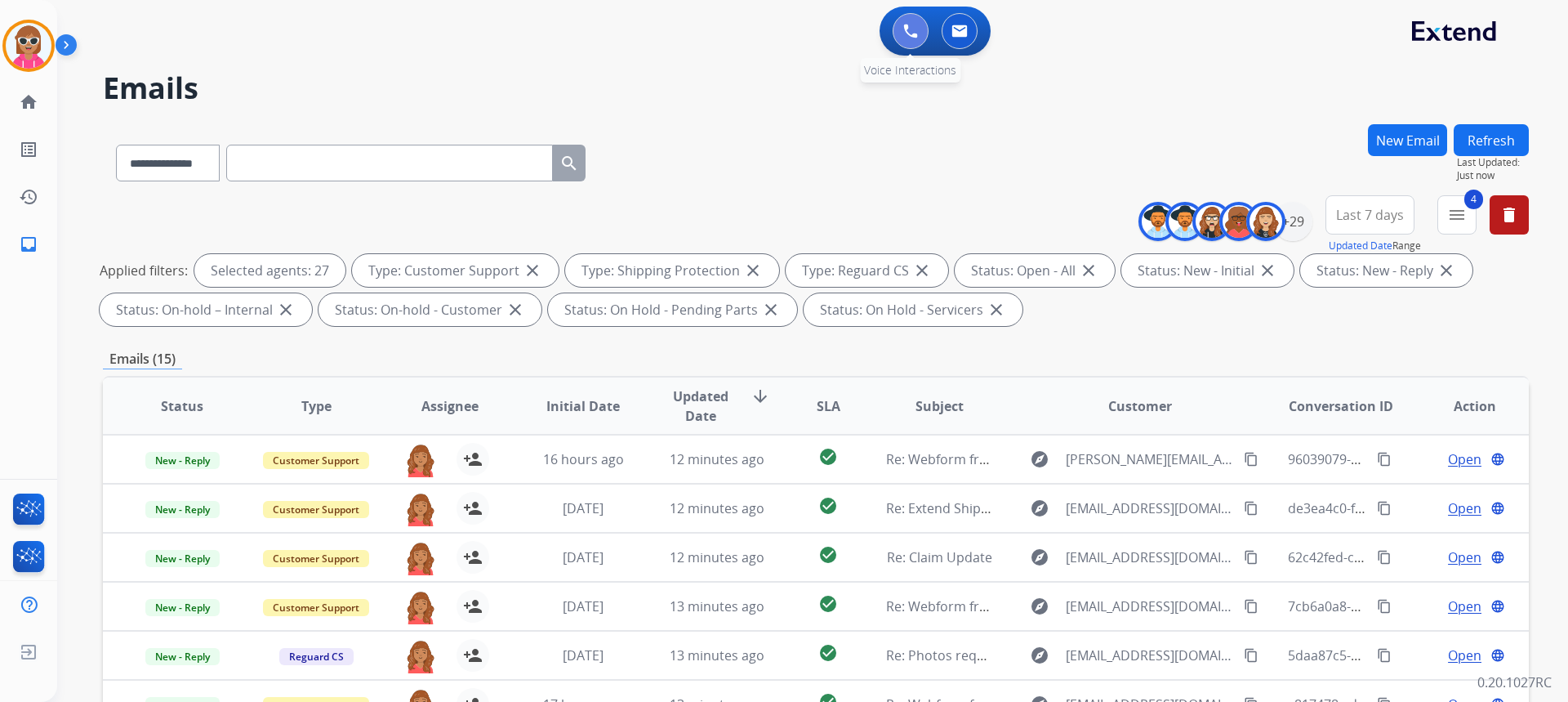
click at [897, 21] on button at bounding box center [911, 31] width 36 height 36
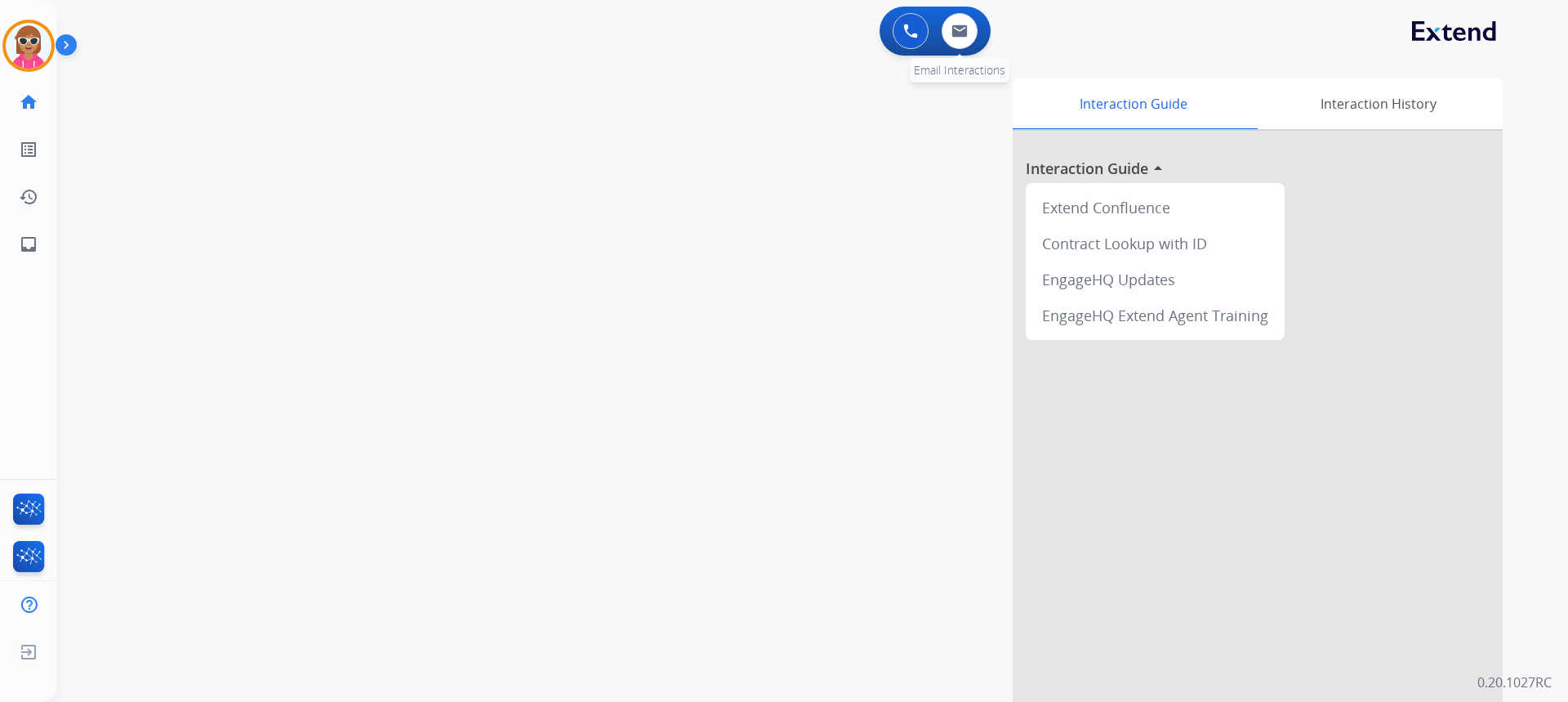
click at [980, 28] on div "0 Email Interactions" at bounding box center [959, 31] width 49 height 36
click at [962, 43] on button at bounding box center [959, 31] width 36 height 36
select select "**********"
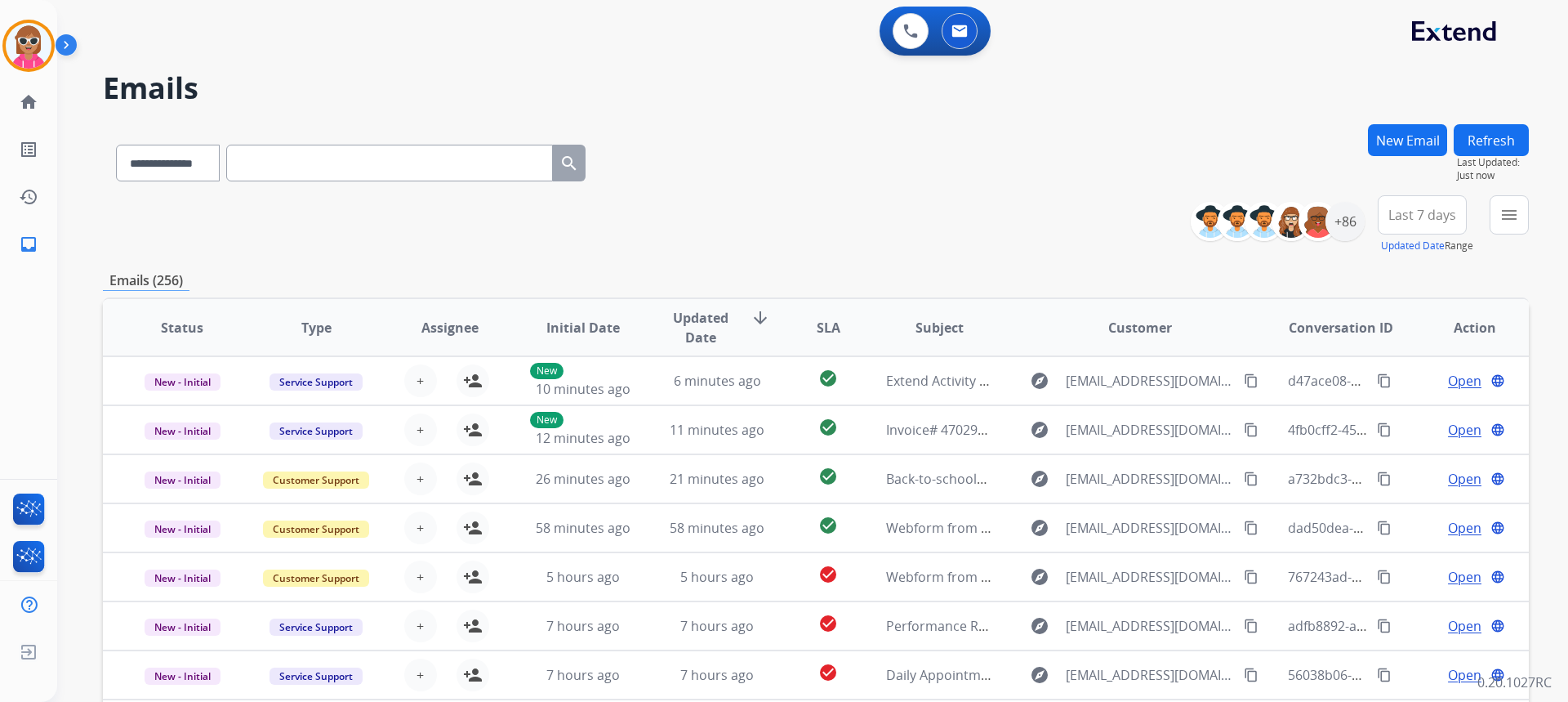
drag, startPoint x: 1019, startPoint y: 79, endPoint x: 820, endPoint y: 37, distance: 203.4
click at [1019, 79] on h2 "Emails" at bounding box center [816, 88] width 1426 height 32
